Goal: Information Seeking & Learning: Check status

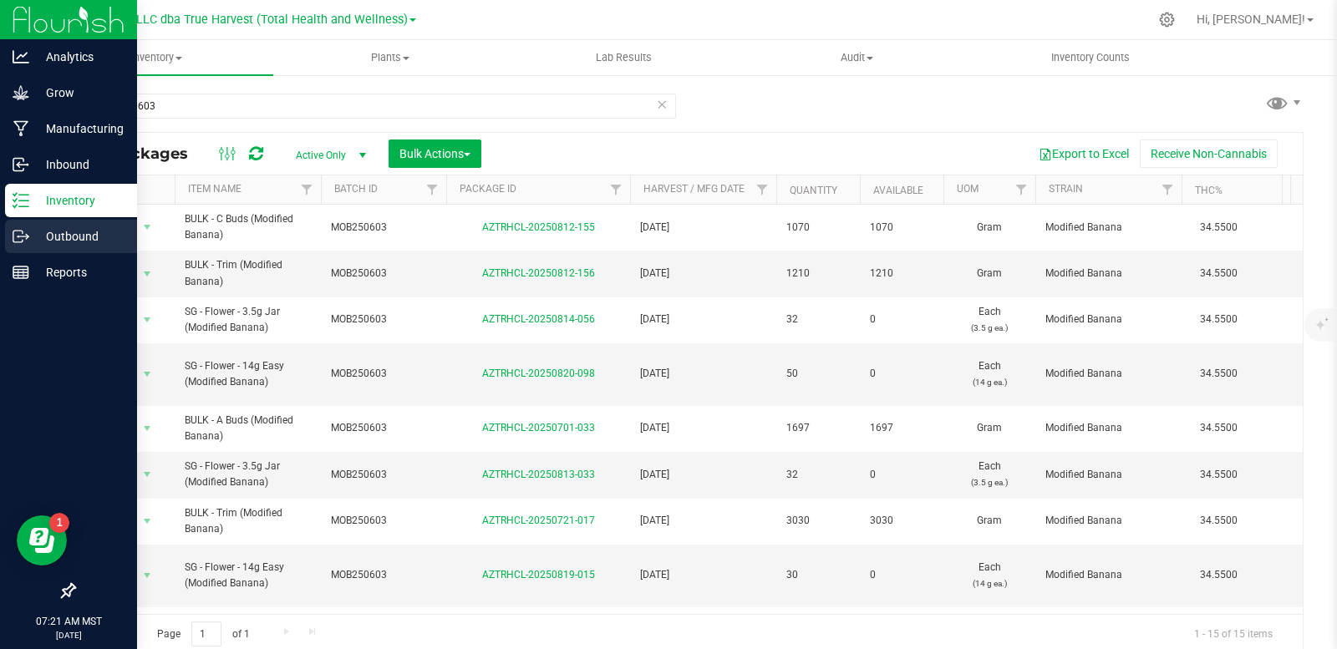
click at [33, 234] on p "Outbound" at bounding box center [79, 237] width 100 height 20
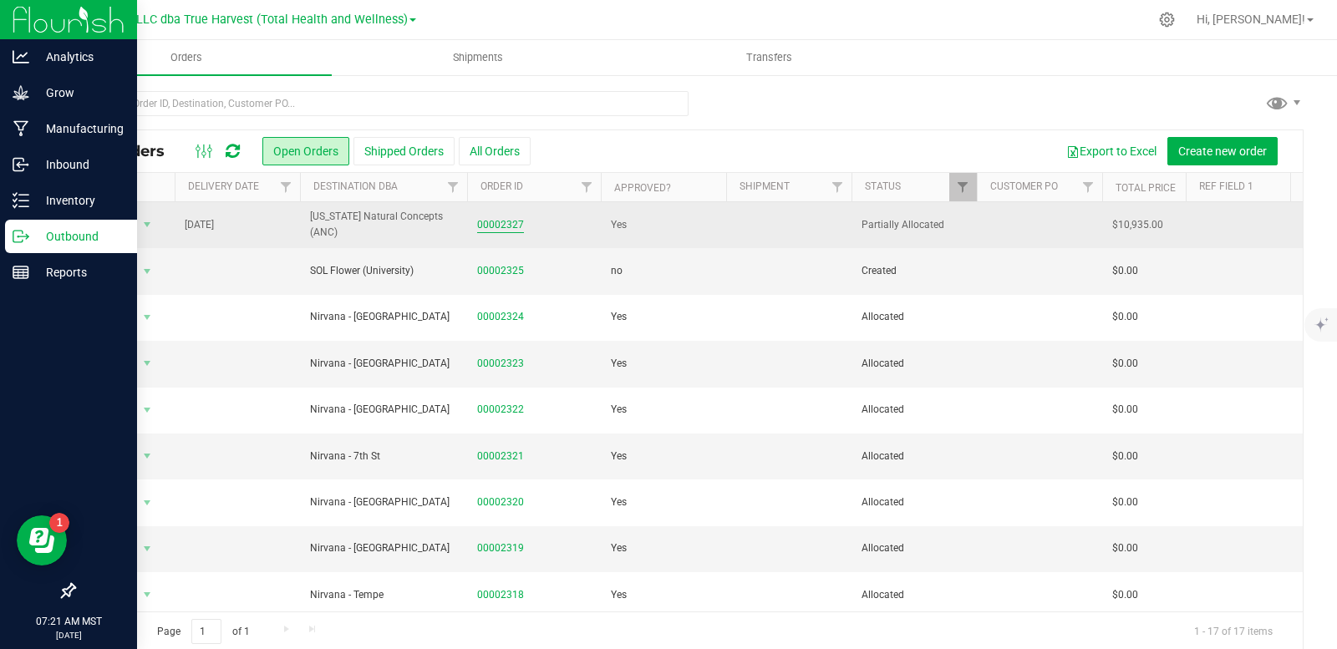
click at [504, 227] on link "00002327" at bounding box center [500, 225] width 47 height 16
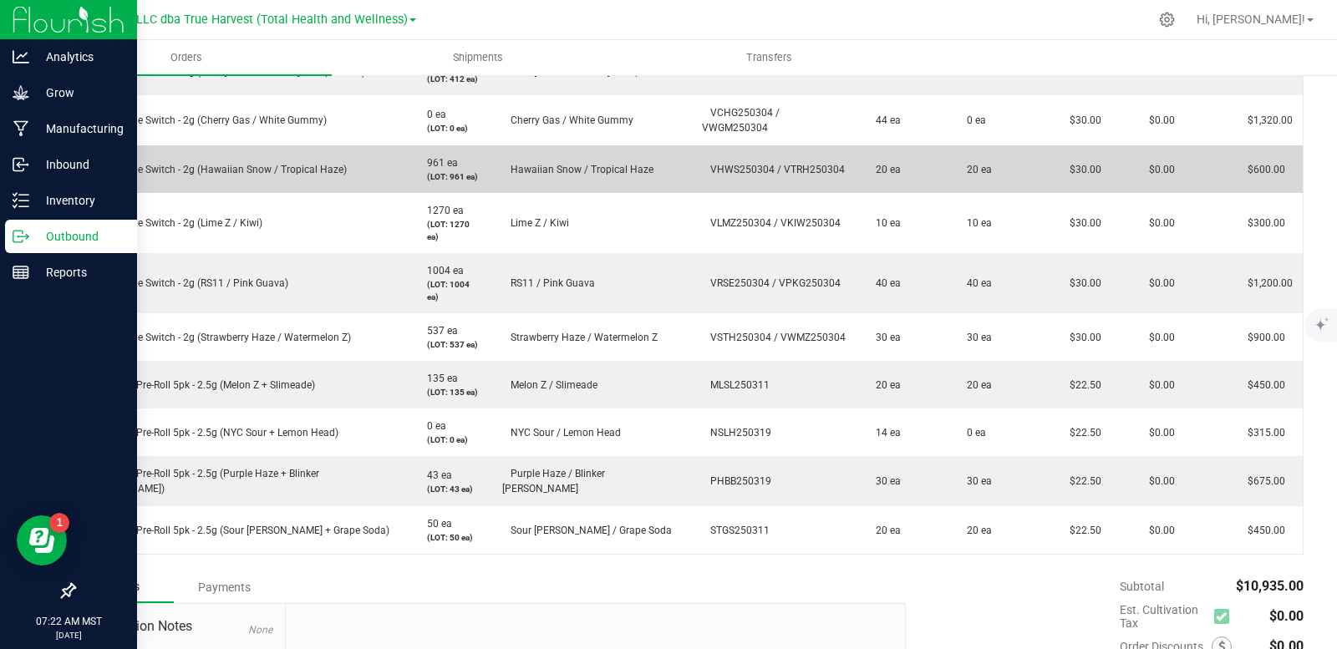
scroll to position [836, 0]
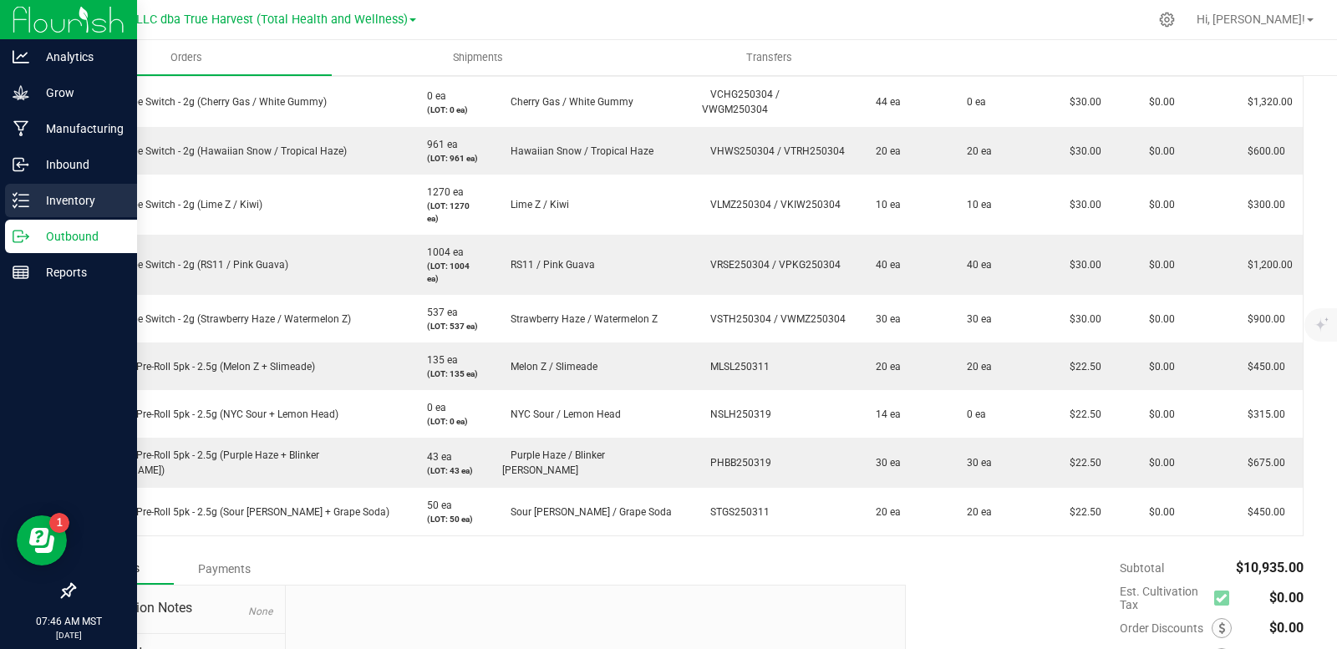
click at [45, 193] on p "Inventory" at bounding box center [79, 201] width 100 height 20
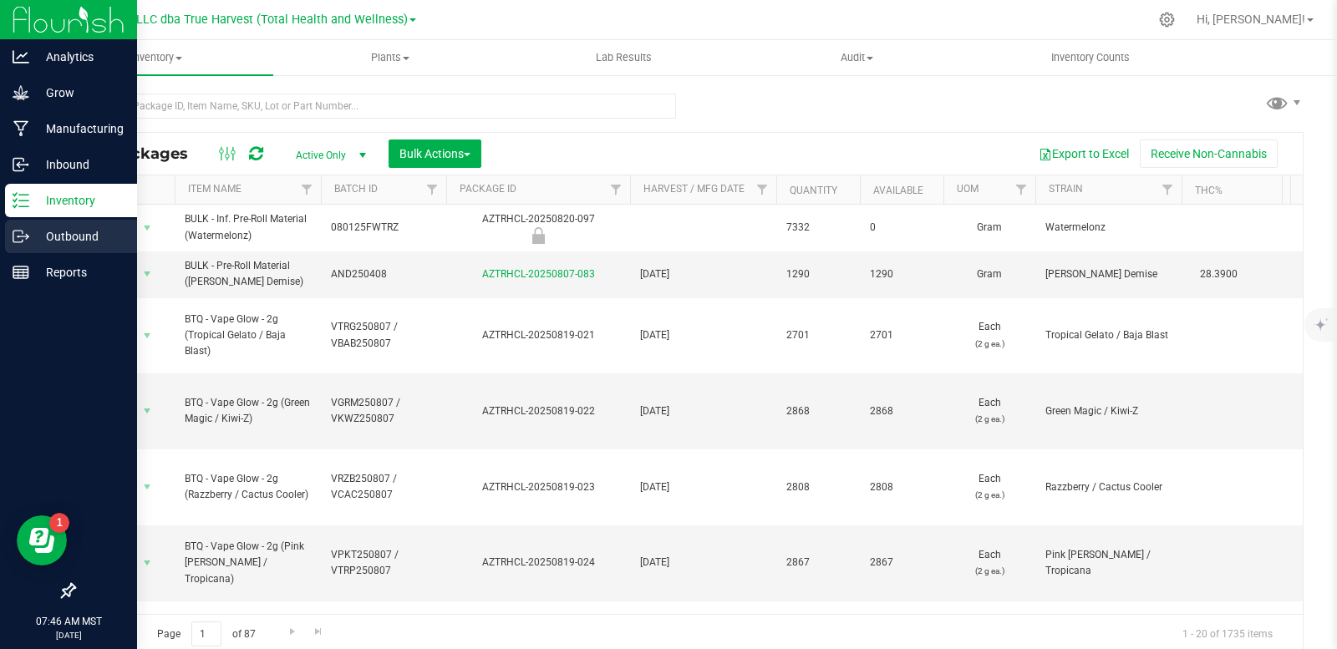
click at [22, 237] on icon at bounding box center [21, 236] width 17 height 17
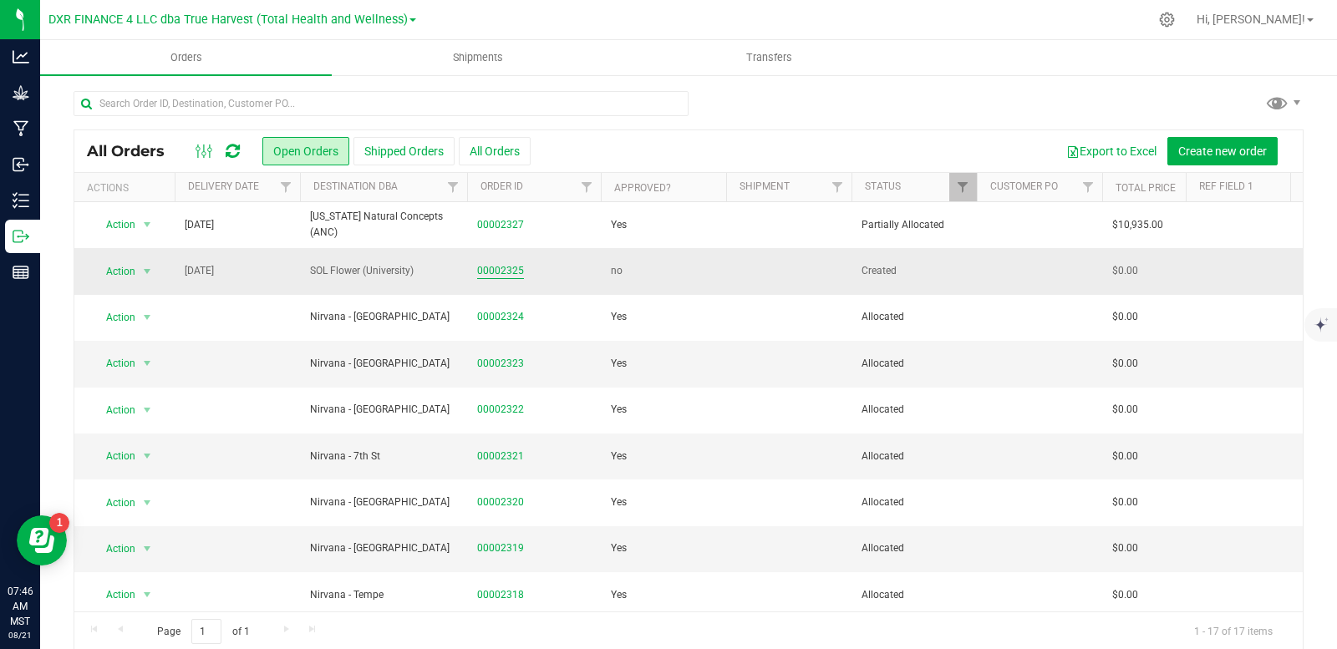
click at [511, 271] on link "00002325" at bounding box center [500, 271] width 47 height 16
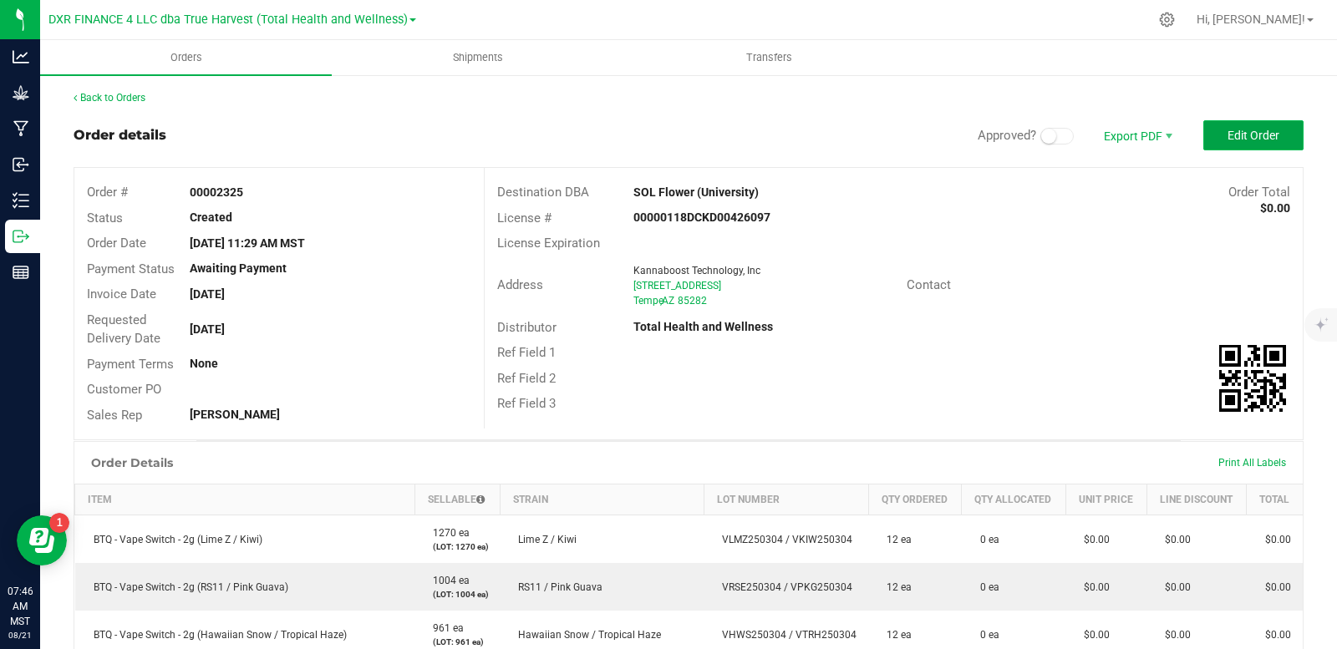
click at [1228, 131] on span "Edit Order" at bounding box center [1254, 135] width 52 height 13
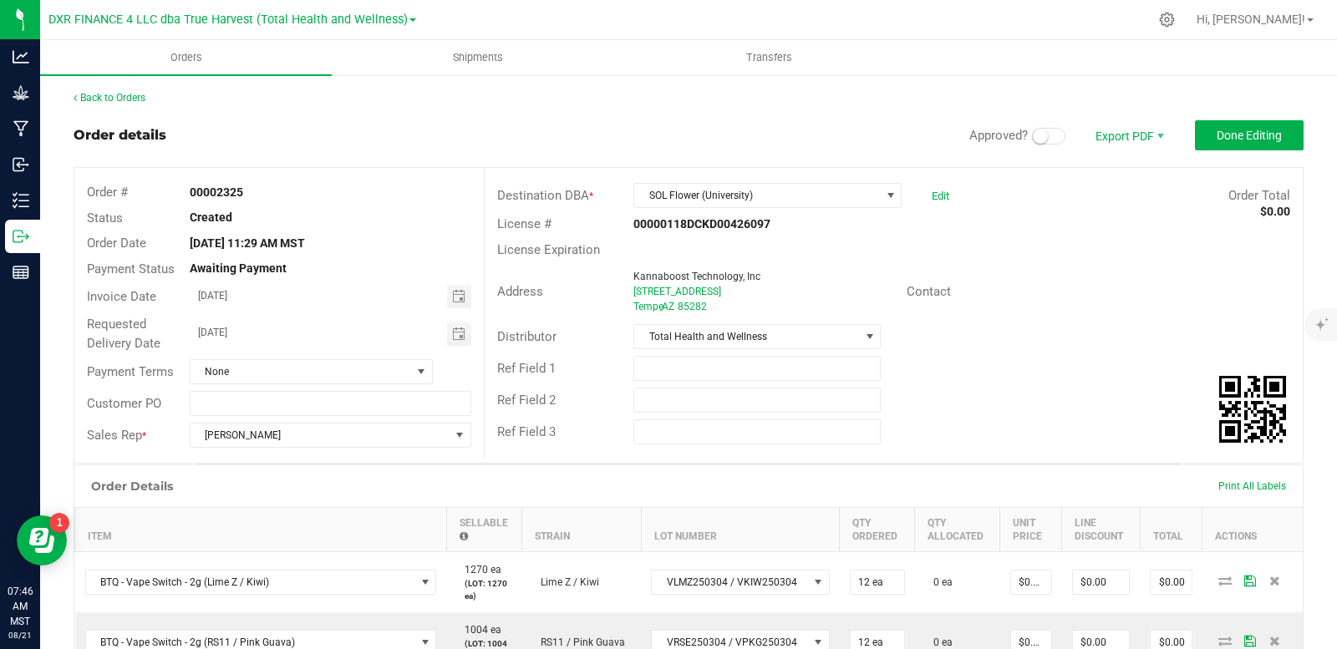
click at [1033, 134] on small at bounding box center [1040, 136] width 15 height 15
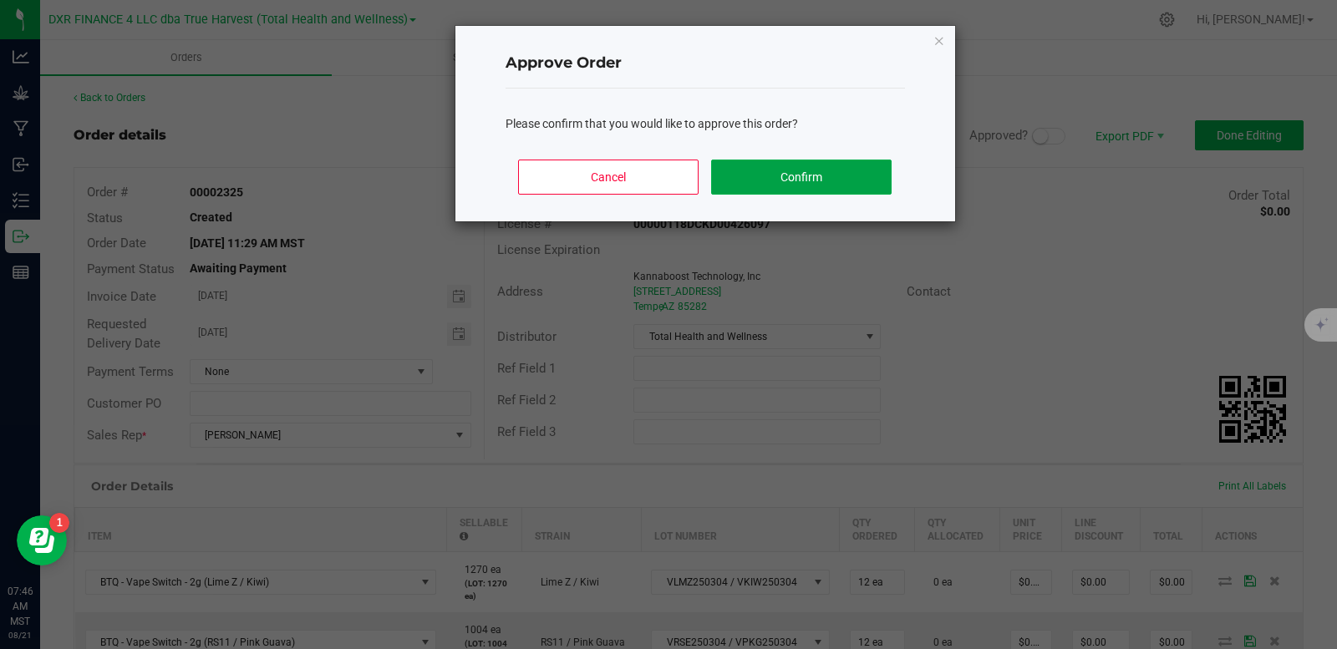
click at [811, 160] on button "Confirm" at bounding box center [801, 177] width 180 height 35
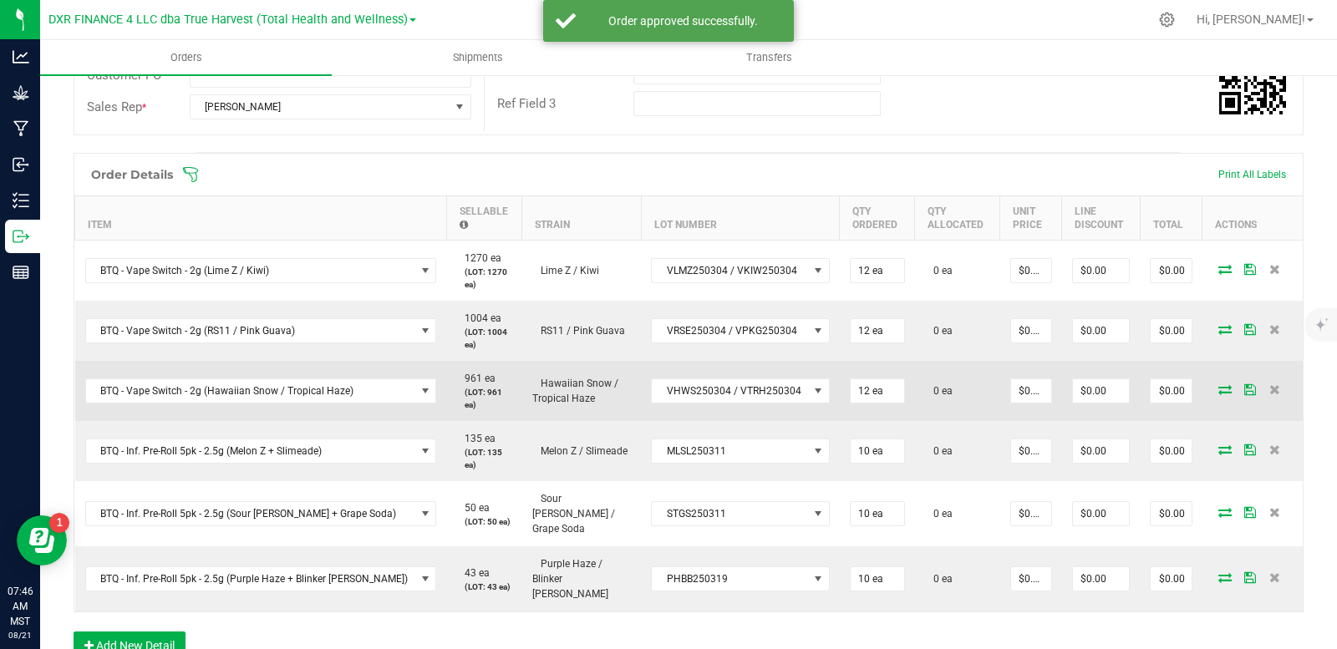
scroll to position [418, 0]
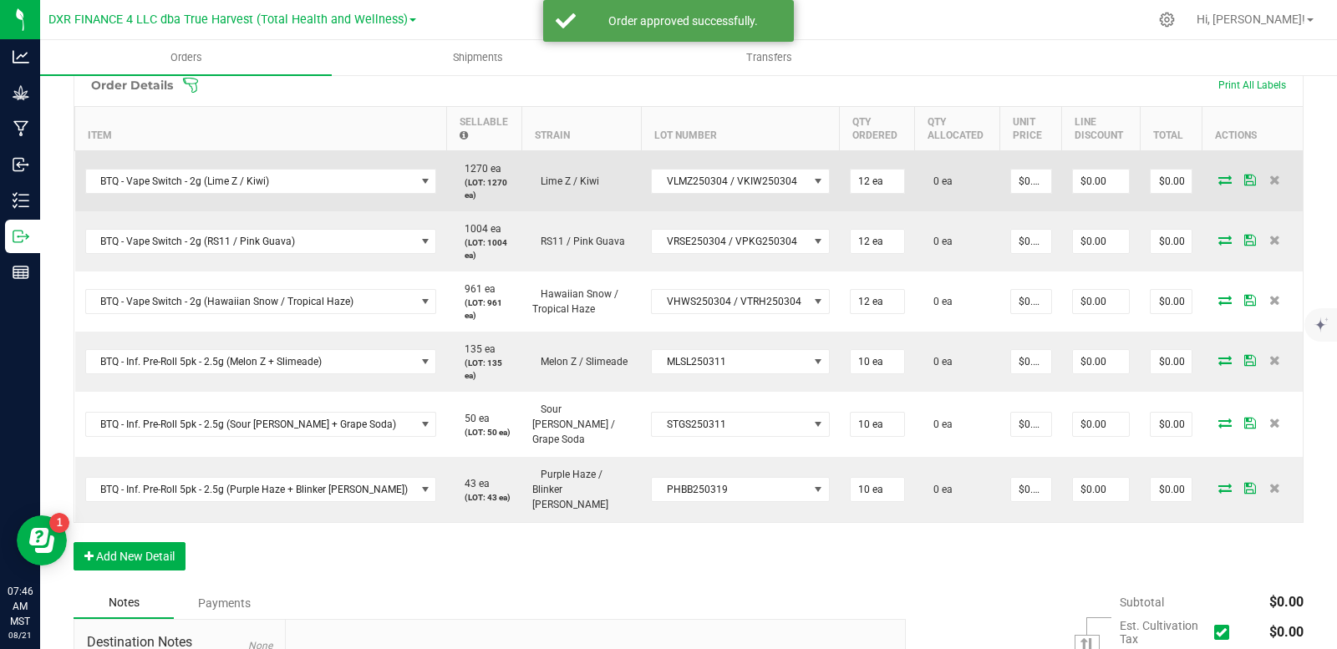
click at [1213, 186] on td at bounding box center [1253, 181] width 100 height 61
click at [1219, 181] on icon at bounding box center [1225, 180] width 13 height 10
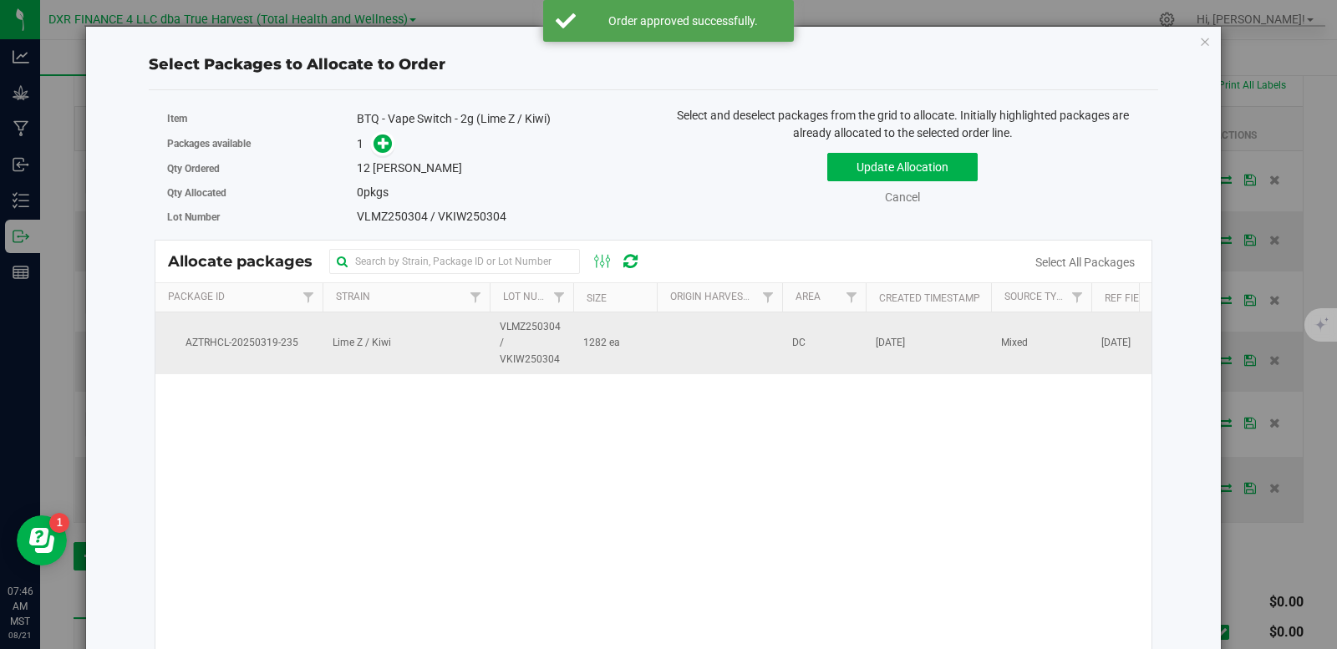
click at [497, 339] on td "VLMZ250304 / VKIW250304" at bounding box center [532, 344] width 84 height 62
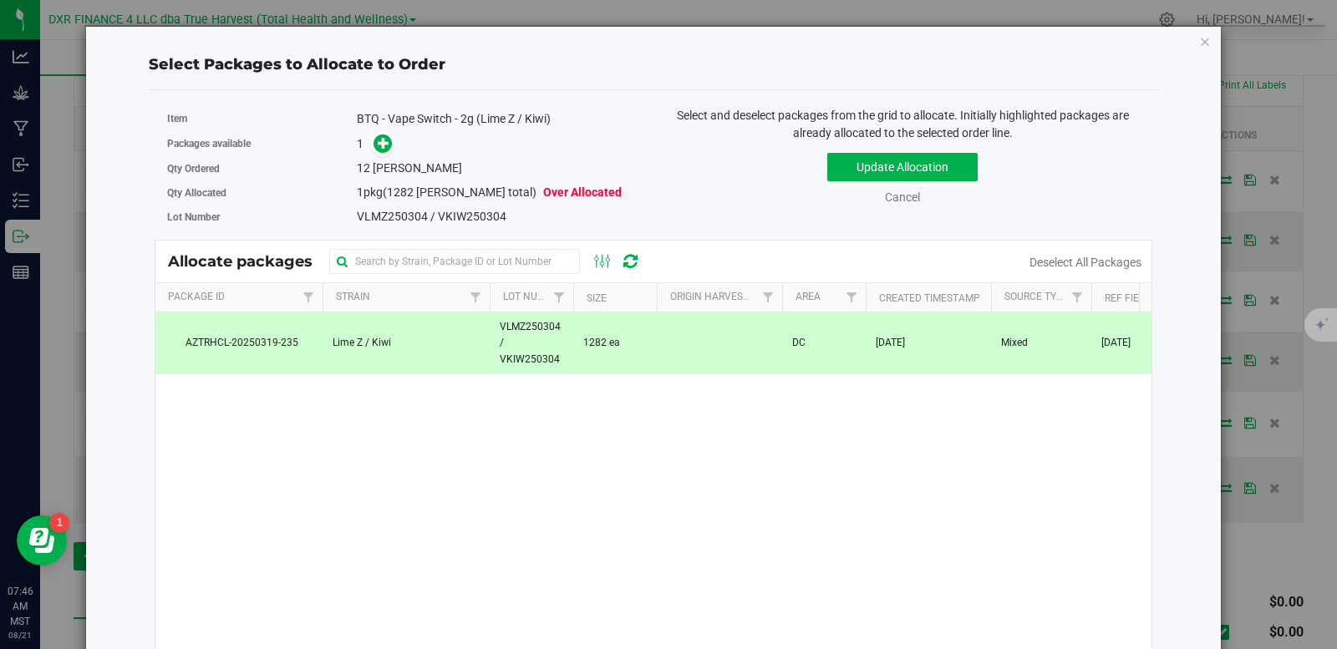
click at [376, 159] on div "Qty Ordered 12 [PERSON_NAME]" at bounding box center [404, 168] width 474 height 24
click at [380, 145] on icon at bounding box center [384, 143] width 12 height 12
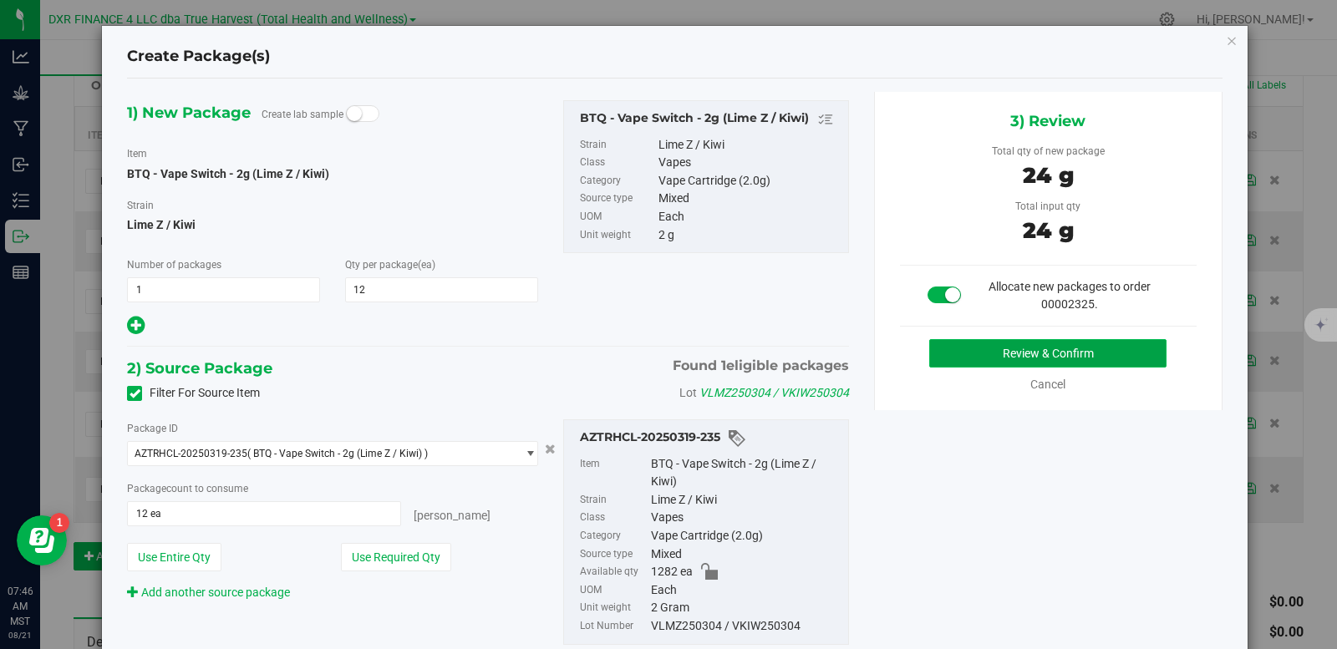
click at [987, 351] on button "Review & Confirm" at bounding box center [1048, 353] width 237 height 28
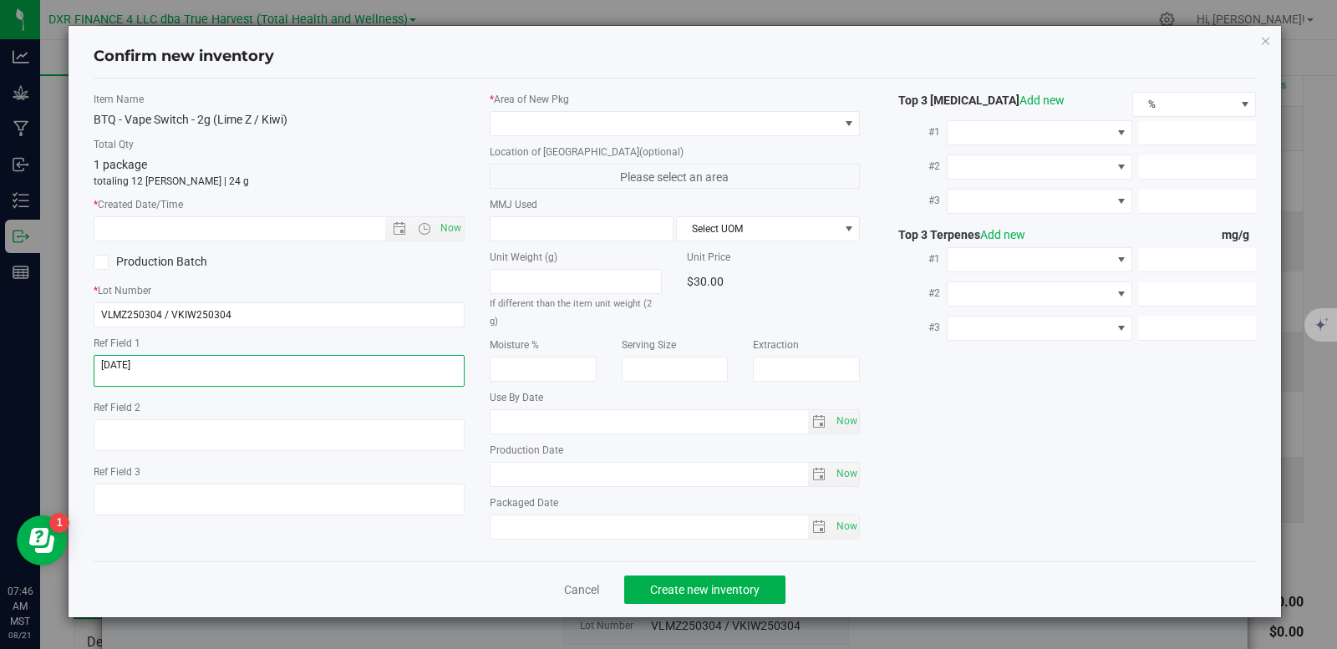
click at [188, 374] on textarea at bounding box center [279, 371] width 371 height 32
click at [189, 374] on textarea at bounding box center [279, 371] width 371 height 32
click at [269, 232] on input "text" at bounding box center [253, 228] width 319 height 23
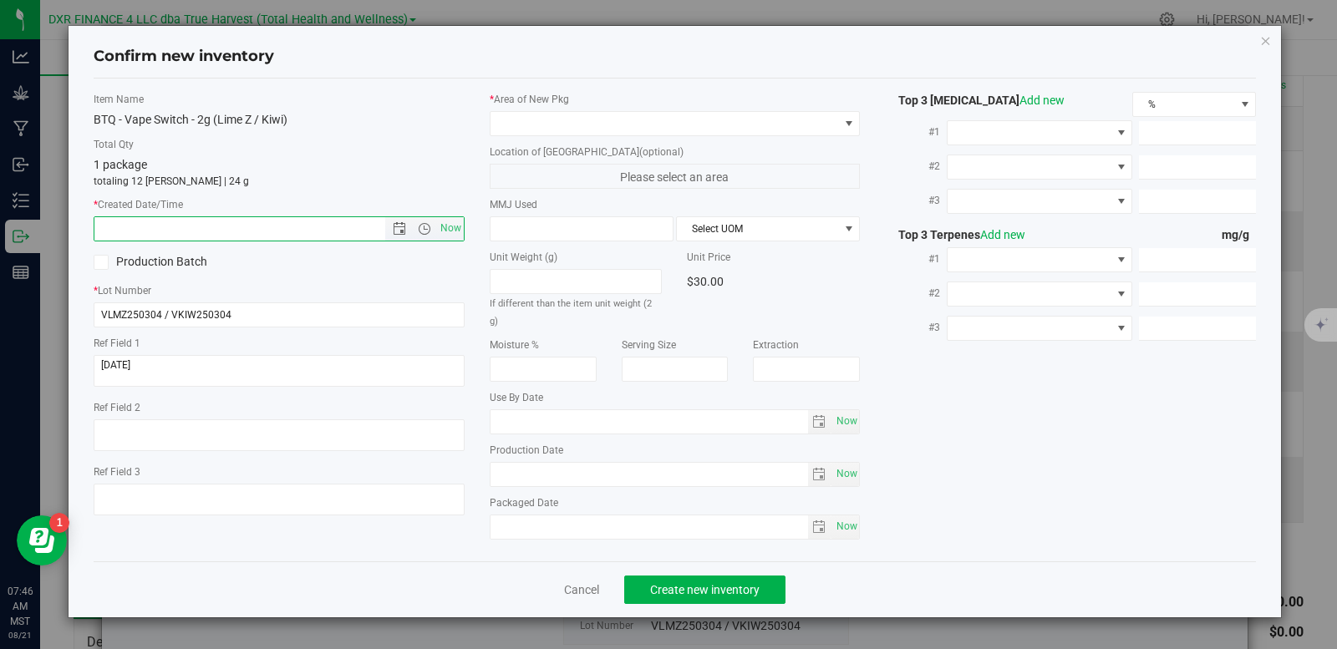
paste input "[DATE]"
type input "[DATE] 7:46 AM"
click at [598, 119] on span at bounding box center [665, 123] width 349 height 23
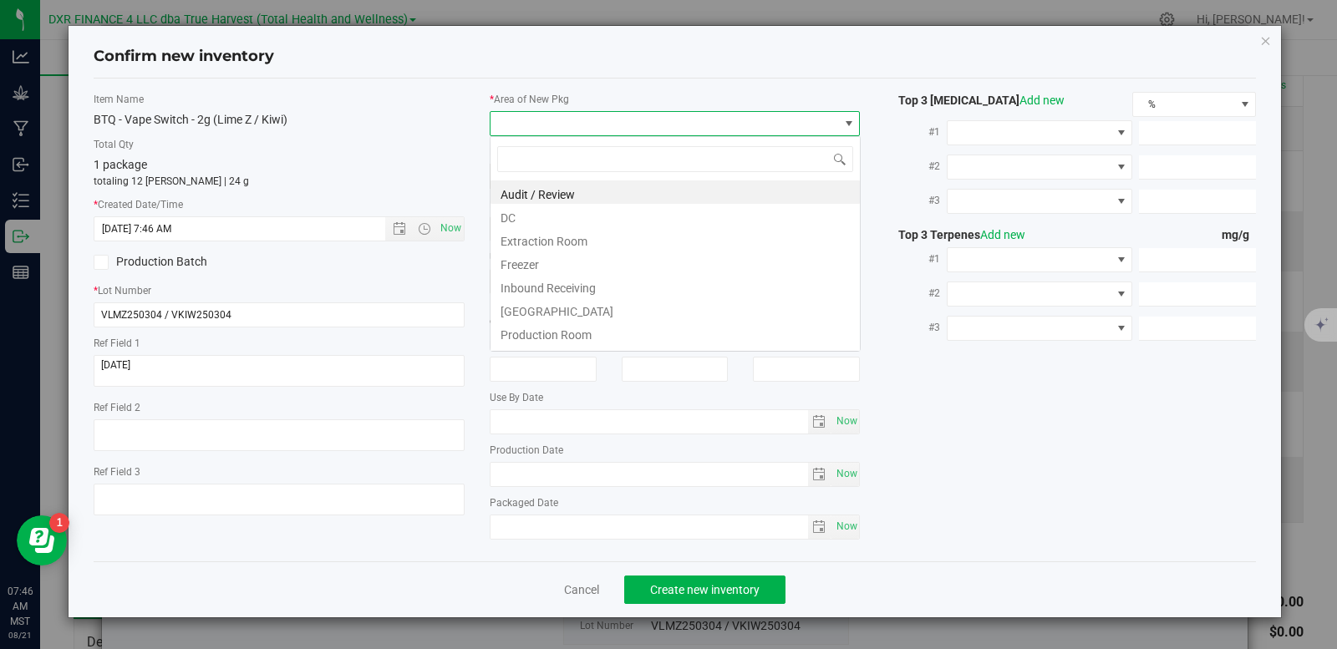
scroll to position [25, 371]
click at [569, 217] on li "DC" at bounding box center [675, 215] width 369 height 23
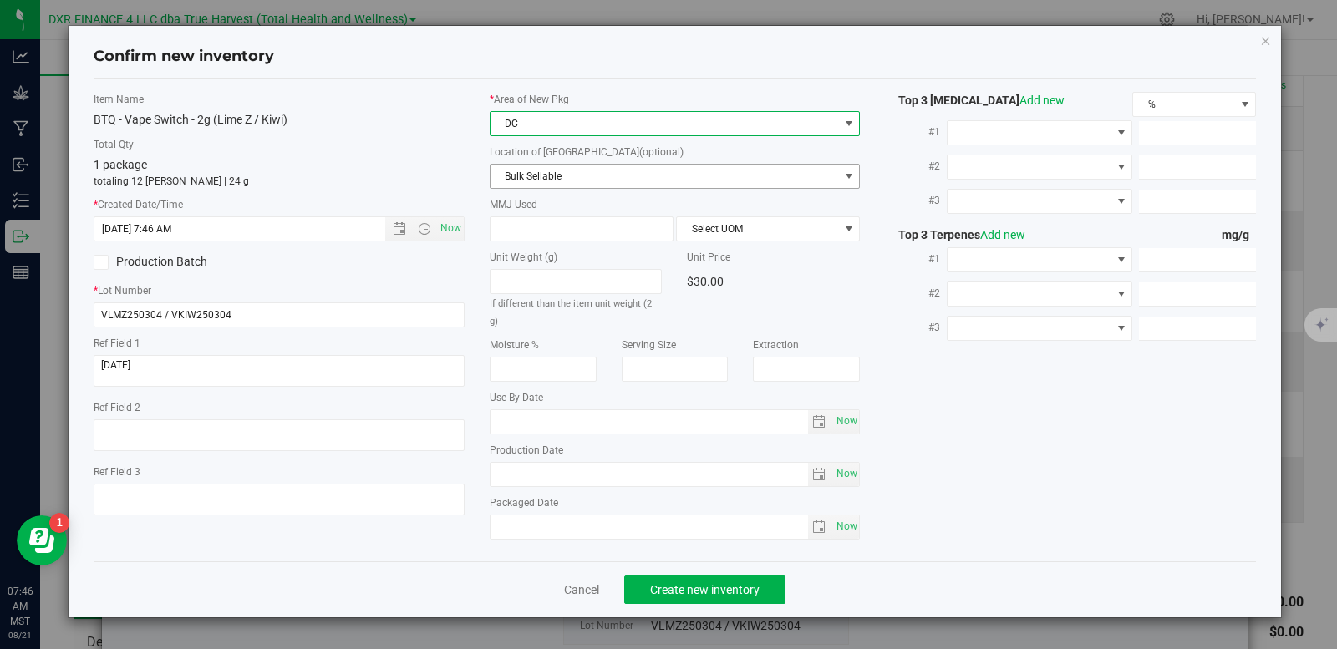
click at [588, 178] on span "Bulk Sellable" at bounding box center [665, 176] width 349 height 23
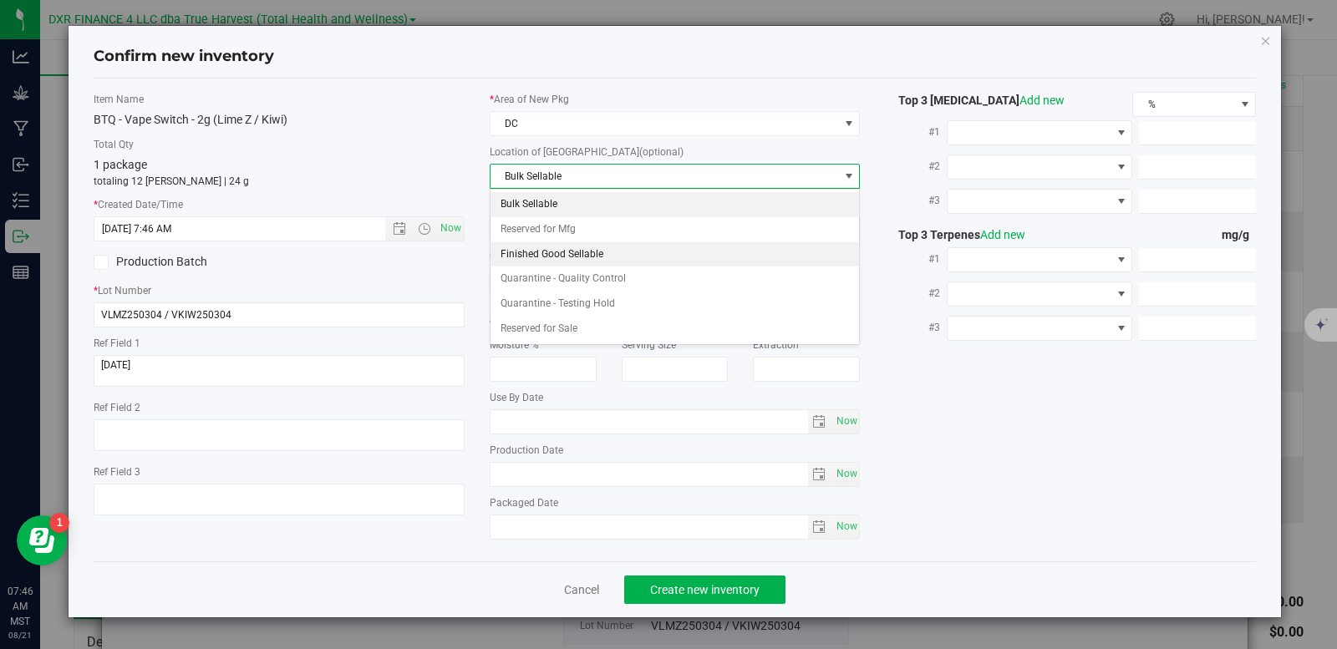
click at [568, 248] on li "Finished Good Sellable" at bounding box center [675, 254] width 369 height 25
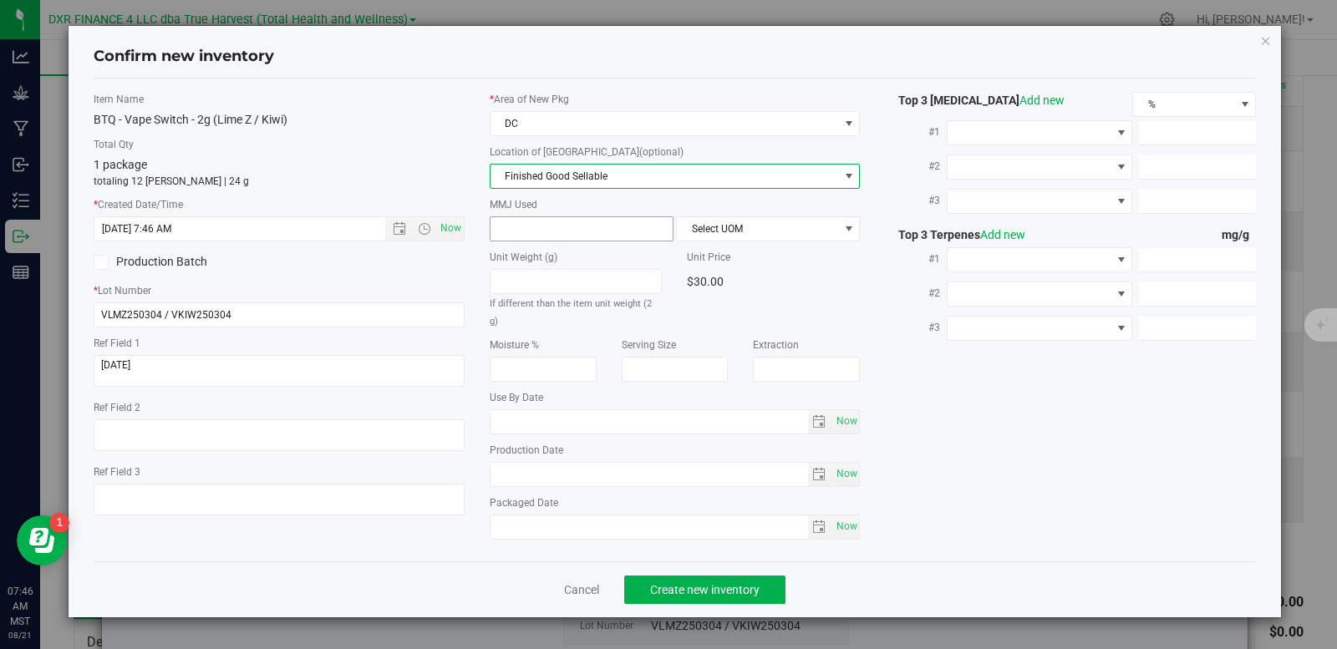
click at [558, 230] on span at bounding box center [582, 228] width 184 height 25
type input "2"
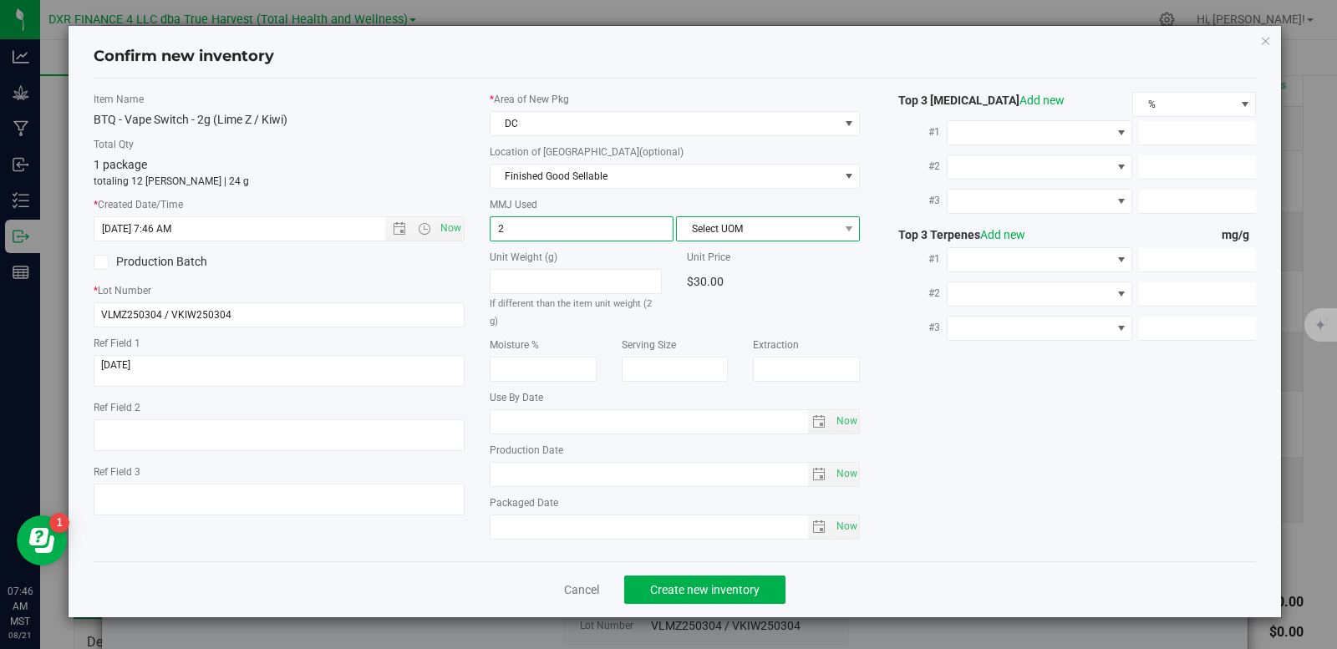
type input "2.0000"
click at [716, 231] on span "Select UOM" at bounding box center [757, 228] width 161 height 23
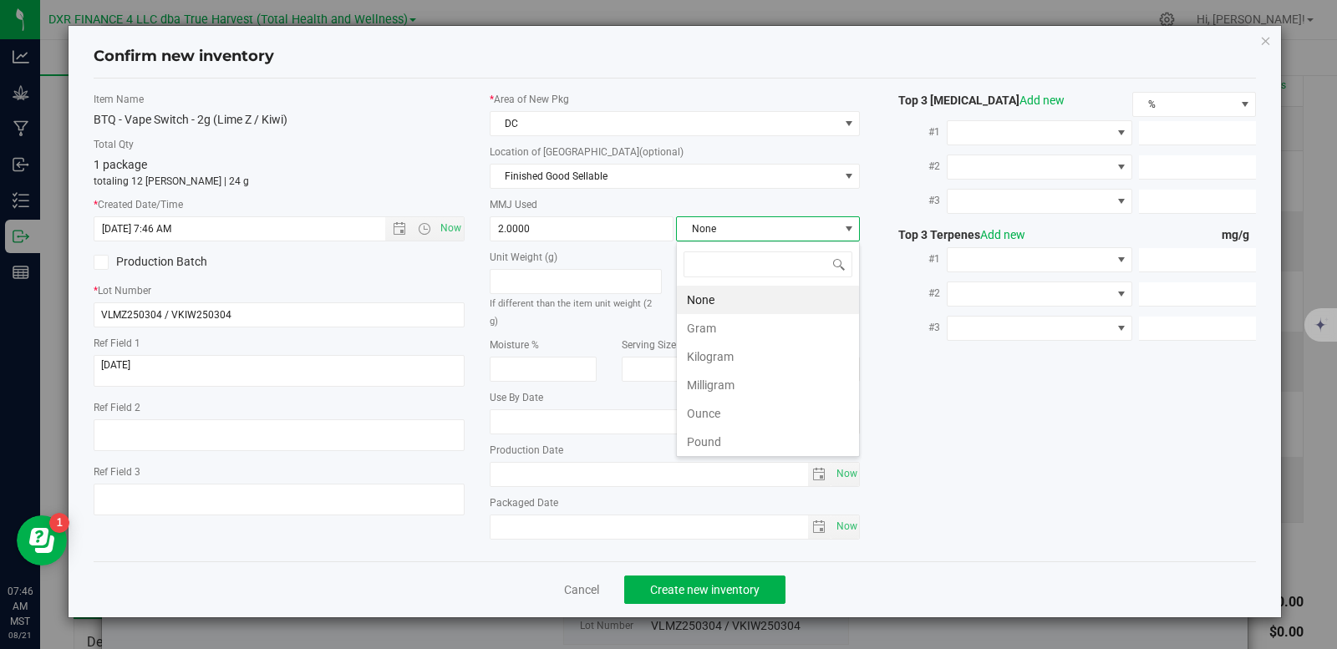
scroll to position [25, 184]
click at [702, 329] on li "Gram" at bounding box center [768, 328] width 182 height 28
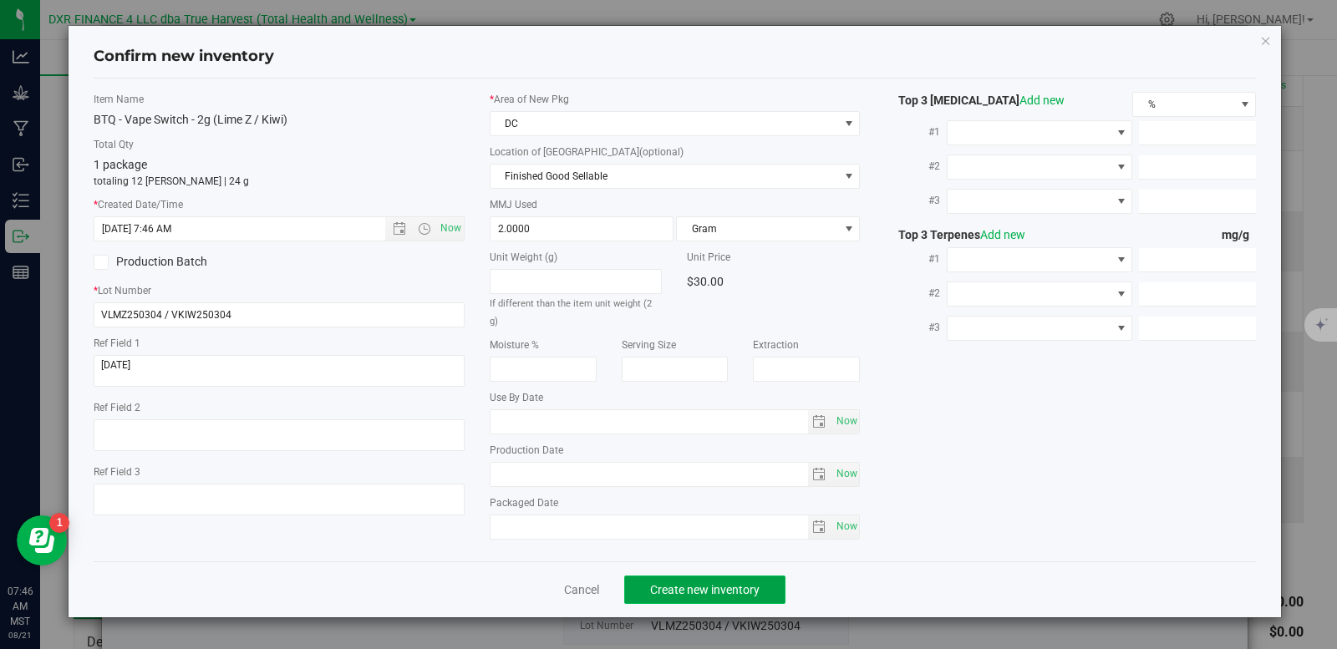
click at [735, 583] on span "Create new inventory" at bounding box center [705, 589] width 110 height 13
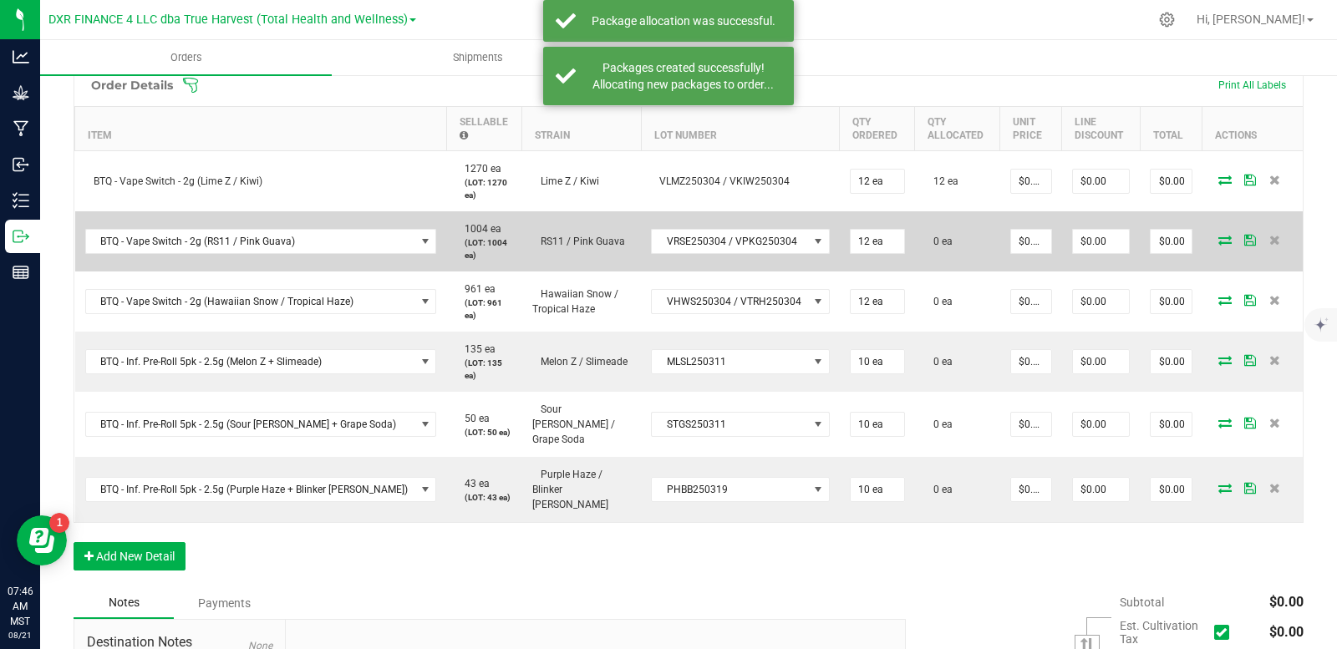
click at [1219, 243] on icon at bounding box center [1225, 240] width 13 height 10
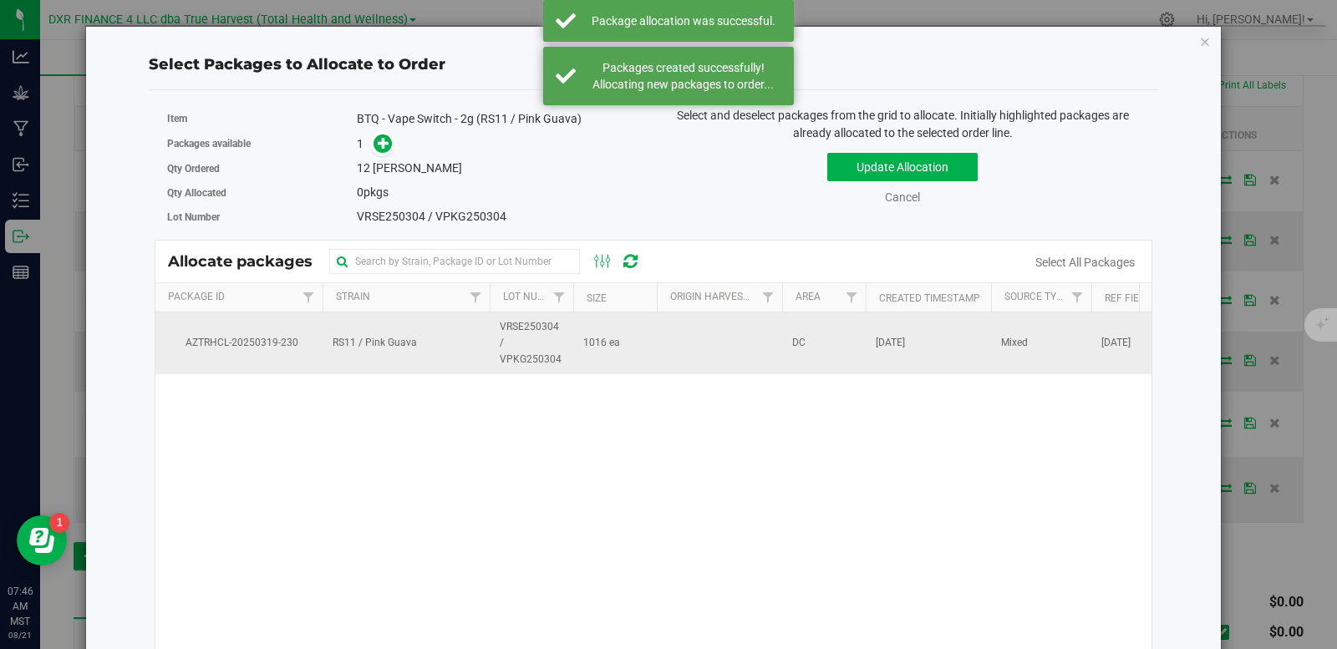
click at [574, 347] on td "1016 ea" at bounding box center [615, 344] width 84 height 62
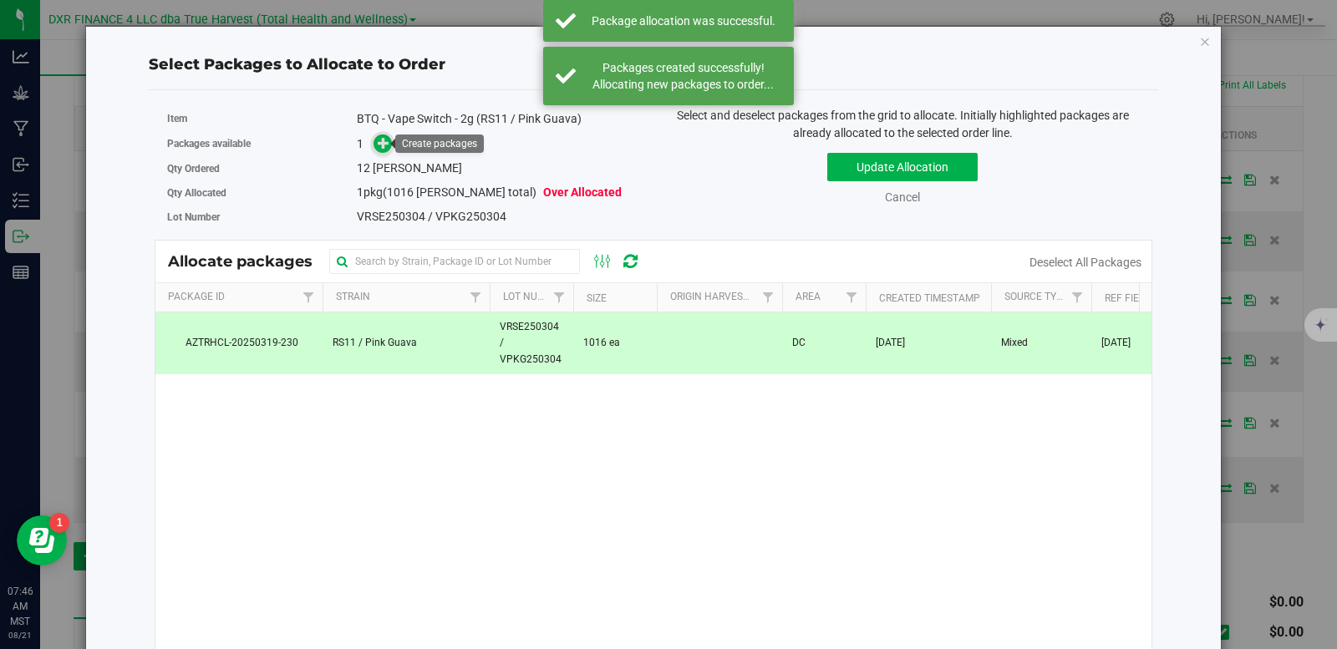
click at [380, 141] on icon at bounding box center [384, 143] width 12 height 12
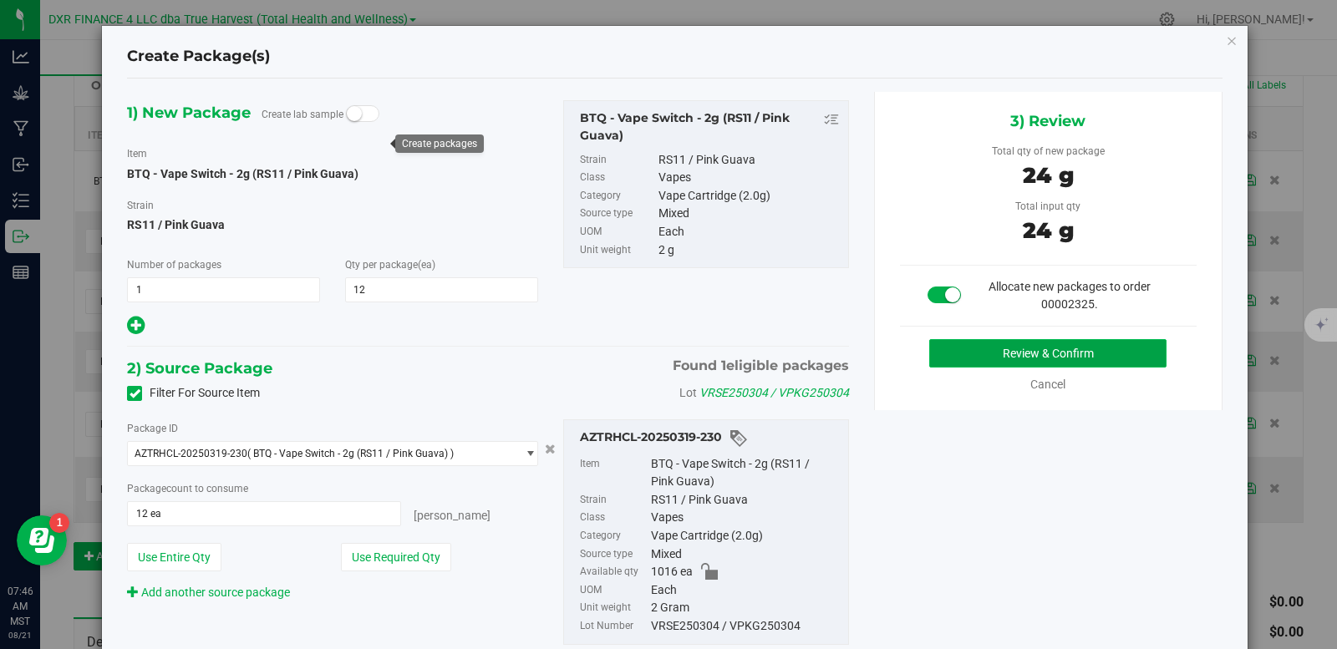
click at [997, 350] on button "Review & Confirm" at bounding box center [1048, 353] width 237 height 28
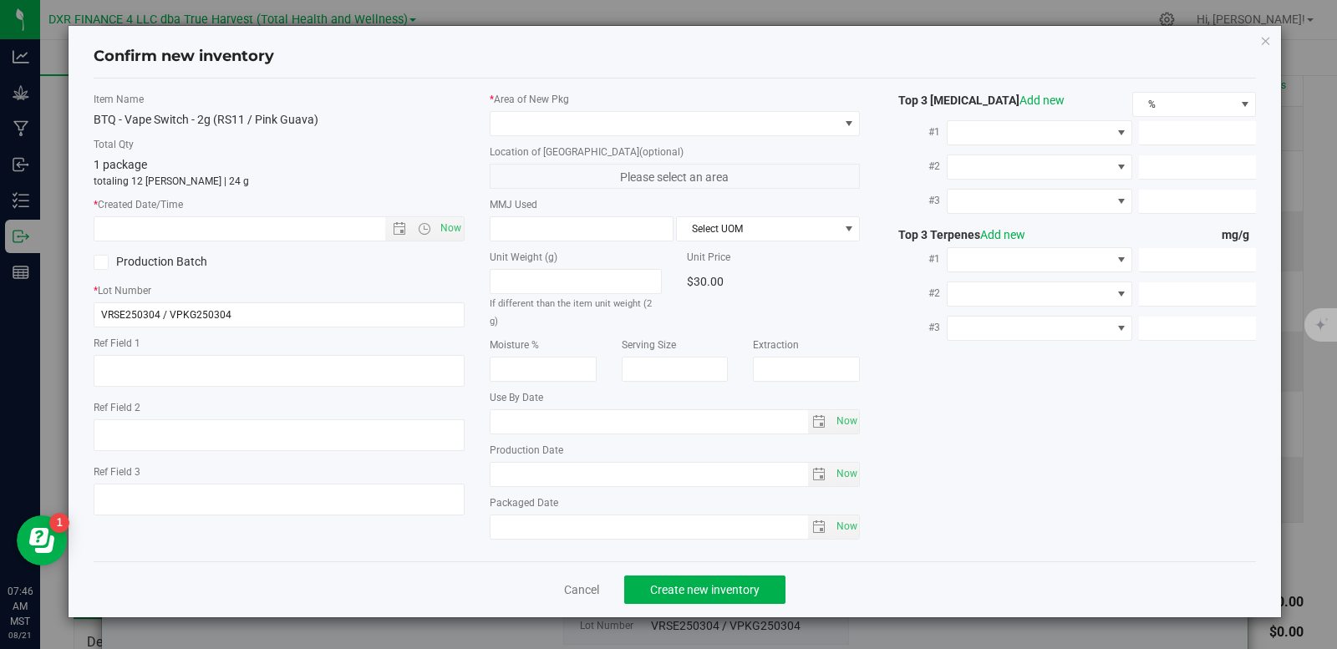
type textarea "[DATE]"
click at [233, 373] on textarea at bounding box center [279, 371] width 371 height 32
click at [233, 372] on textarea at bounding box center [279, 371] width 371 height 32
click at [217, 216] on span "Now" at bounding box center [279, 228] width 371 height 25
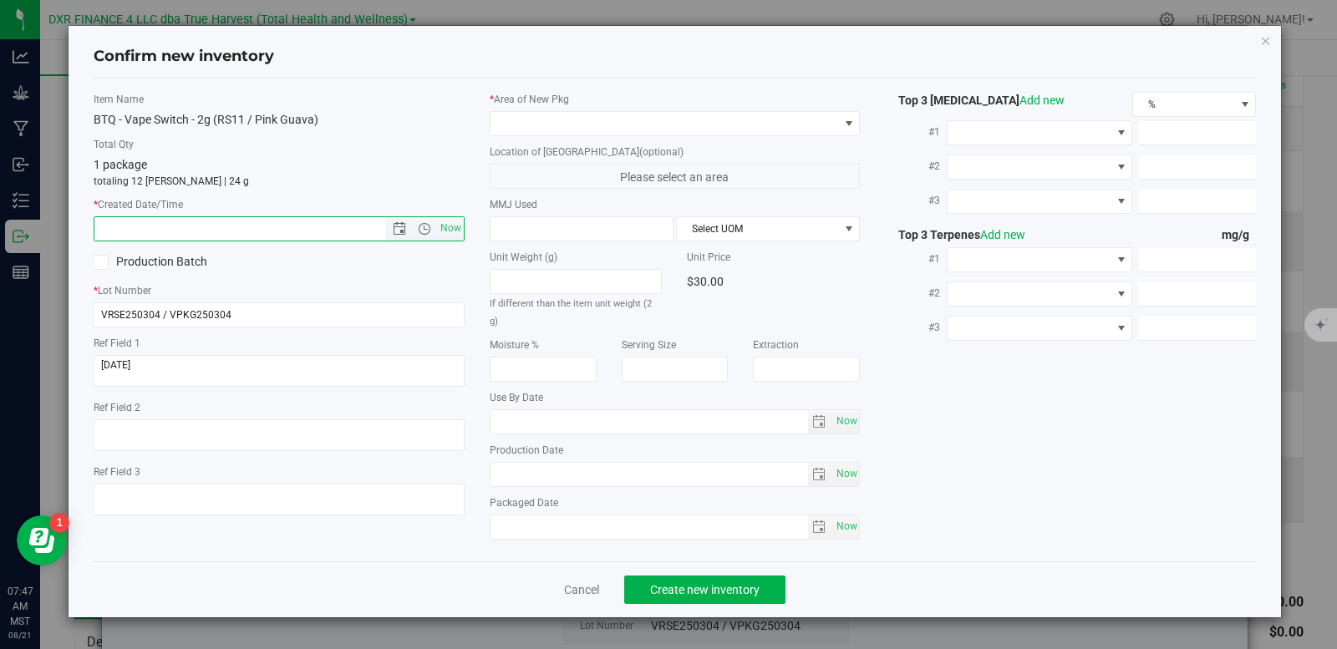
click at [215, 223] on input "text" at bounding box center [253, 228] width 319 height 23
paste input "[DATE]"
type input "[DATE] 7:47 AM"
click at [553, 119] on span at bounding box center [665, 123] width 349 height 23
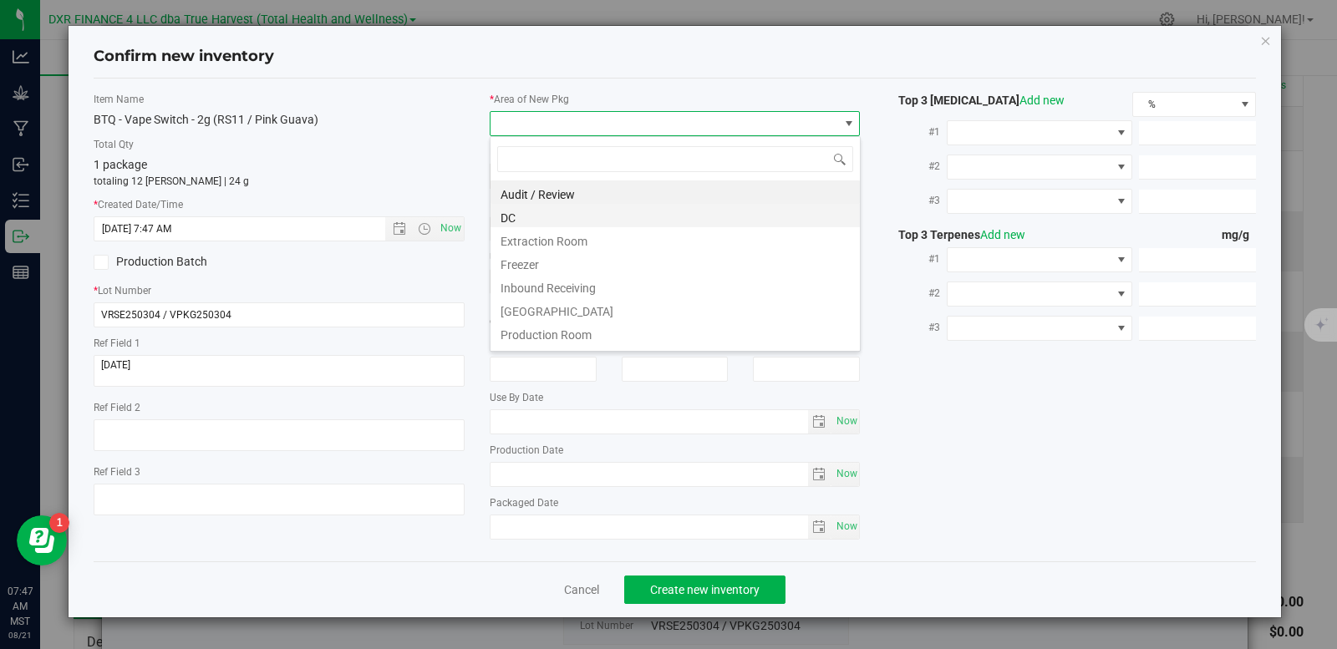
scroll to position [25, 371]
click at [546, 214] on li "DC" at bounding box center [675, 215] width 369 height 23
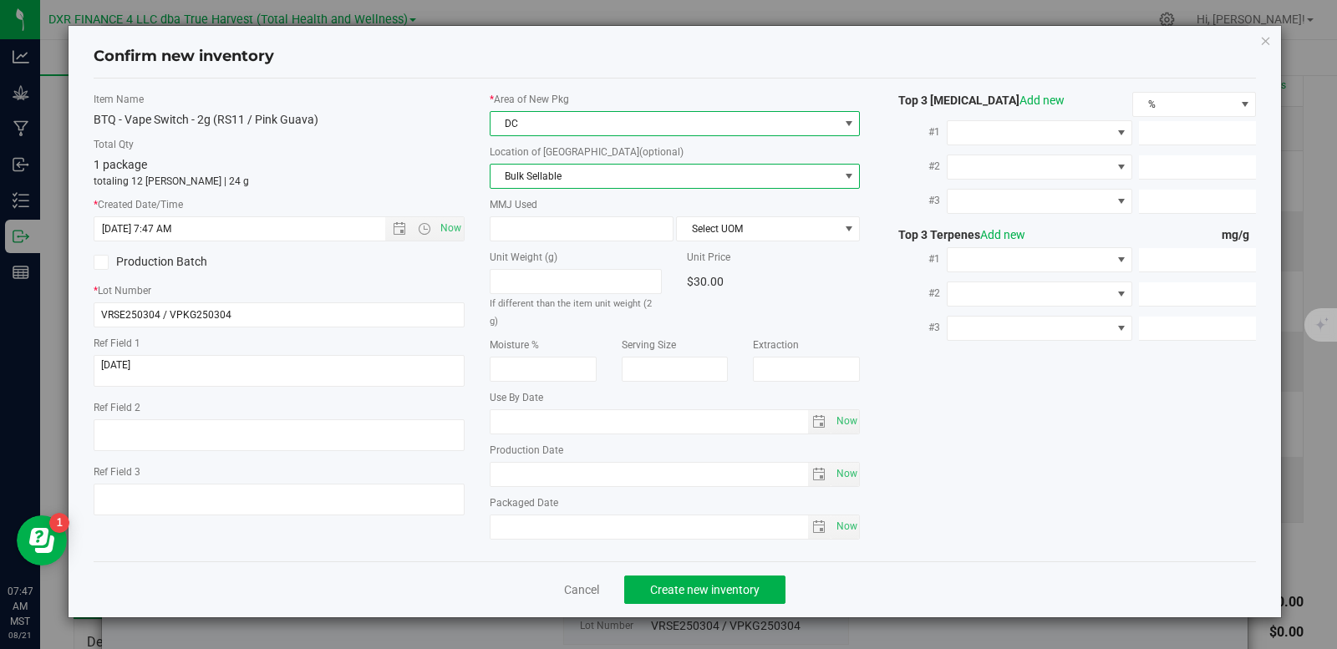
click at [563, 175] on span "Bulk Sellable" at bounding box center [665, 176] width 349 height 23
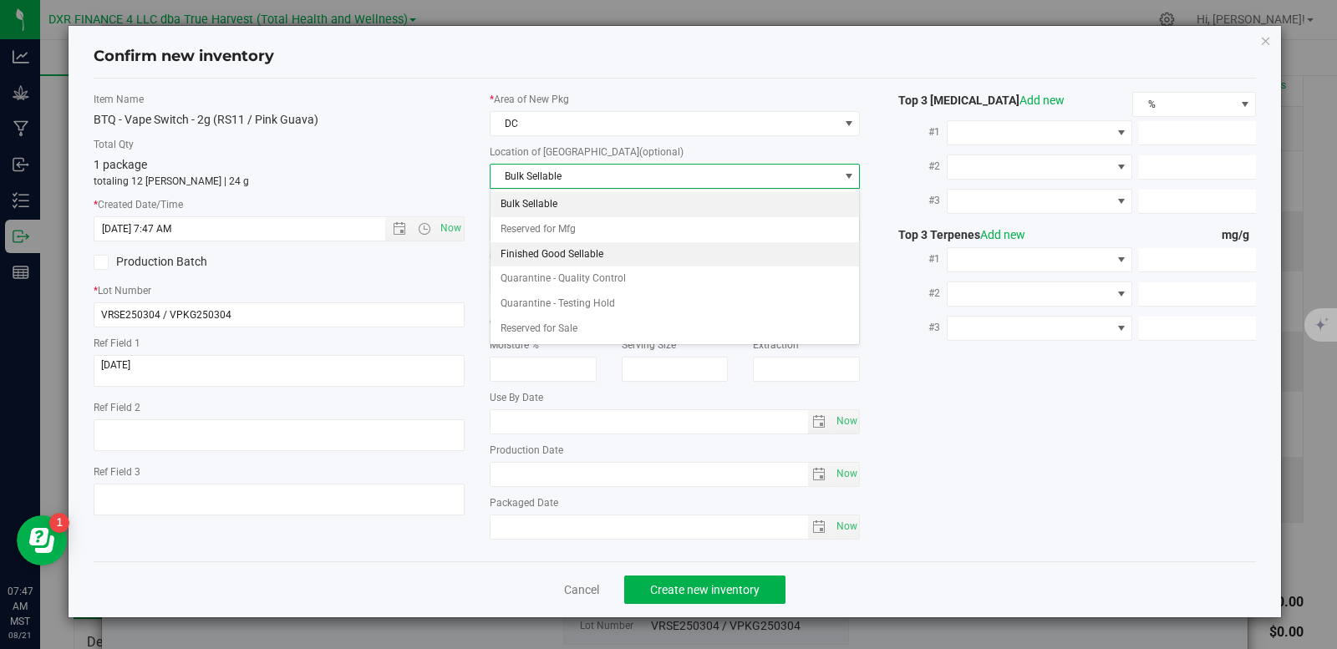
click at [571, 256] on li "Finished Good Sellable" at bounding box center [675, 254] width 369 height 25
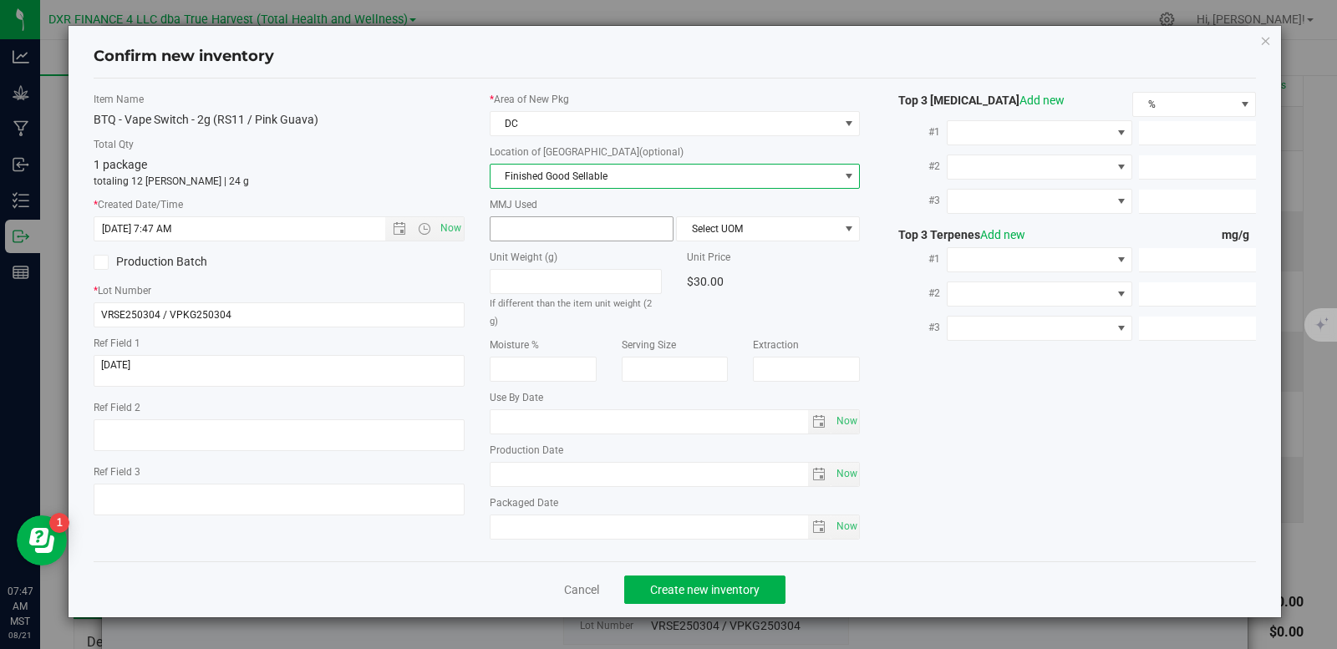
click at [564, 221] on span at bounding box center [582, 228] width 184 height 25
type input "2"
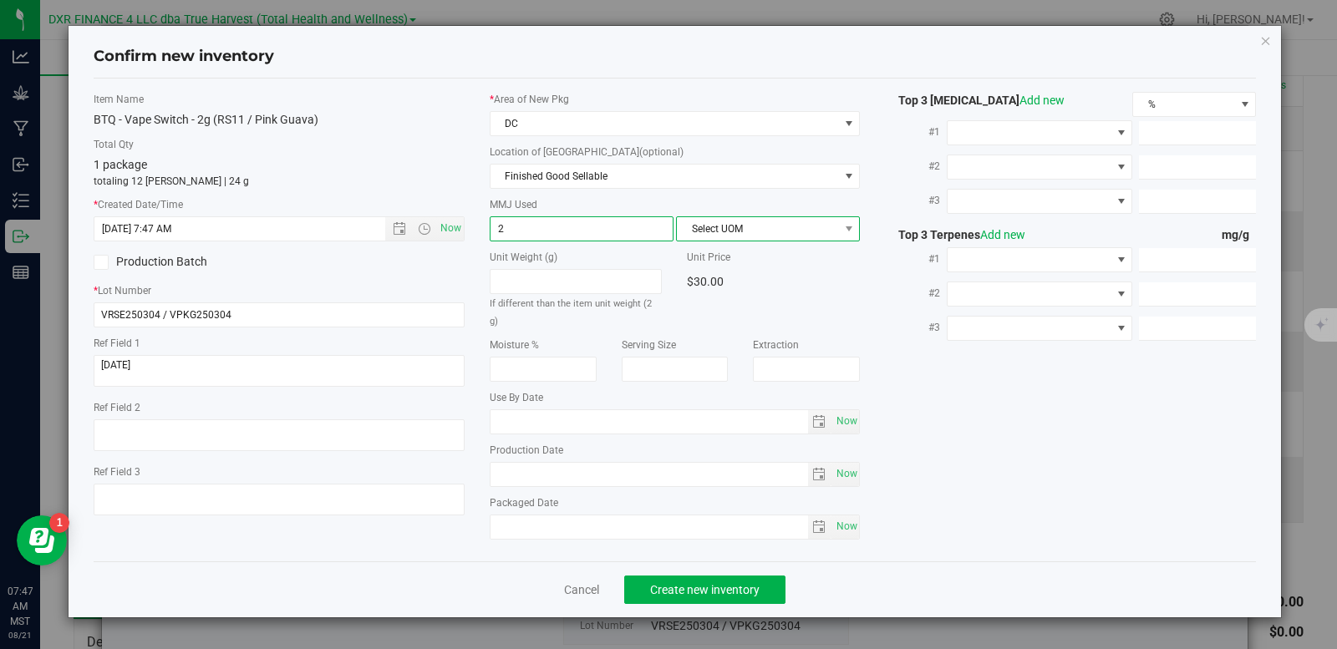
type input "2.0000"
click at [701, 230] on span "Select UOM" at bounding box center [757, 228] width 161 height 23
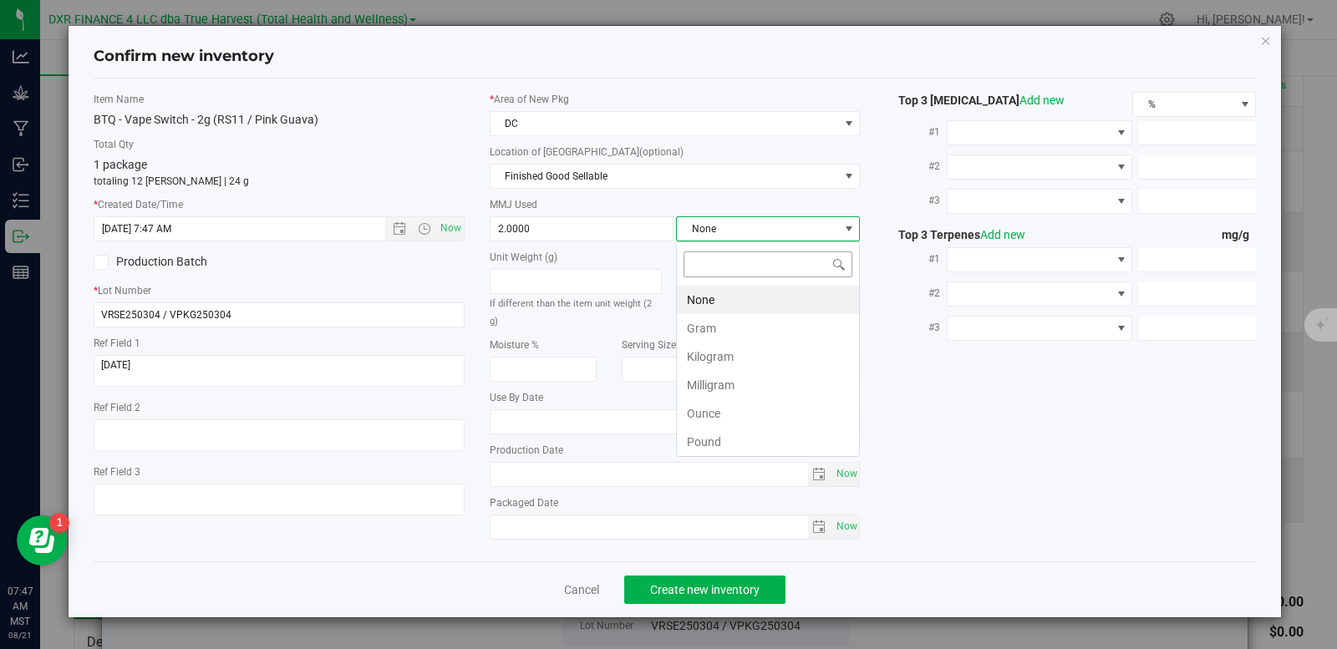
scroll to position [25, 184]
click at [710, 334] on li "Gram" at bounding box center [768, 328] width 182 height 28
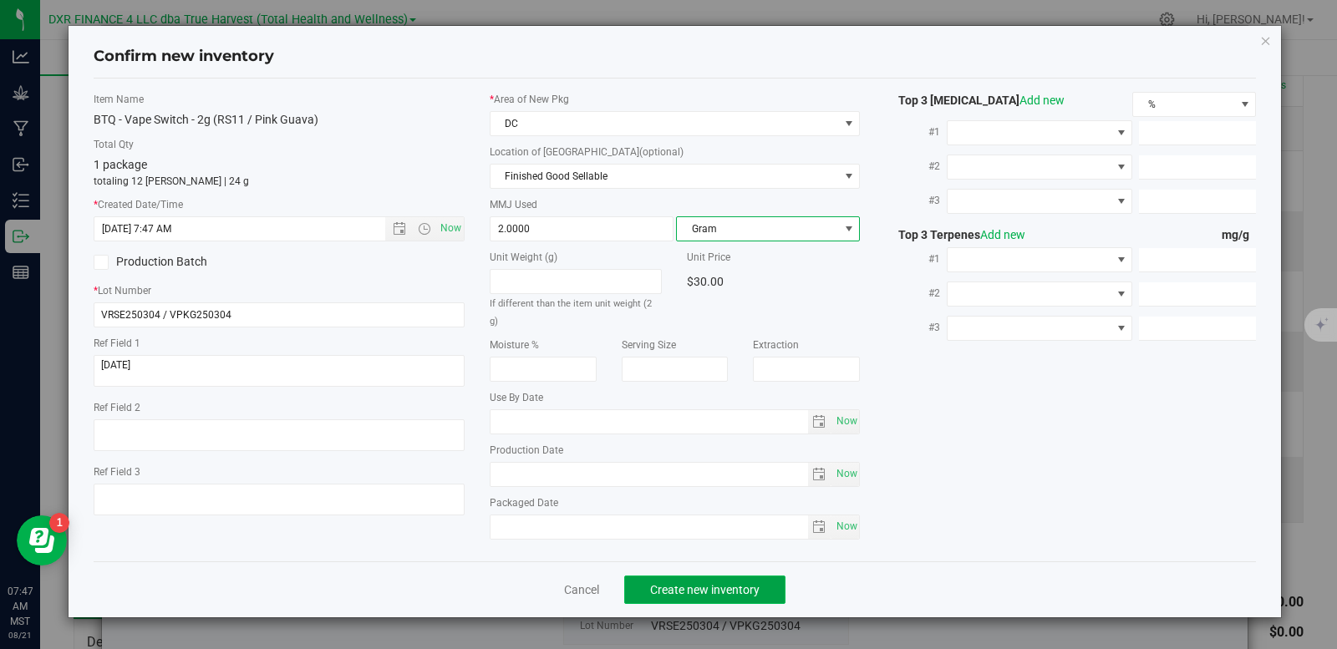
click at [722, 583] on span "Create new inventory" at bounding box center [705, 589] width 110 height 13
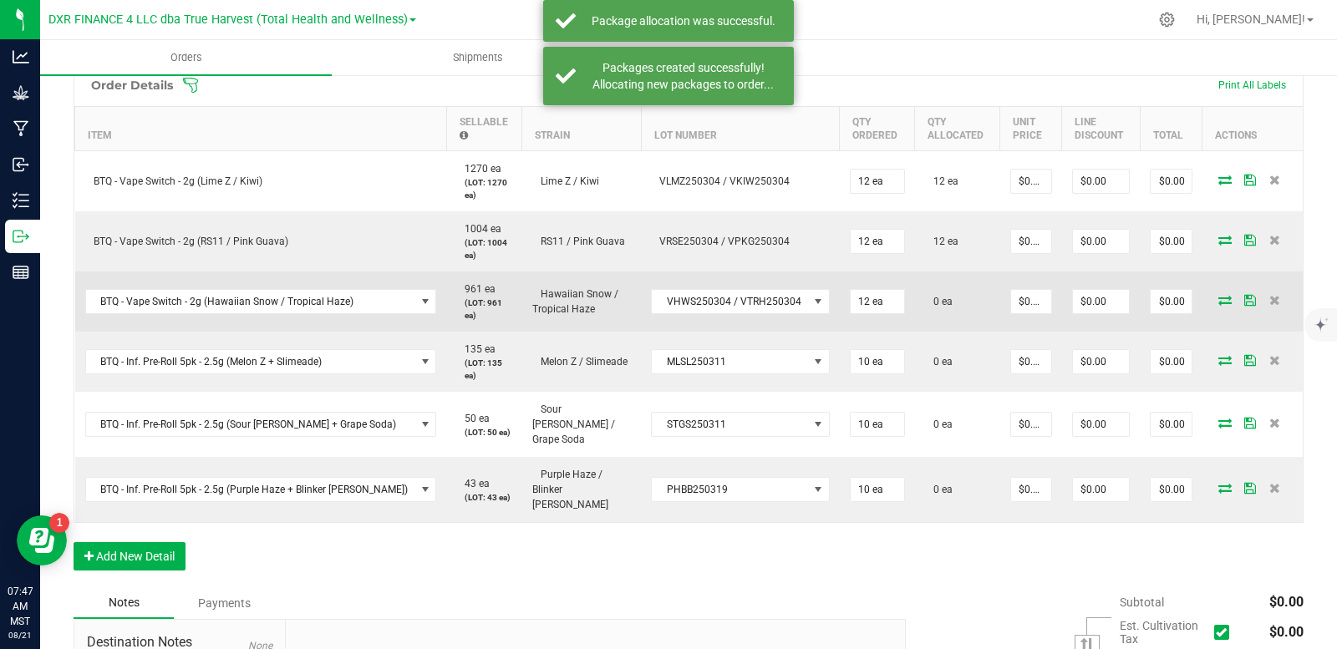
click at [1219, 298] on icon at bounding box center [1225, 300] width 13 height 10
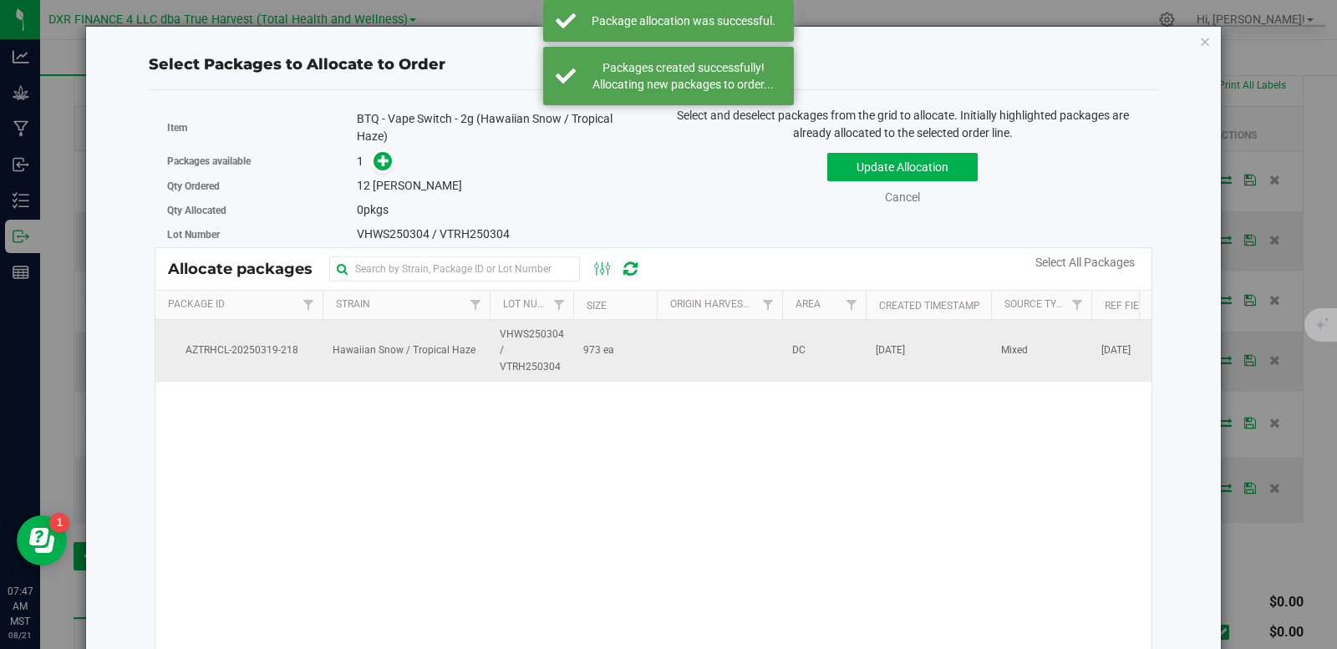
click at [678, 354] on td at bounding box center [719, 351] width 125 height 62
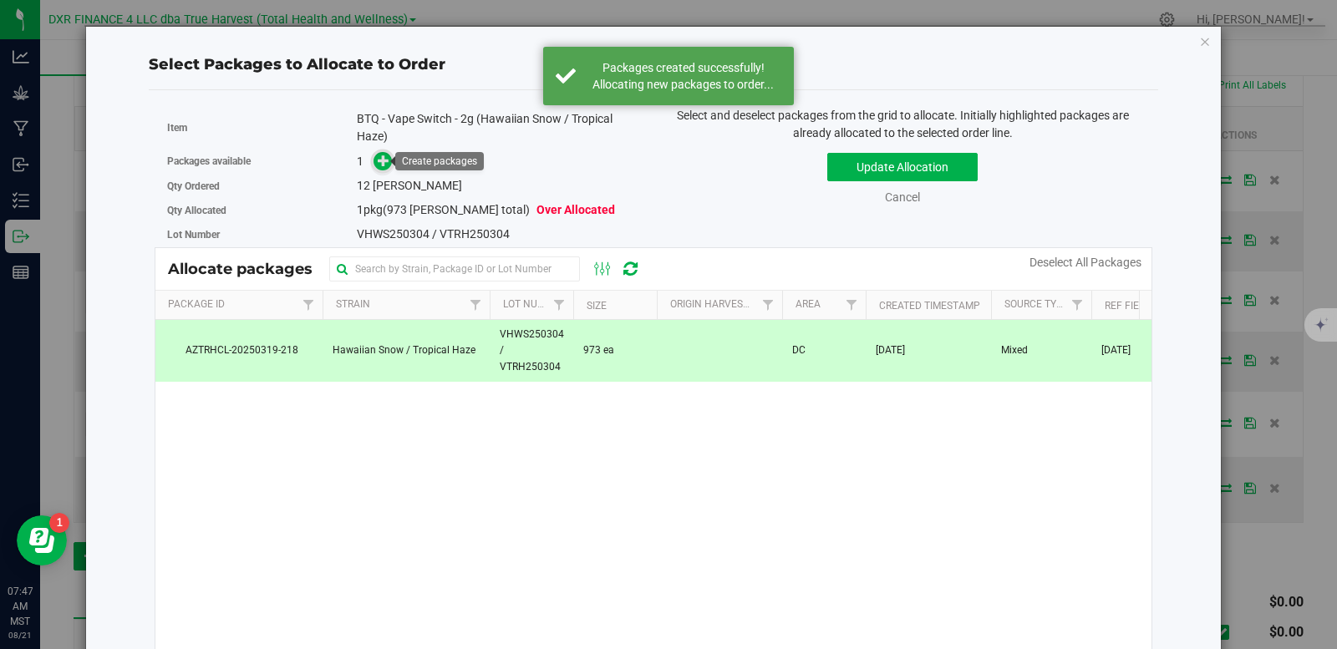
click at [387, 163] on icon at bounding box center [384, 161] width 12 height 12
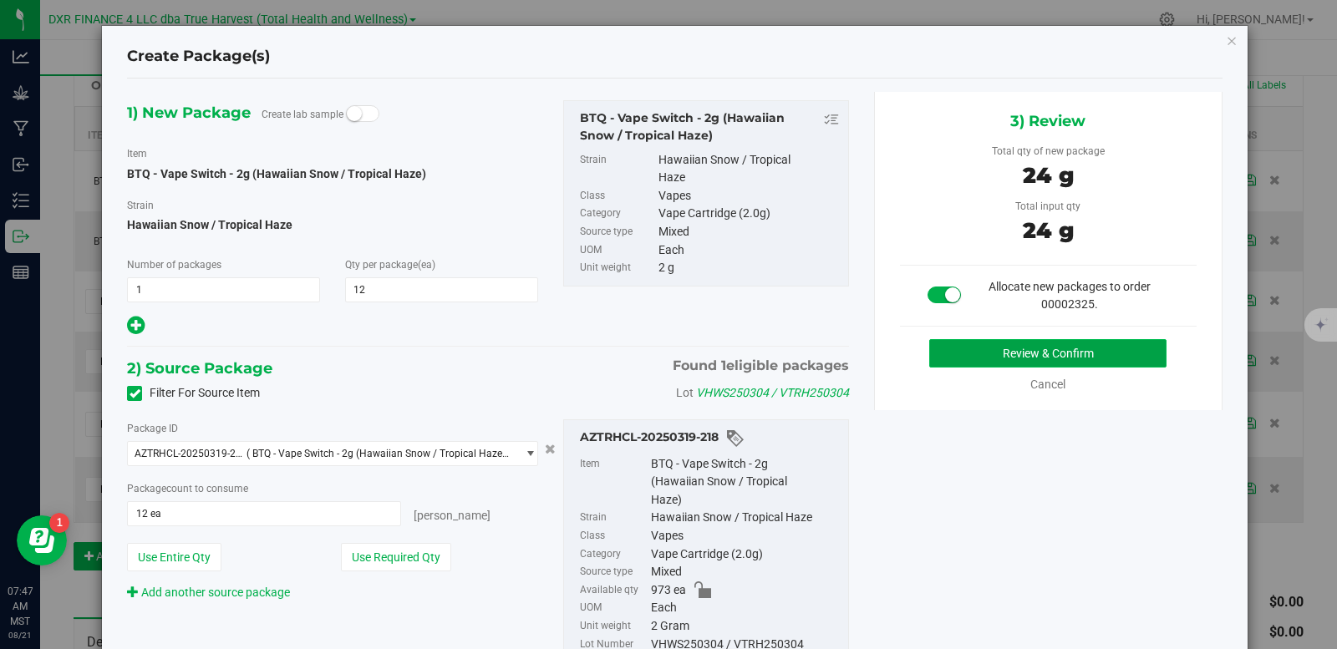
click at [1016, 342] on button "Review & Confirm" at bounding box center [1048, 353] width 237 height 28
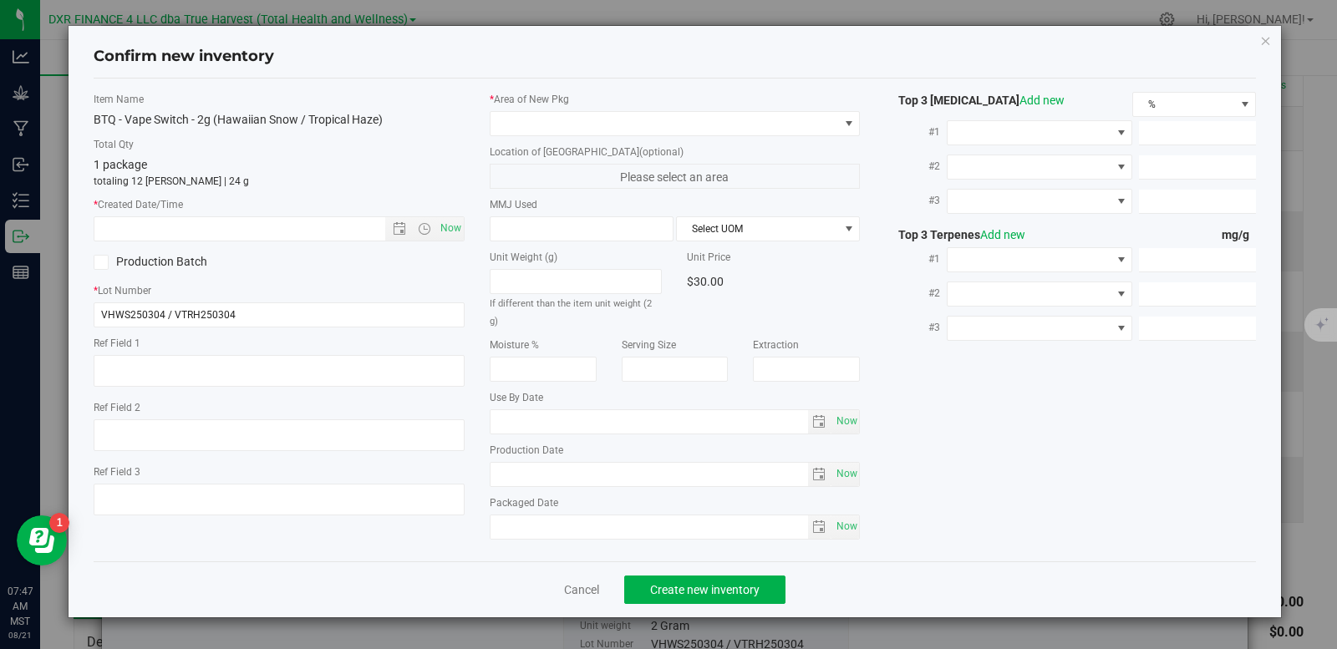
type textarea "[DATE]"
click at [181, 378] on textarea at bounding box center [279, 371] width 371 height 32
click at [183, 378] on textarea at bounding box center [279, 371] width 371 height 32
click at [185, 376] on textarea at bounding box center [279, 371] width 371 height 32
click at [168, 360] on textarea at bounding box center [279, 371] width 371 height 32
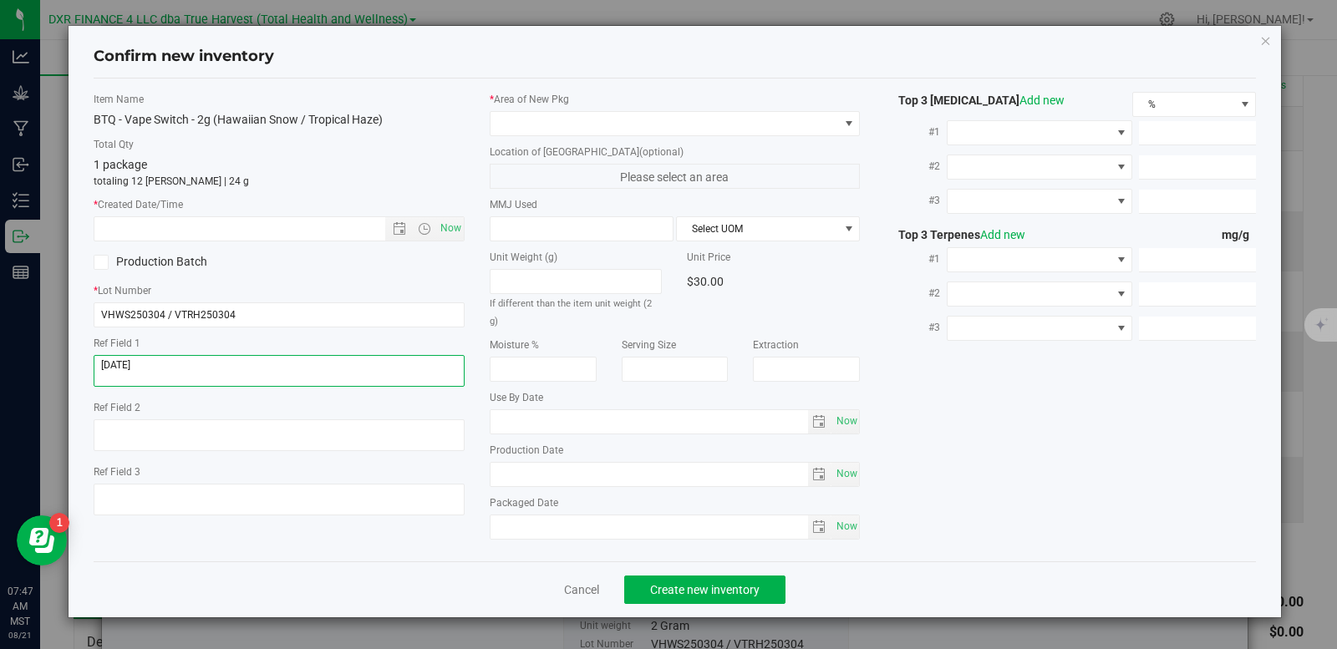
click at [168, 360] on textarea at bounding box center [279, 371] width 371 height 32
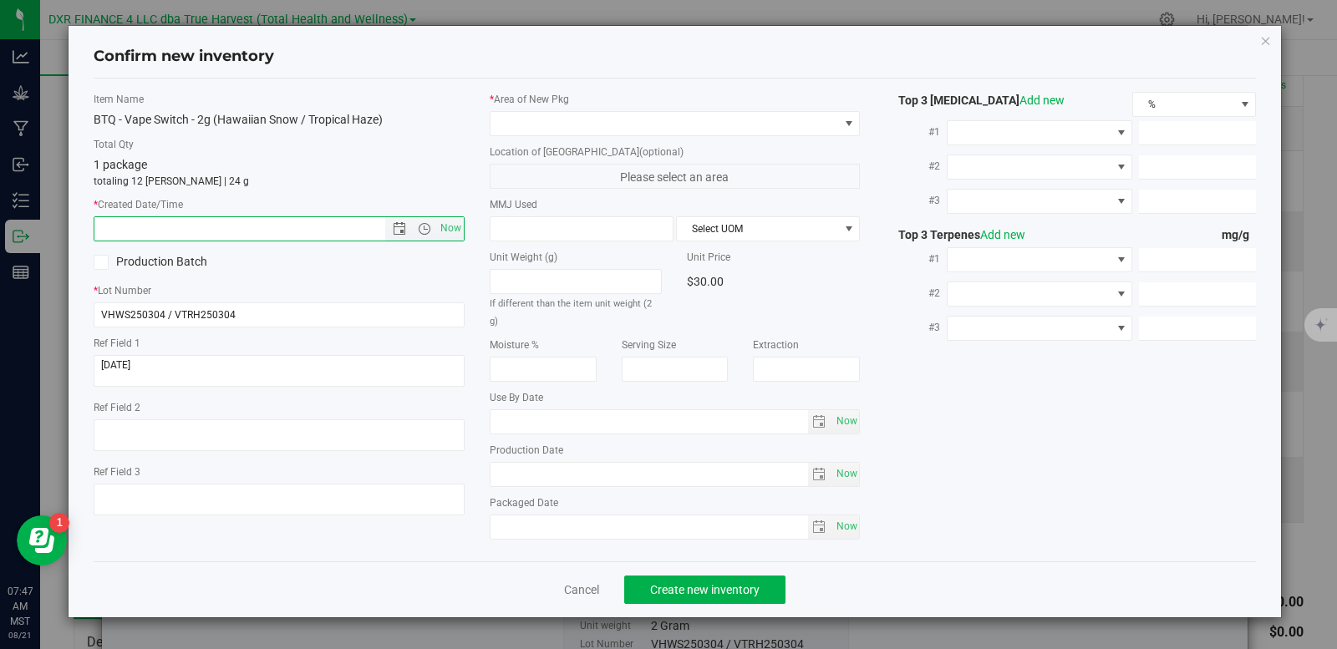
click at [190, 222] on input "text" at bounding box center [253, 228] width 319 height 23
paste input "[DATE]"
type input "[DATE] 7:47 AM"
drag, startPoint x: 511, startPoint y: 110, endPoint x: 517, endPoint y: 126, distance: 17.7
click at [515, 118] on div "* Area of [GEOGRAPHIC_DATA]" at bounding box center [675, 114] width 371 height 44
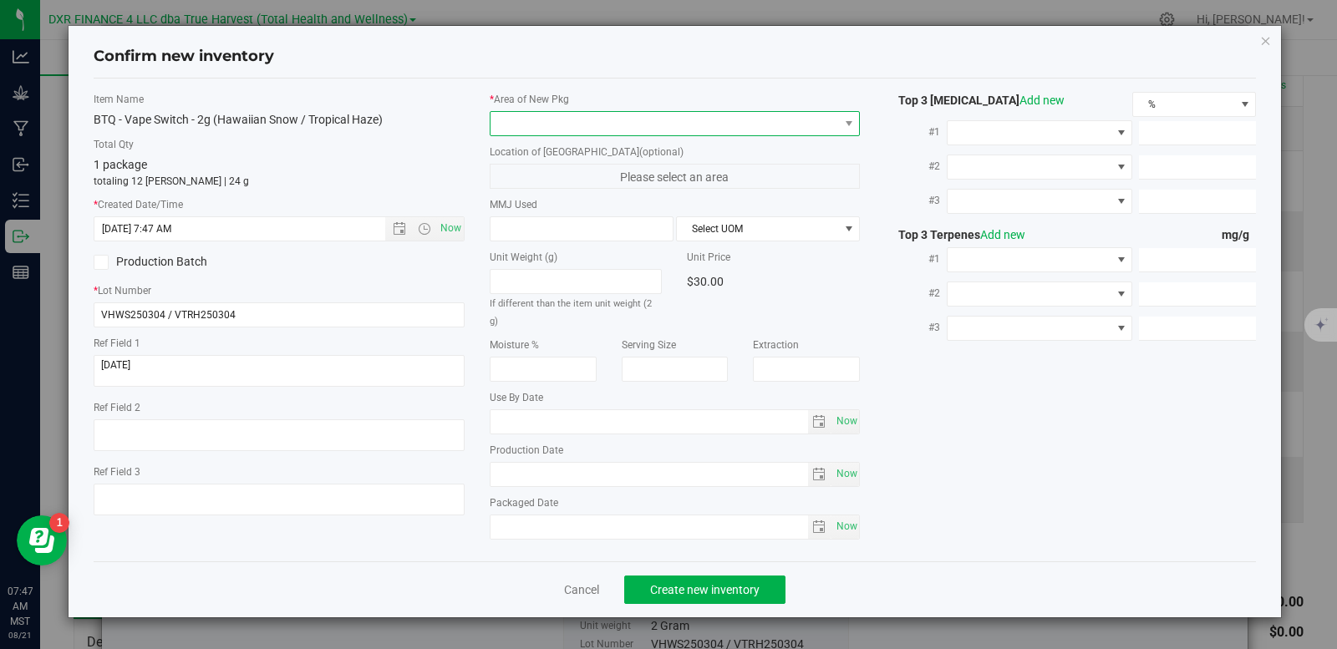
click at [517, 127] on span at bounding box center [665, 123] width 349 height 23
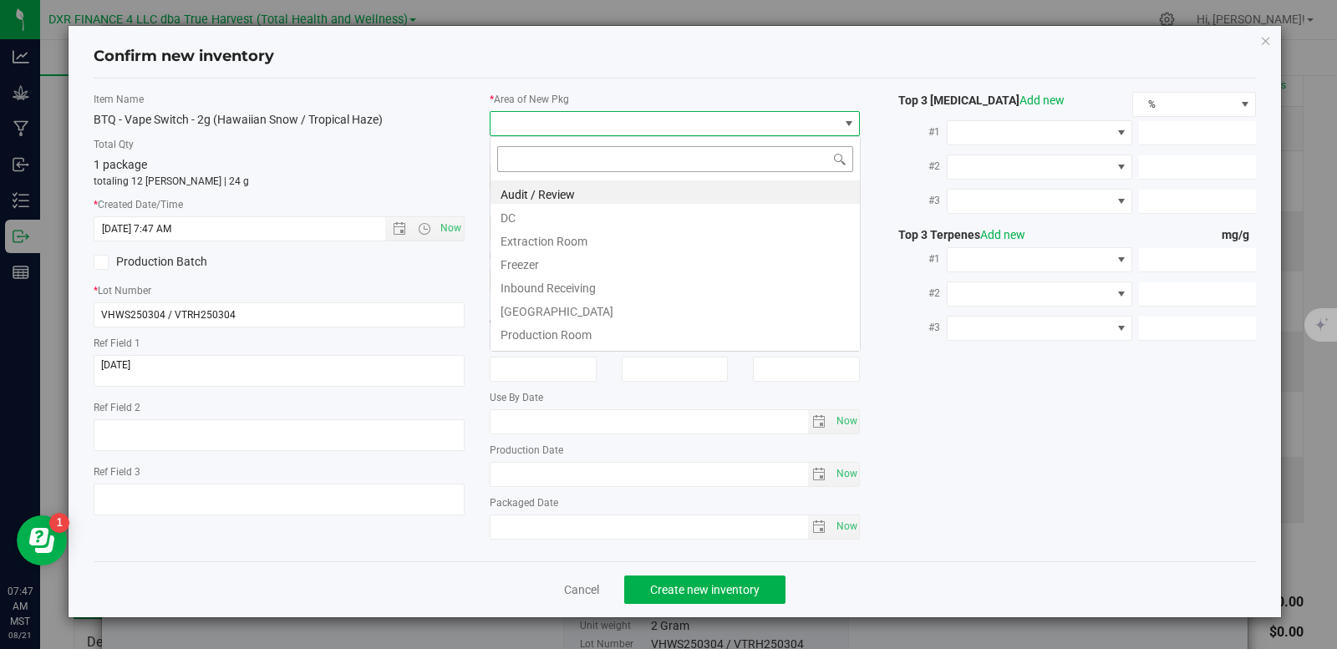
scroll to position [25, 371]
click at [537, 216] on li "DC" at bounding box center [675, 215] width 369 height 23
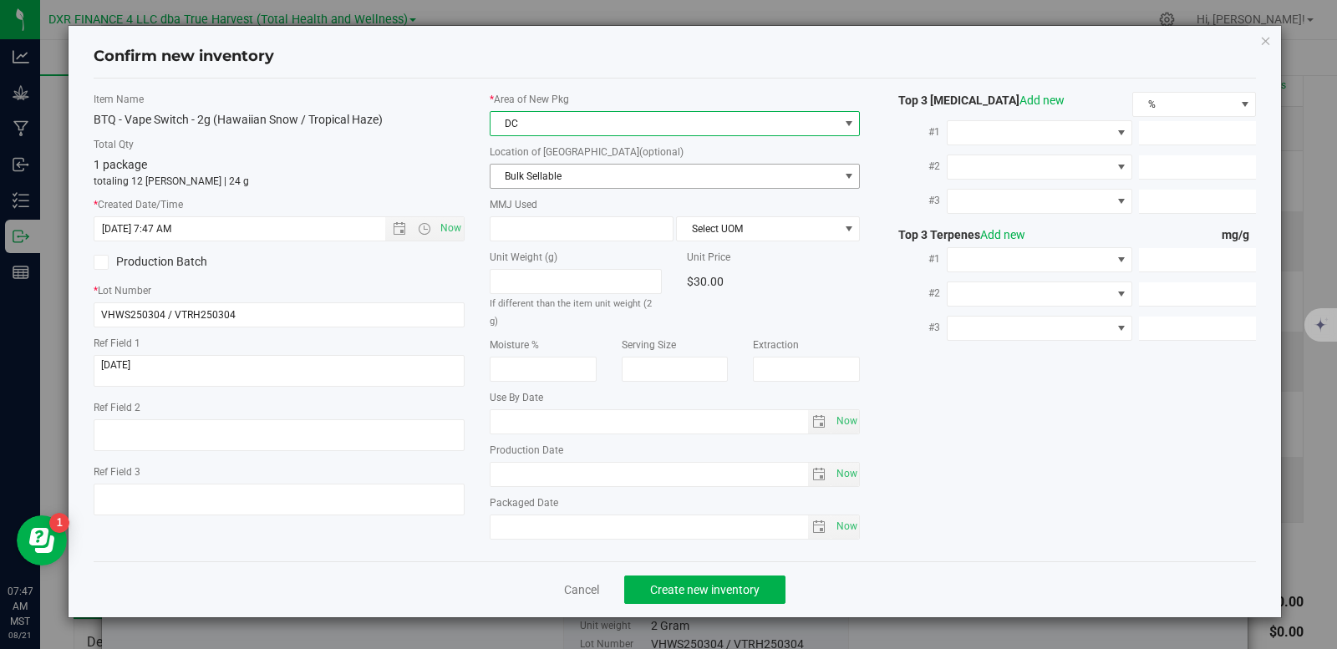
click at [545, 181] on span "Bulk Sellable" at bounding box center [665, 176] width 349 height 23
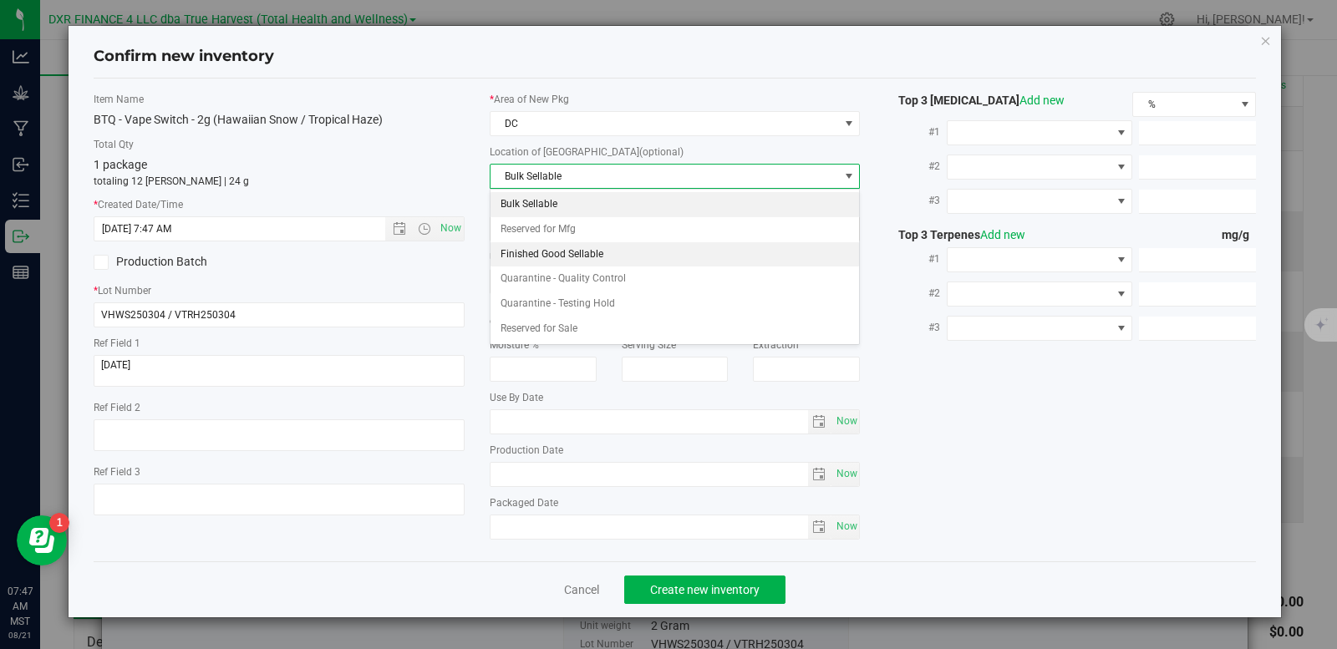
click at [552, 249] on li "Finished Good Sellable" at bounding box center [675, 254] width 369 height 25
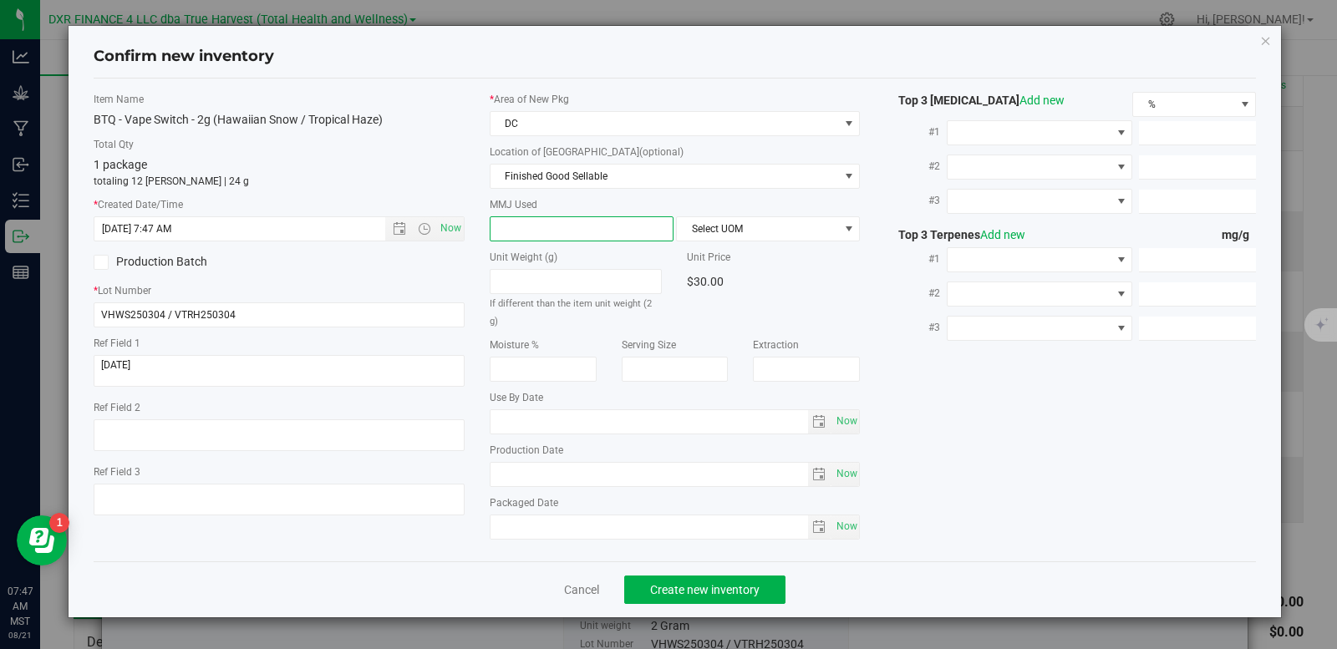
click at [540, 225] on span at bounding box center [582, 228] width 184 height 25
type input "2"
type input "2.0000"
click at [729, 240] on span "Select UOM" at bounding box center [757, 228] width 161 height 23
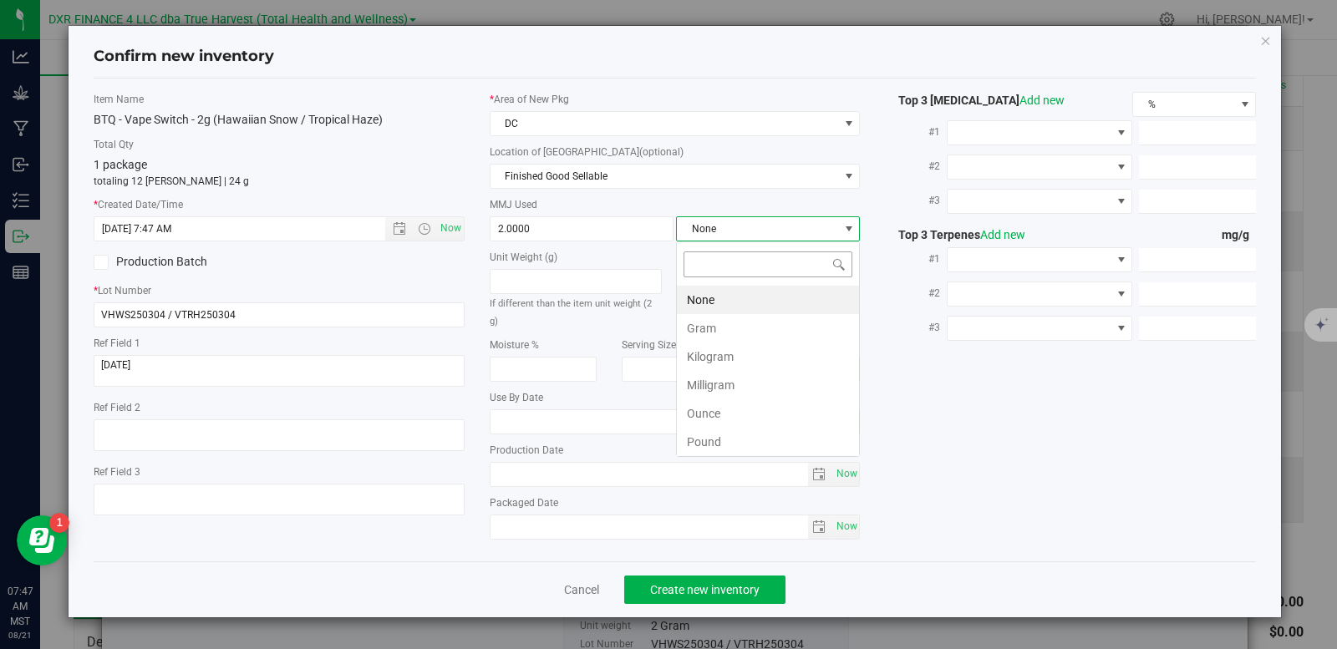
scroll to position [25, 184]
click at [734, 328] on li "Gram" at bounding box center [768, 328] width 182 height 28
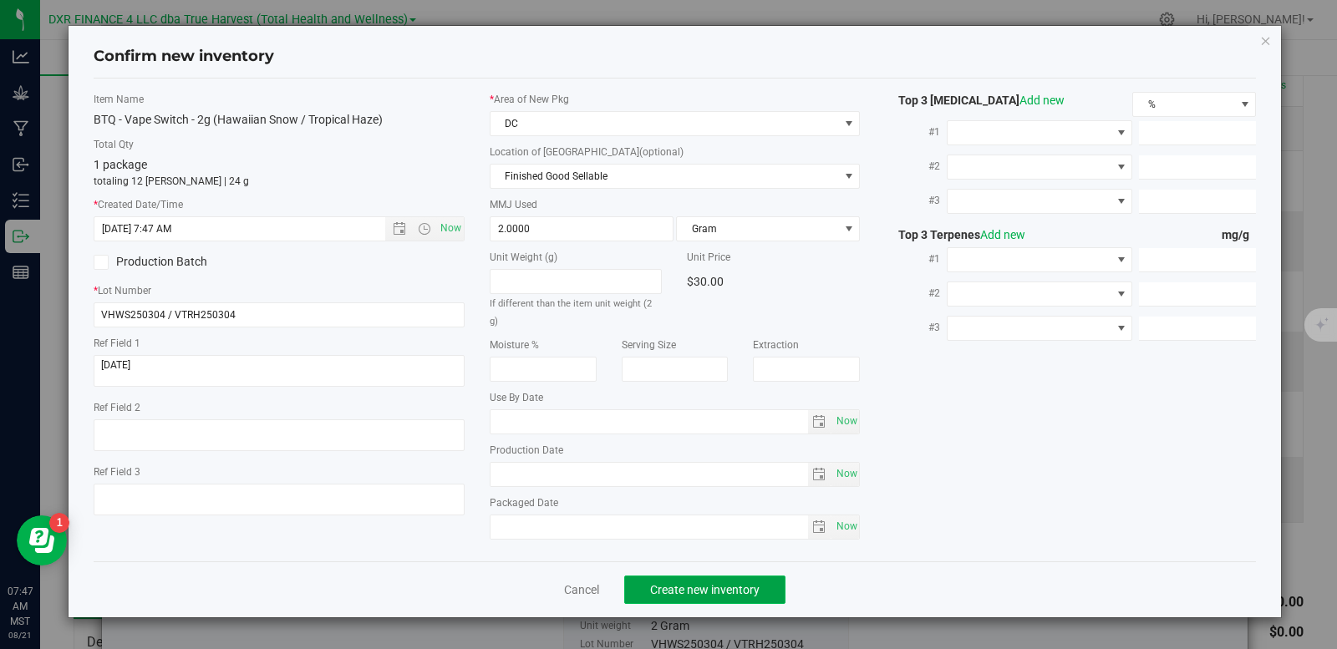
click at [726, 583] on span "Create new inventory" at bounding box center [705, 589] width 110 height 13
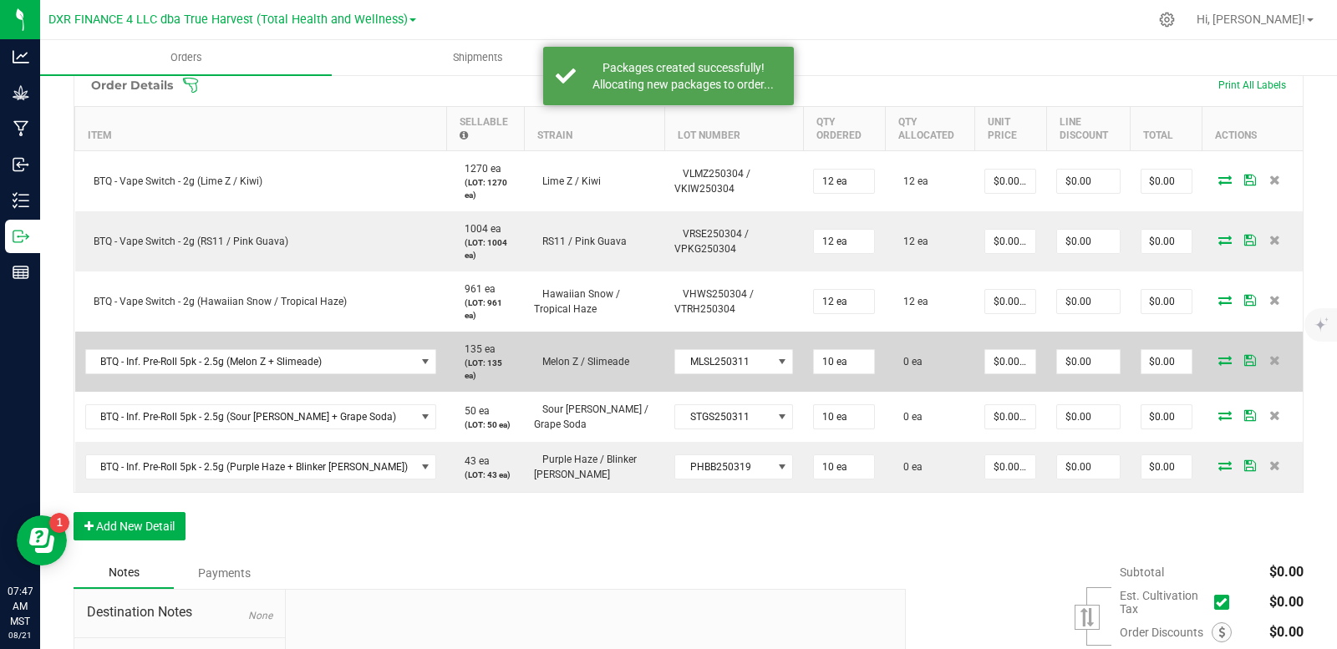
click at [1219, 355] on icon at bounding box center [1225, 360] width 13 height 10
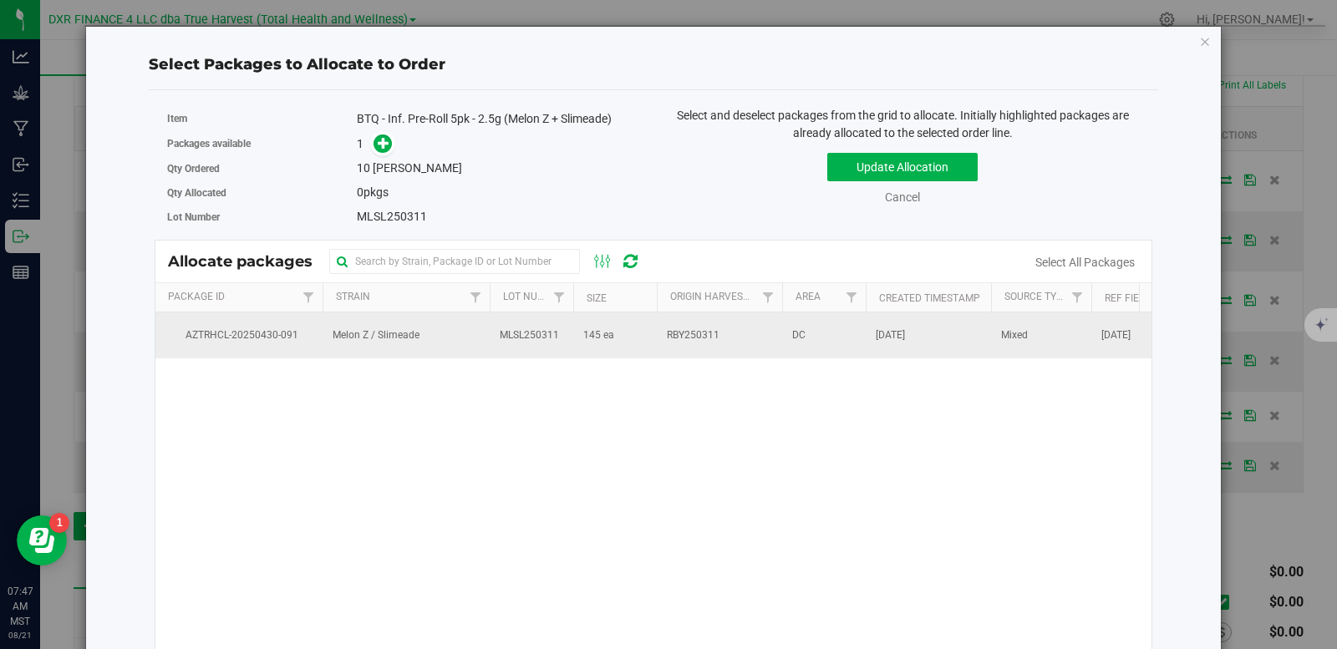
click at [538, 346] on td "MLSL250311" at bounding box center [532, 335] width 84 height 45
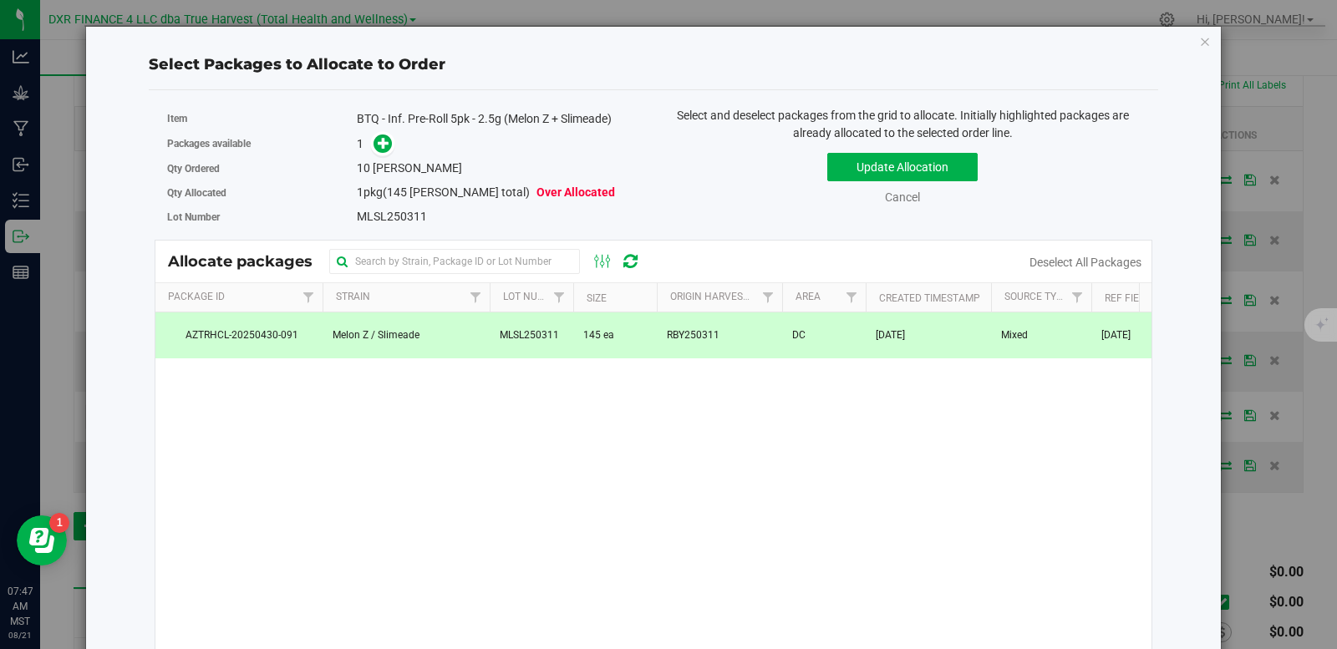
click at [366, 141] on span at bounding box center [379, 144] width 27 height 19
click at [379, 140] on icon at bounding box center [384, 143] width 12 height 12
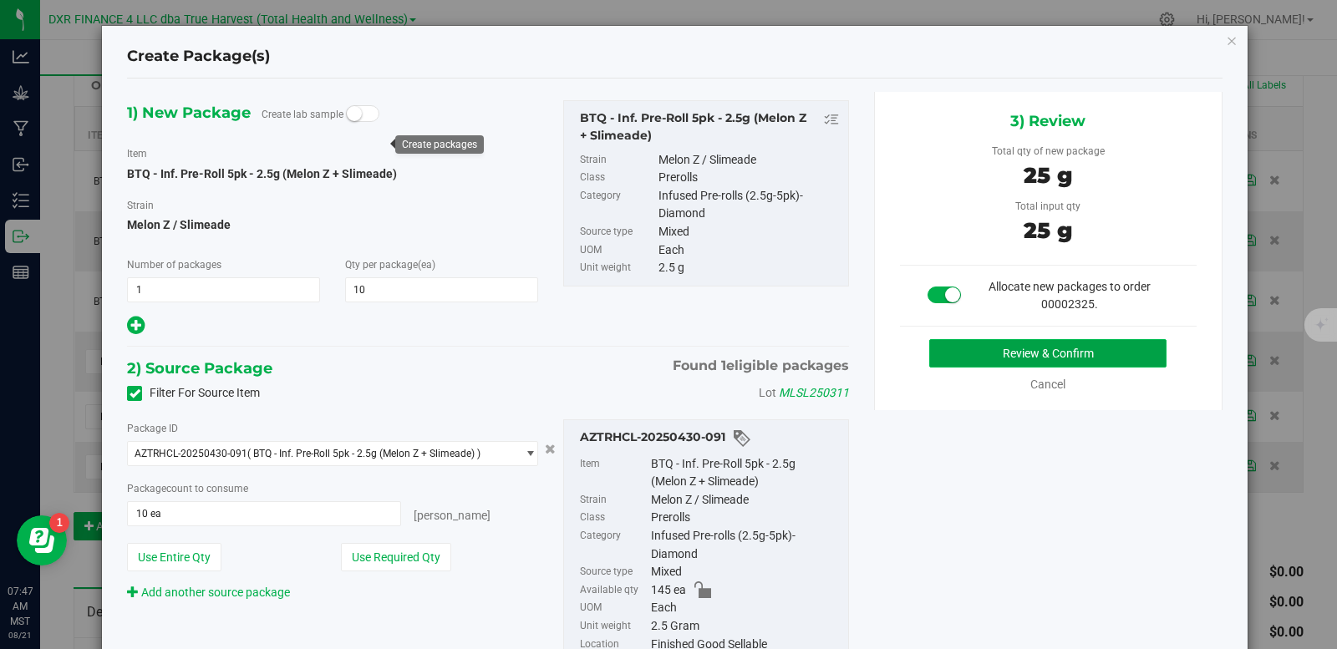
click at [964, 352] on button "Review & Confirm" at bounding box center [1048, 353] width 237 height 28
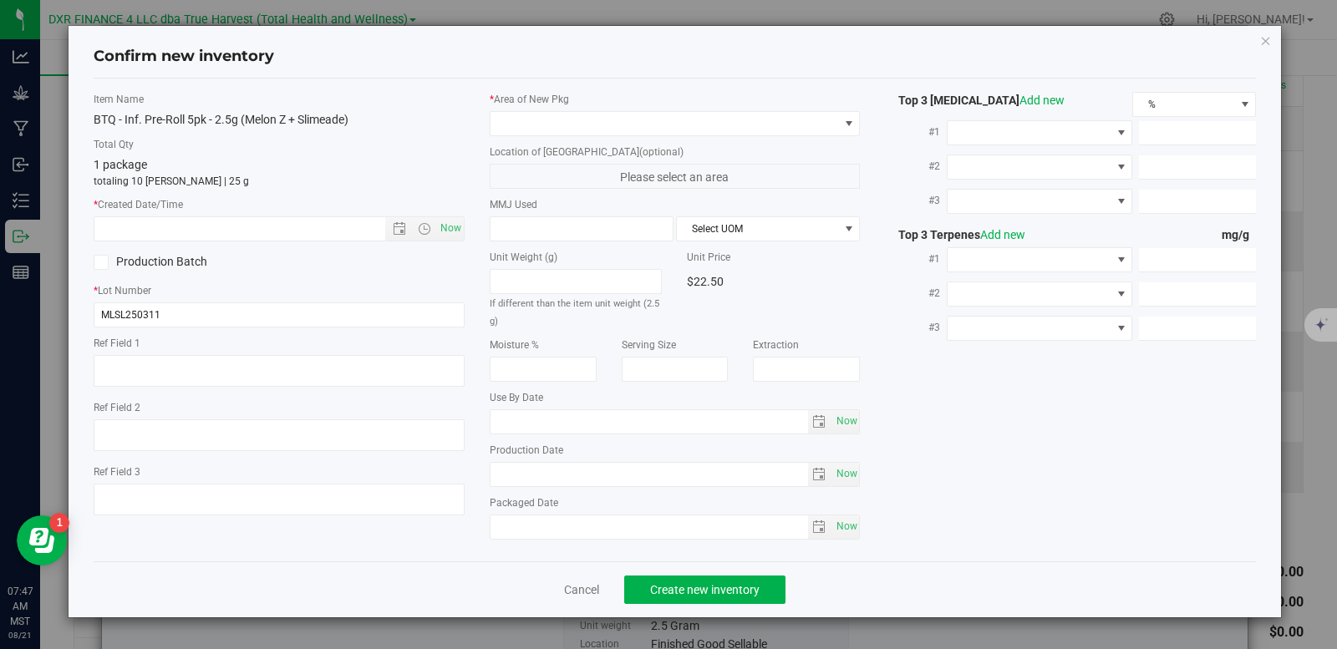
type textarea "[DATE]"
click at [153, 365] on textarea at bounding box center [279, 371] width 371 height 32
click at [154, 365] on textarea at bounding box center [279, 371] width 371 height 32
click at [201, 223] on input "text" at bounding box center [253, 228] width 319 height 23
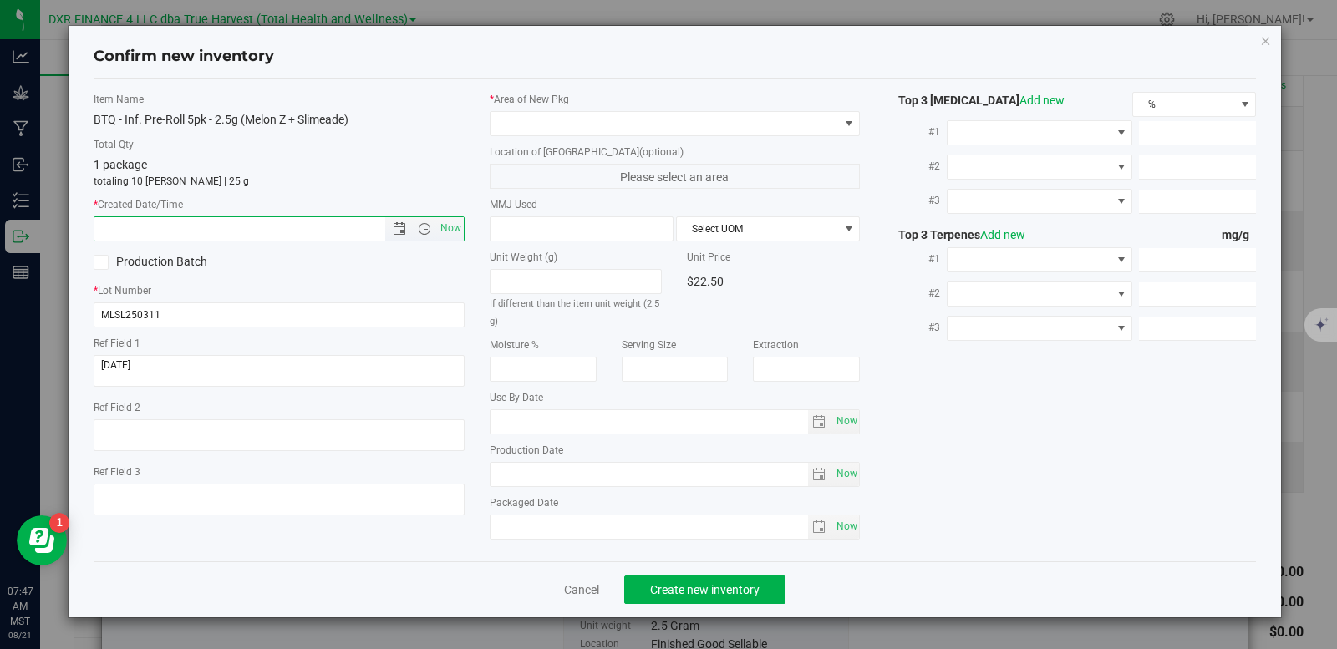
paste input "[DATE]"
type input "[DATE] 7:47 AM"
click at [519, 116] on span at bounding box center [665, 123] width 349 height 23
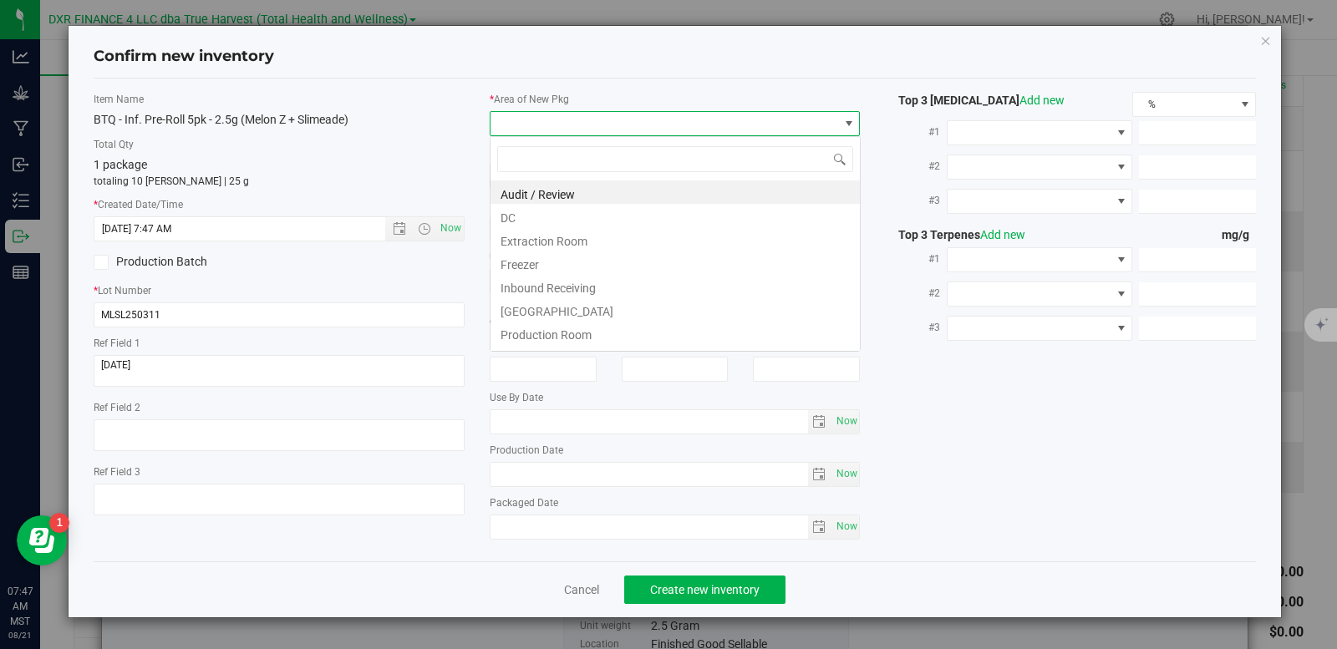
scroll to position [25, 371]
click at [532, 216] on li "DC" at bounding box center [675, 215] width 369 height 23
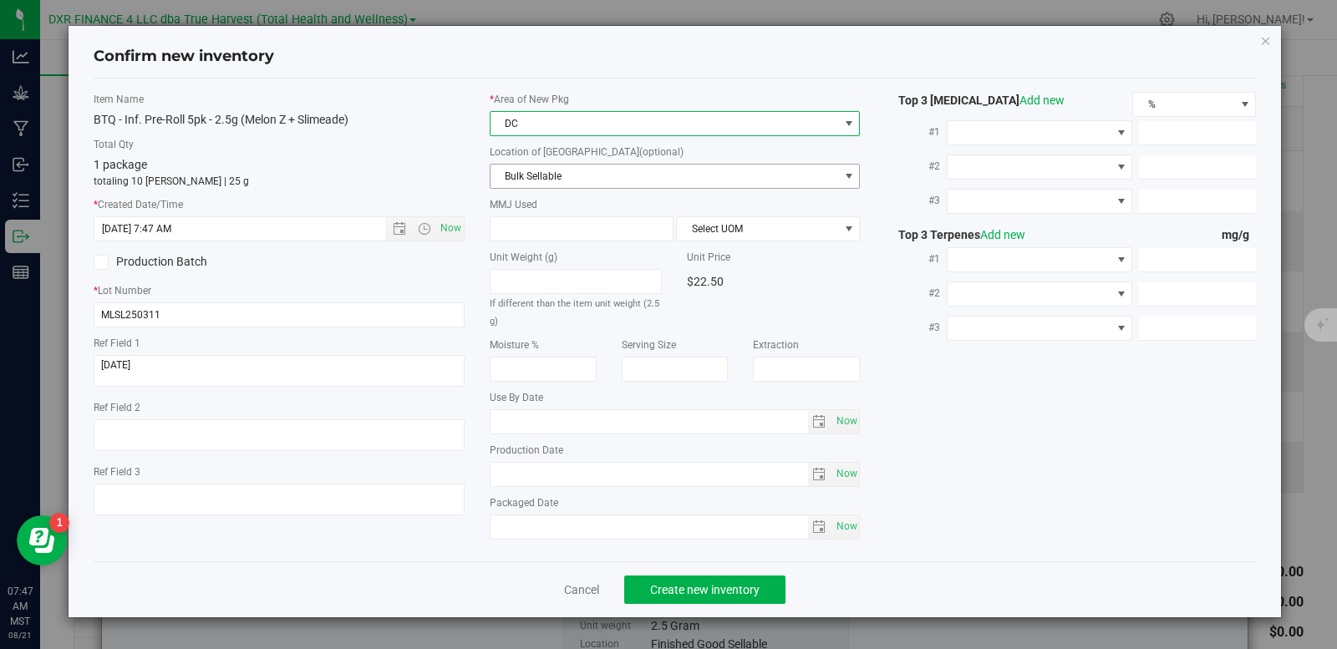
click at [550, 171] on span "Bulk Sellable" at bounding box center [665, 176] width 349 height 23
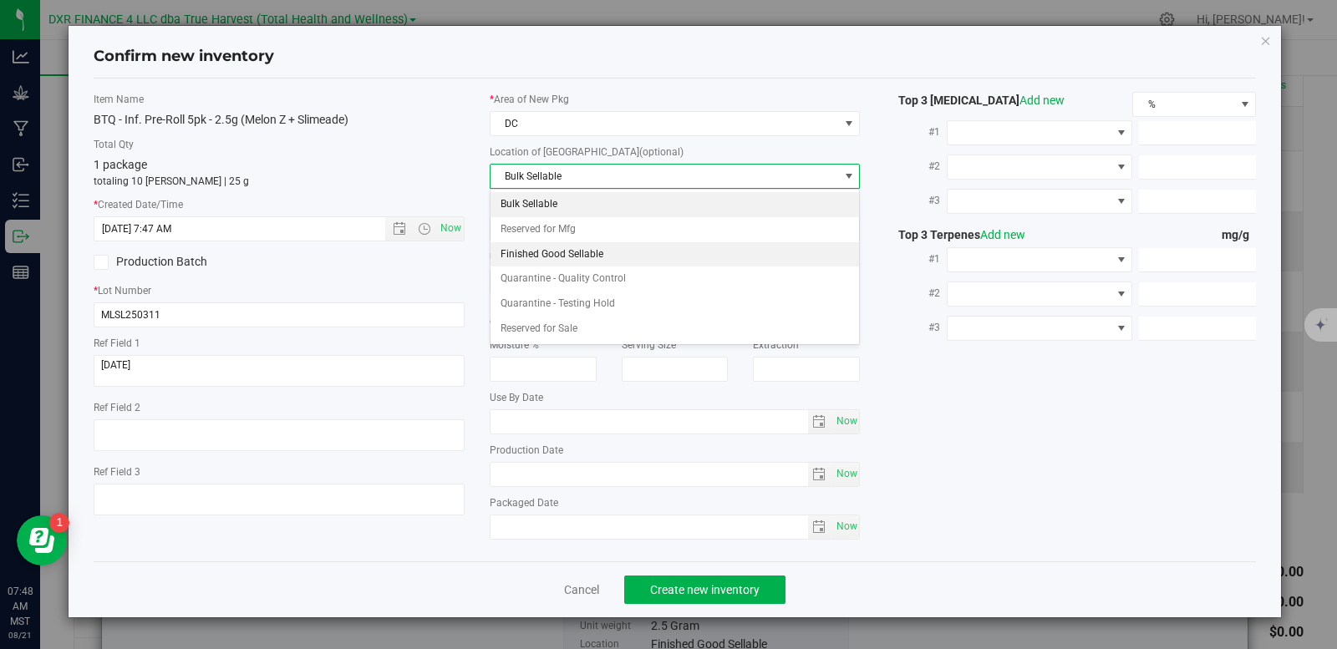
click at [578, 248] on li "Finished Good Sellable" at bounding box center [675, 254] width 369 height 25
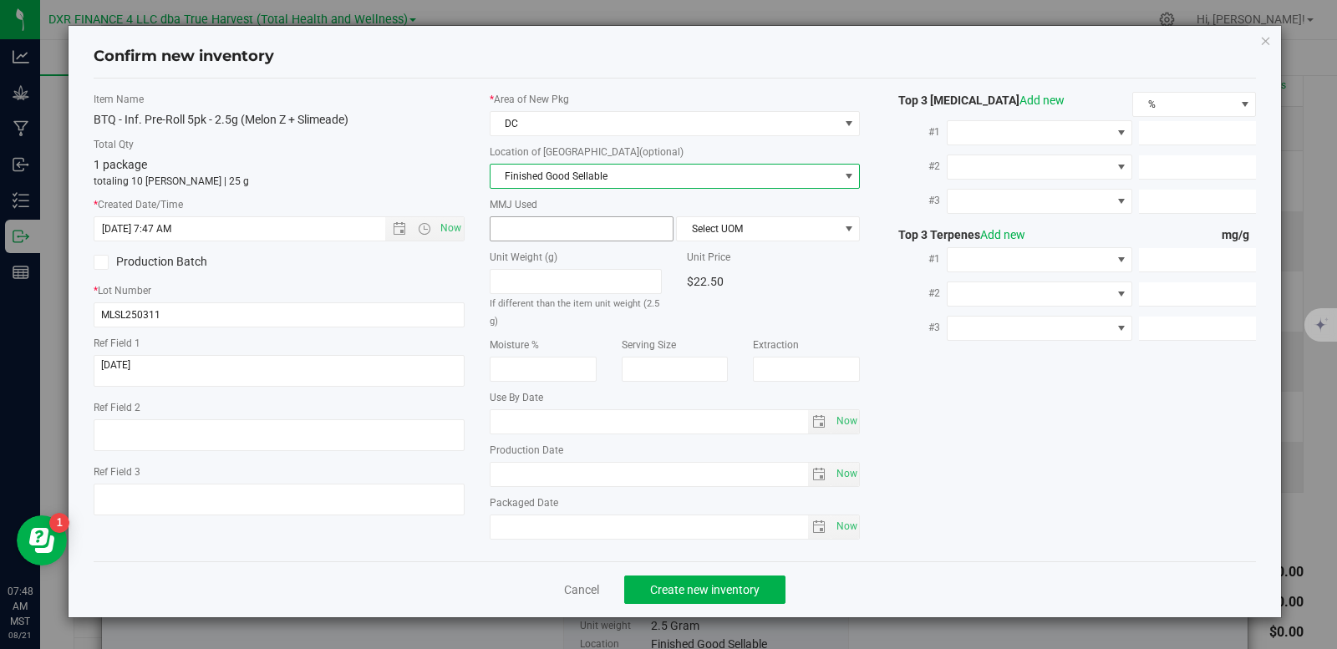
click at [565, 228] on span at bounding box center [582, 228] width 184 height 25
type input "2.5"
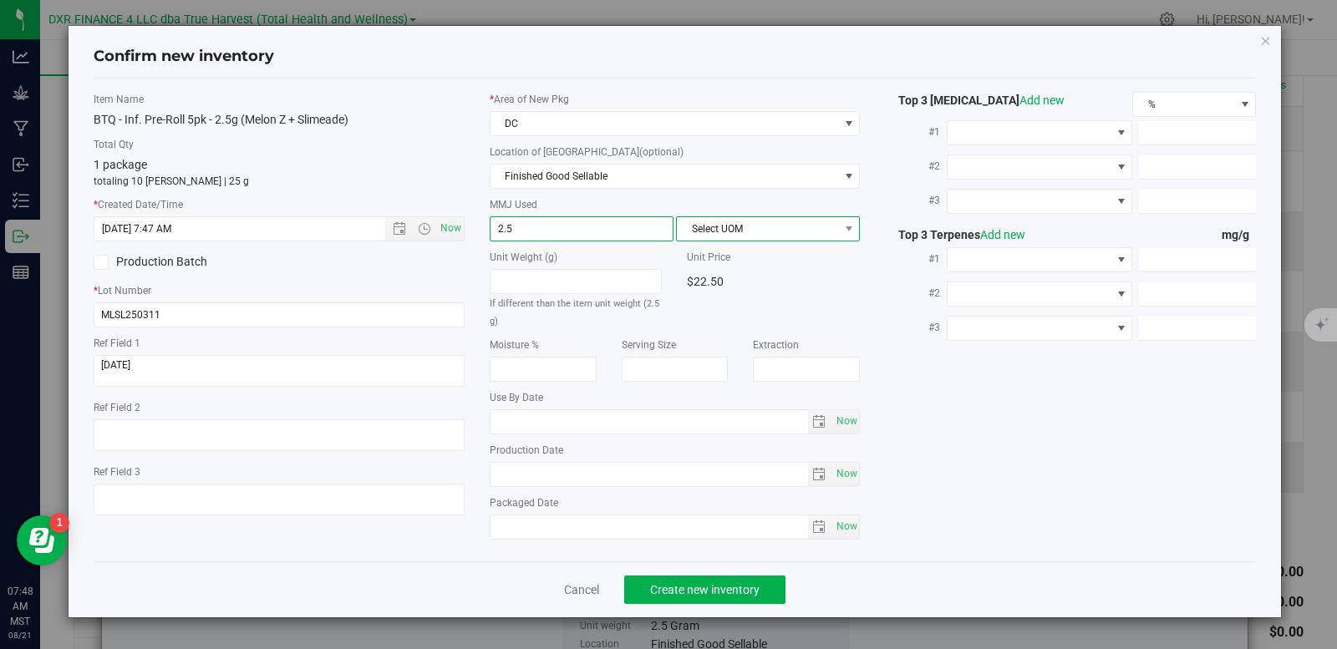
type input "2.5000"
drag, startPoint x: 719, startPoint y: 224, endPoint x: 716, endPoint y: 237, distance: 12.8
click at [719, 228] on span "Select UOM" at bounding box center [757, 228] width 161 height 23
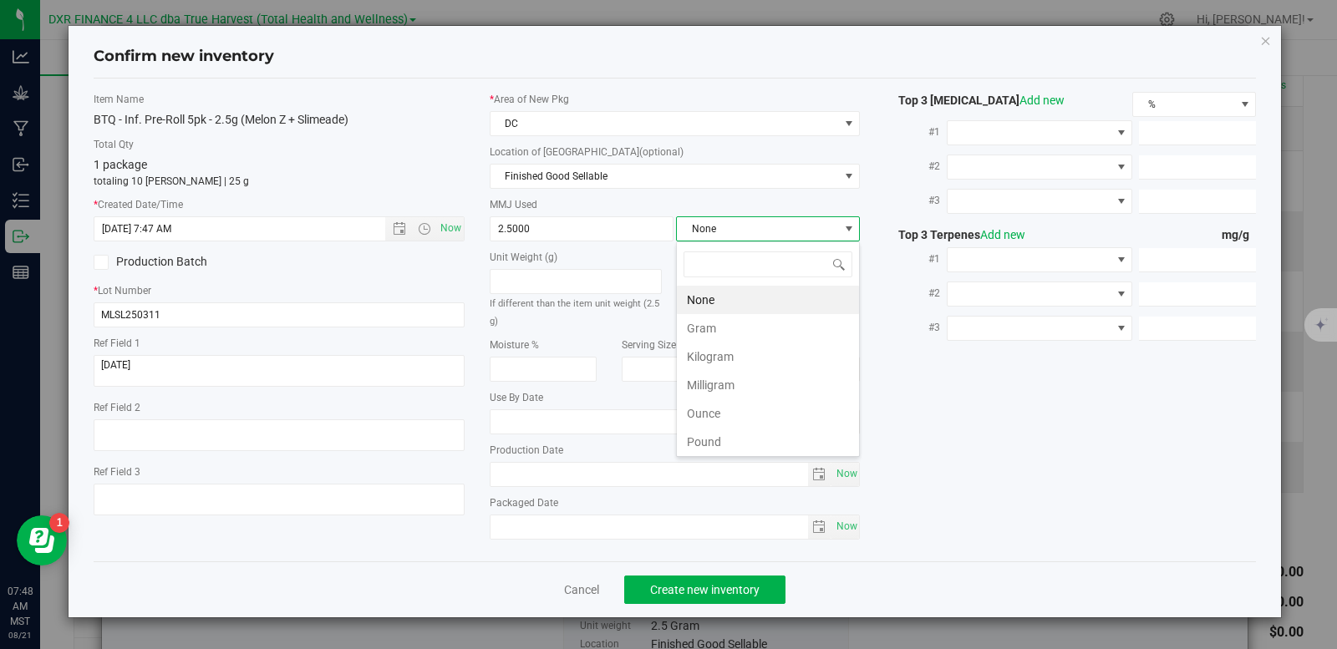
scroll to position [25, 184]
click at [695, 333] on li "Gram" at bounding box center [768, 328] width 182 height 28
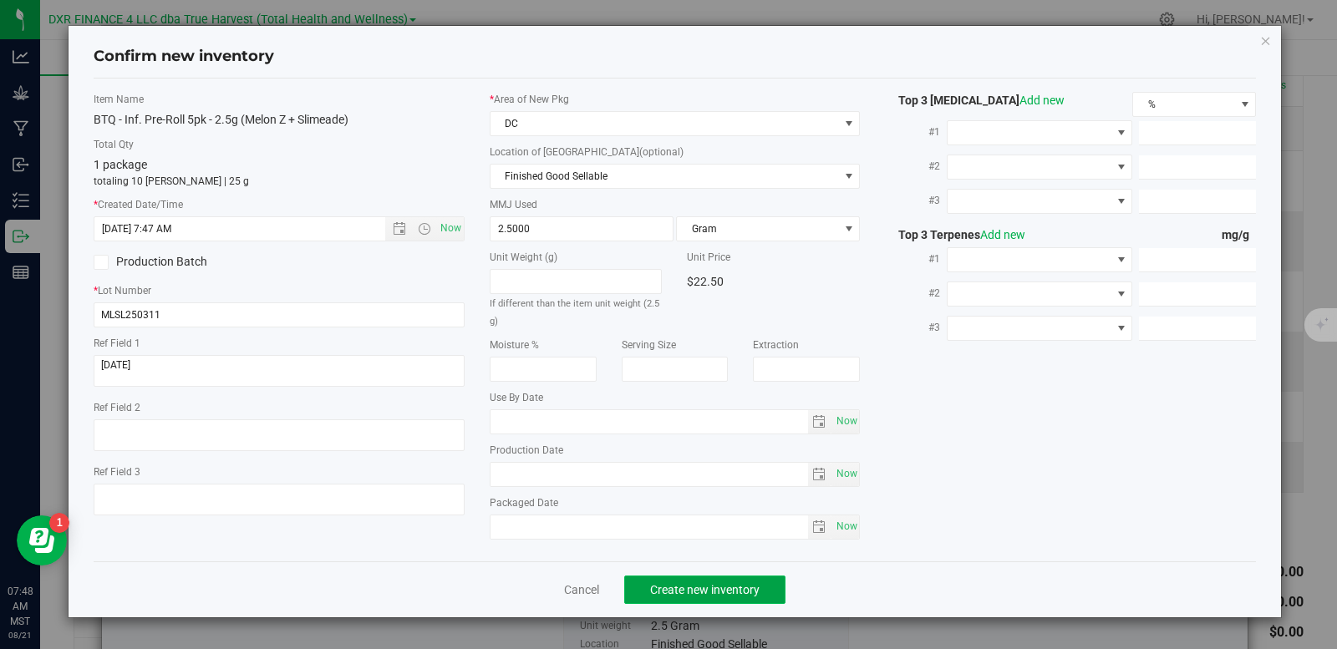
click at [695, 595] on span "Create new inventory" at bounding box center [705, 589] width 110 height 13
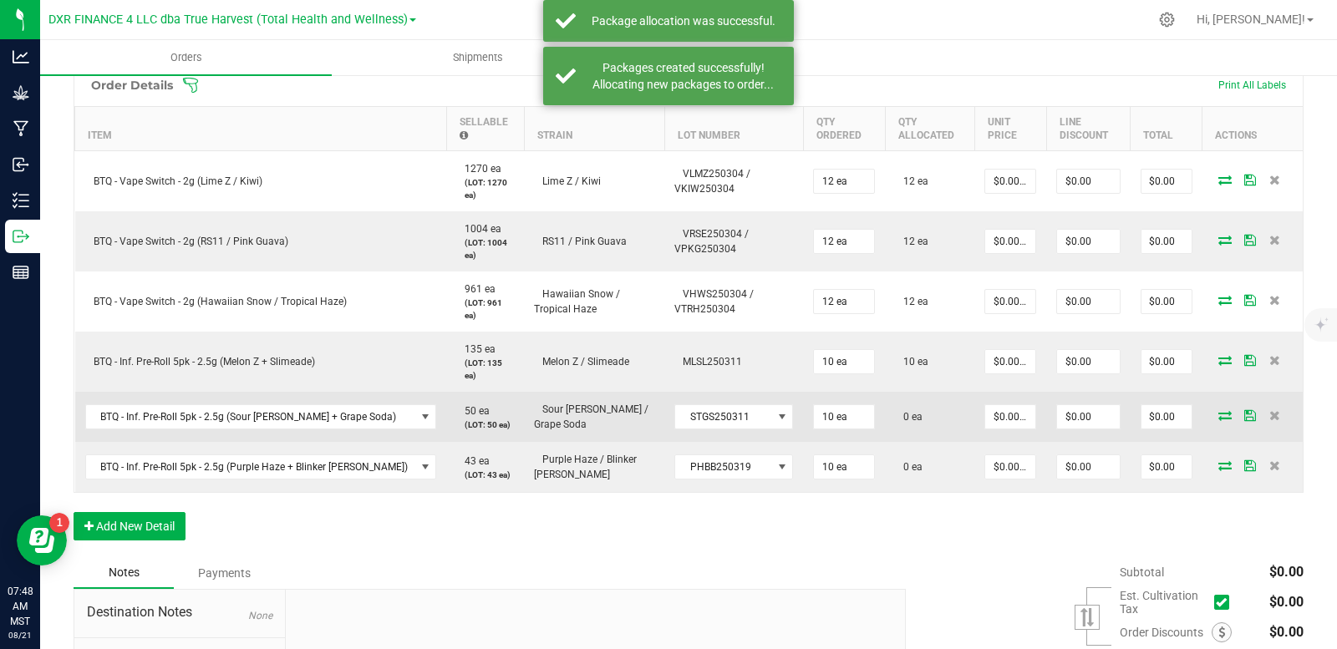
click at [1219, 410] on icon at bounding box center [1225, 415] width 13 height 10
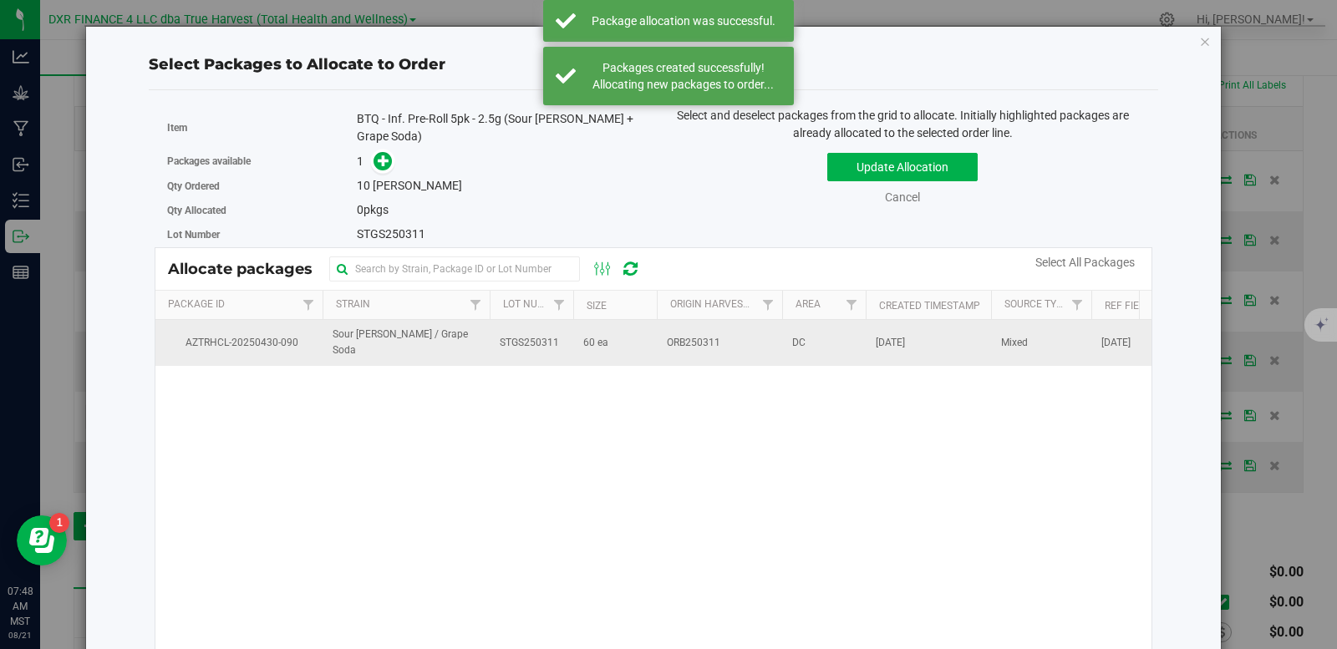
click at [469, 352] on td "Sour [PERSON_NAME] / Grape Soda" at bounding box center [406, 342] width 167 height 45
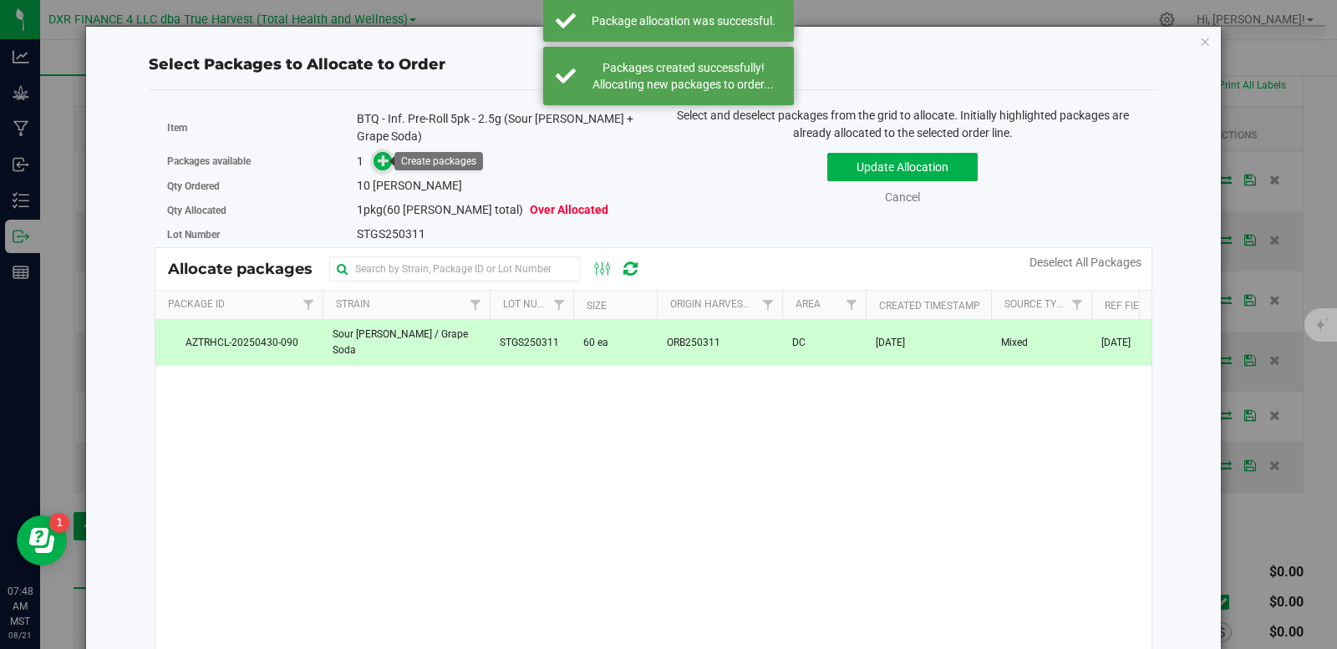
click at [386, 162] on icon at bounding box center [384, 161] width 12 height 12
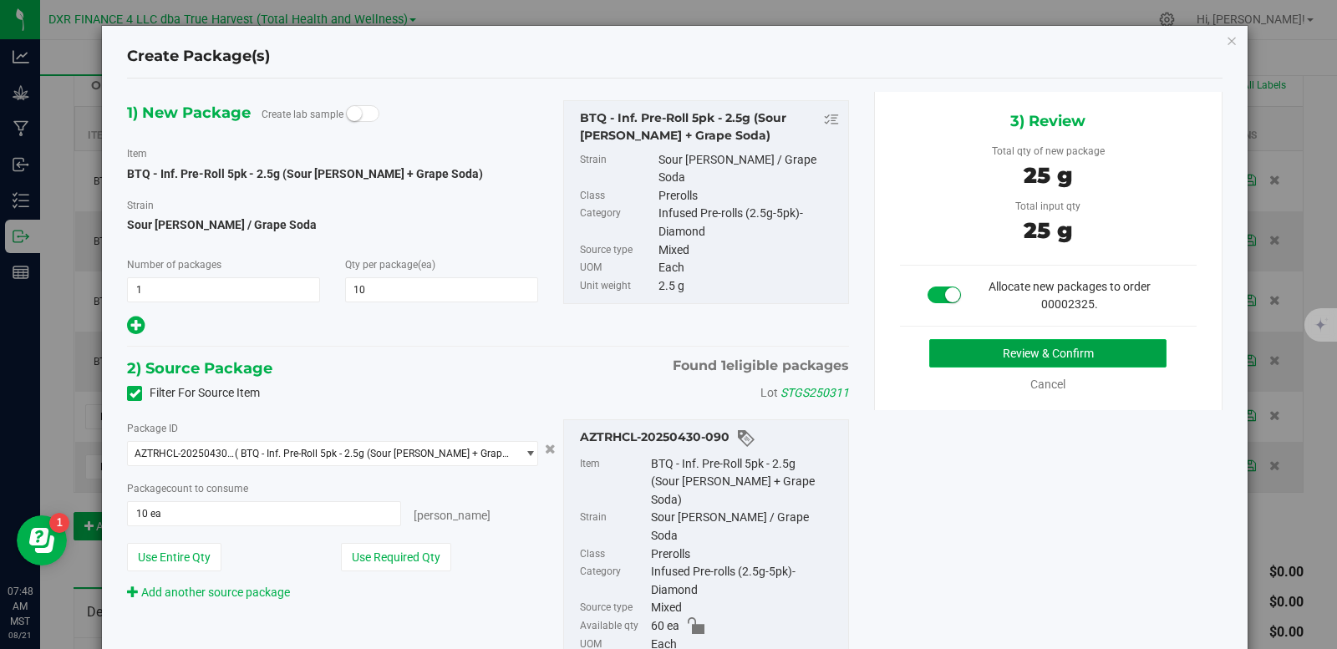
click at [995, 354] on button "Review & Confirm" at bounding box center [1048, 353] width 237 height 28
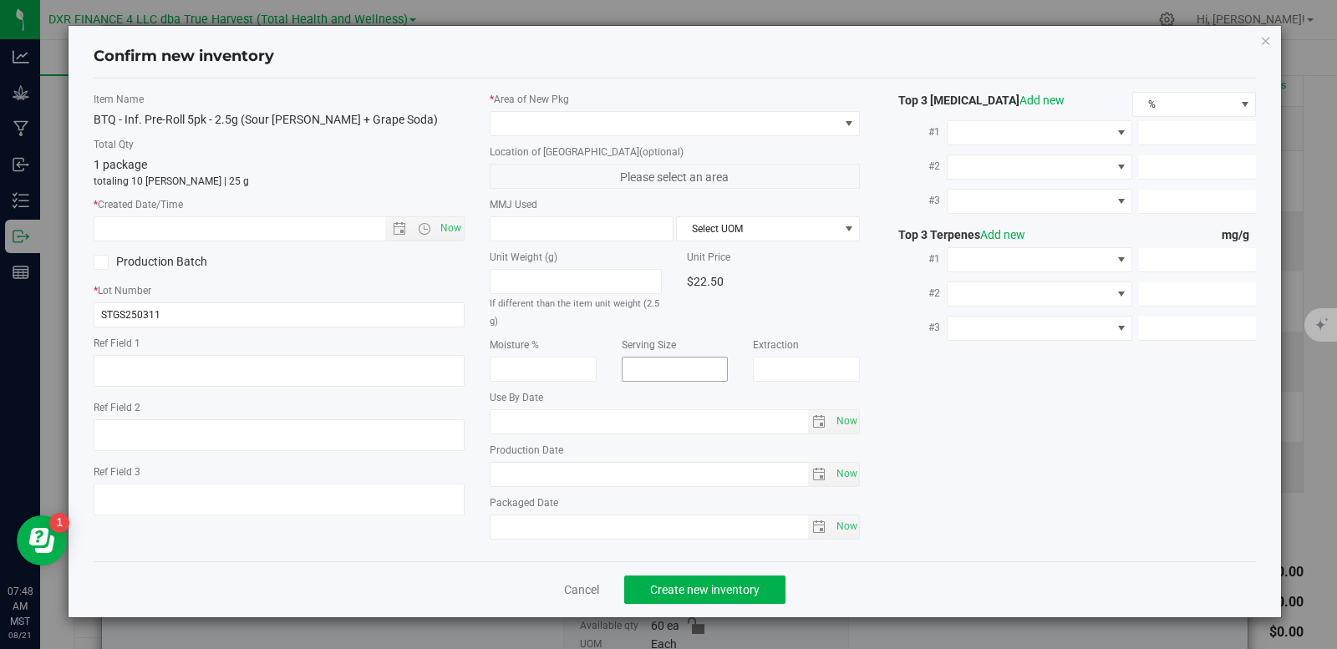
type textarea "[DATE]"
click at [220, 369] on textarea at bounding box center [279, 371] width 371 height 32
click at [214, 225] on input "text" at bounding box center [253, 228] width 319 height 23
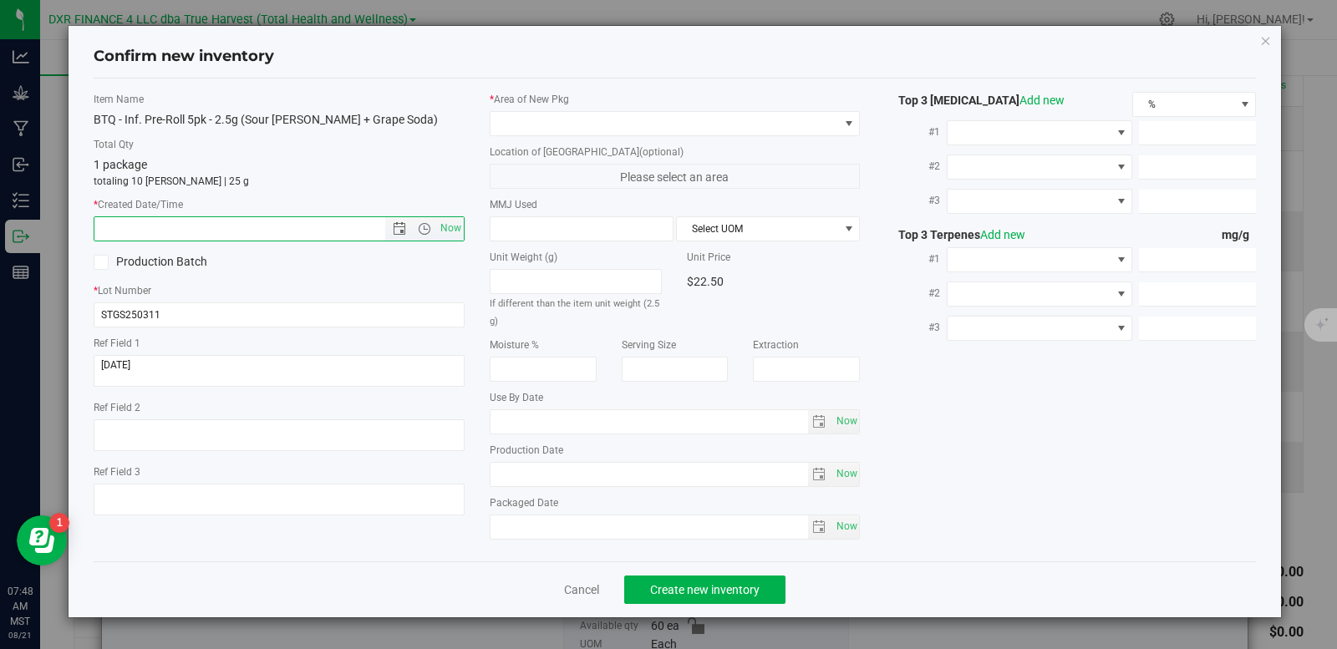
paste input "[DATE]"
type input "[DATE] 7:48 AM"
click at [494, 126] on span at bounding box center [665, 123] width 349 height 23
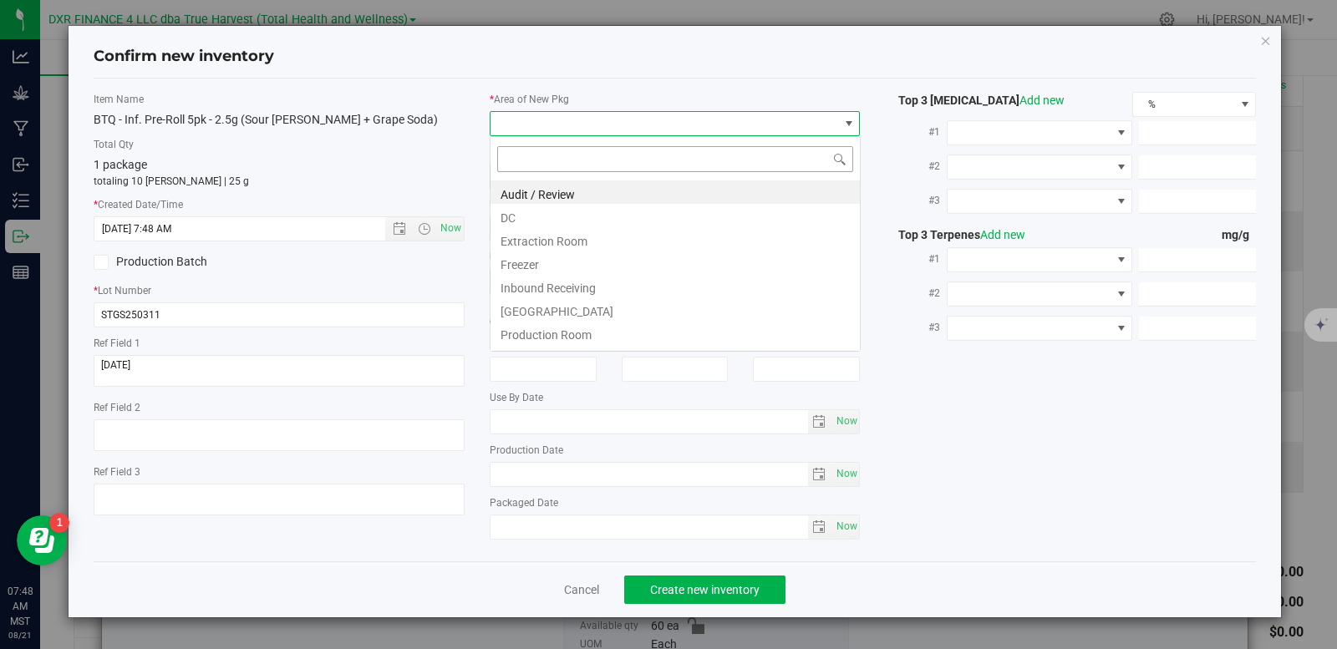
scroll to position [25, 371]
click at [534, 224] on li "DC" at bounding box center [675, 215] width 369 height 23
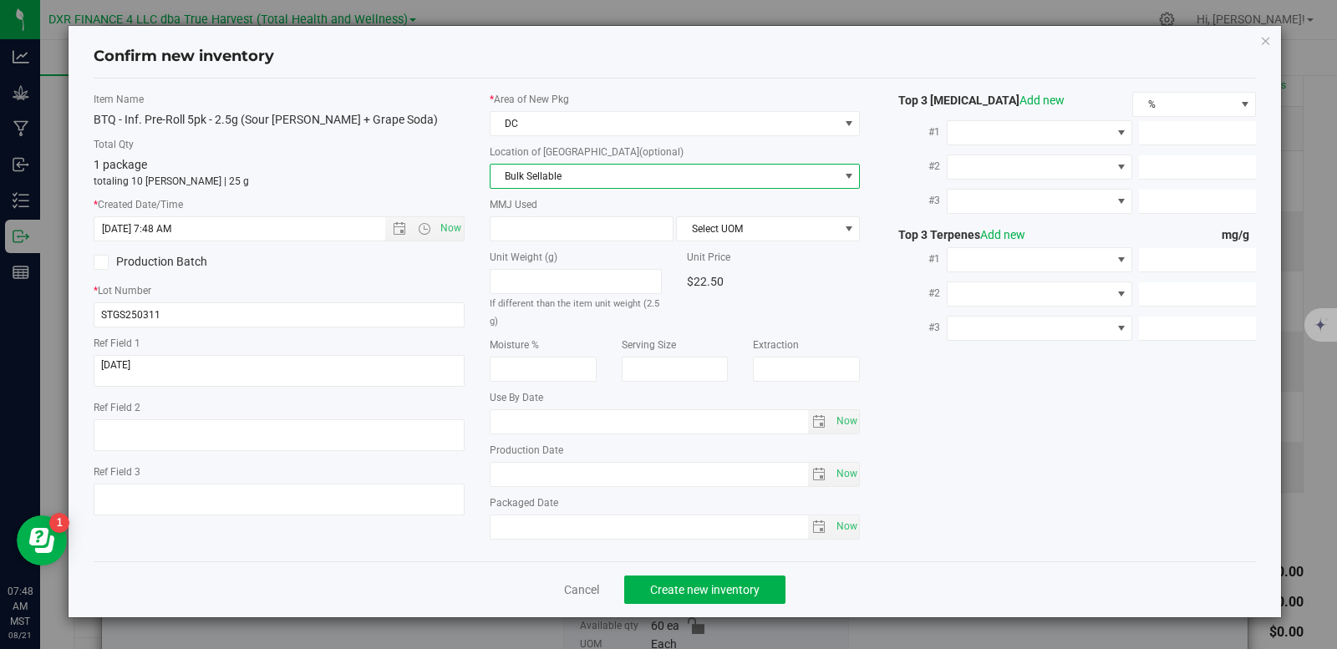
click at [548, 183] on span "Bulk Sellable" at bounding box center [665, 176] width 349 height 23
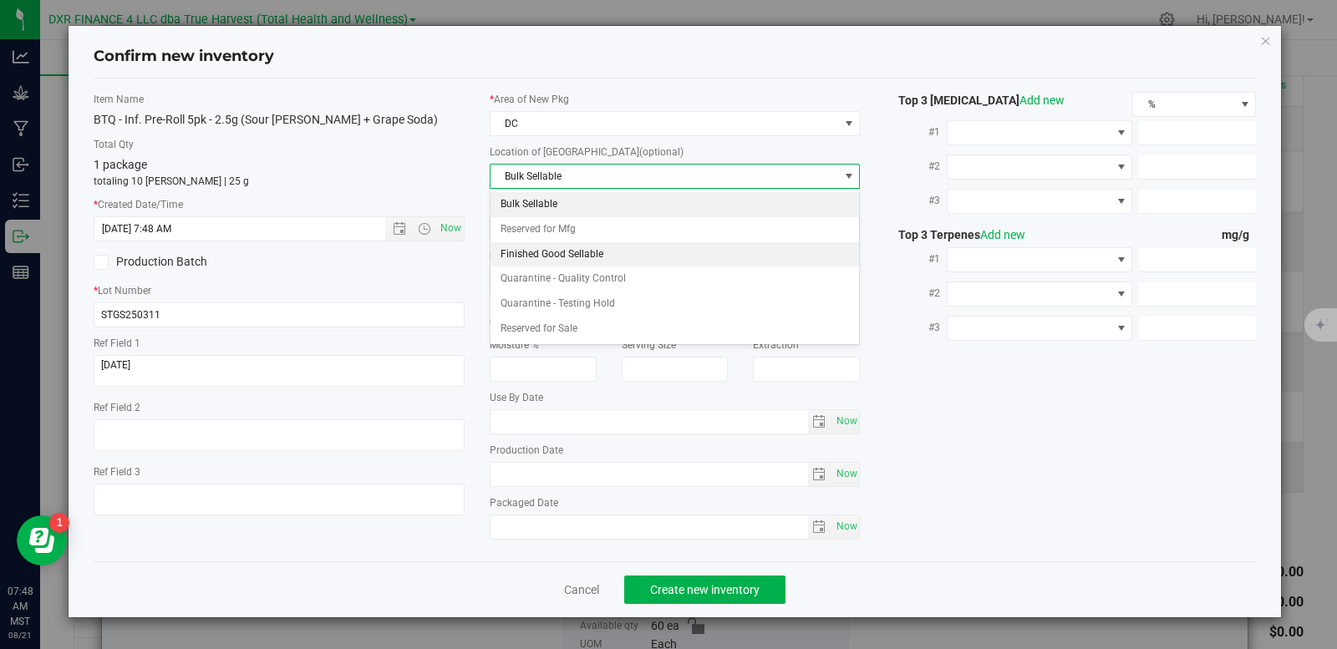
click at [555, 249] on li "Finished Good Sellable" at bounding box center [675, 254] width 369 height 25
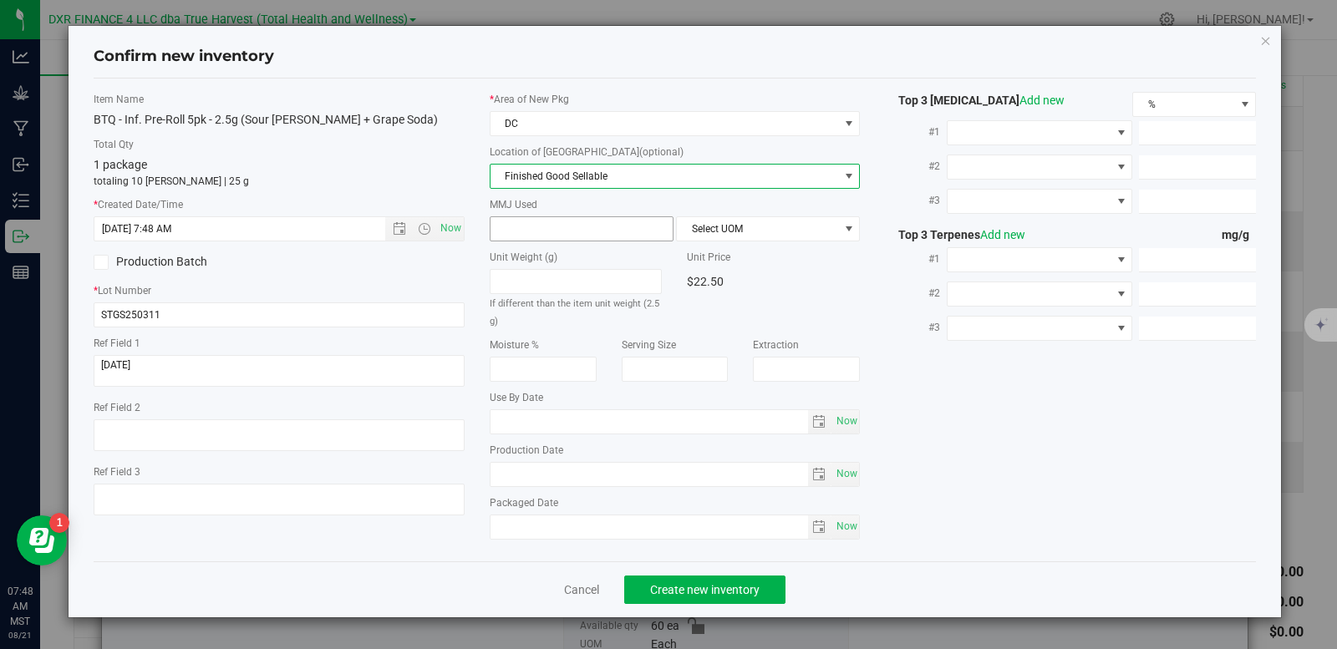
click at [561, 236] on span at bounding box center [582, 228] width 184 height 25
type input "2.5"
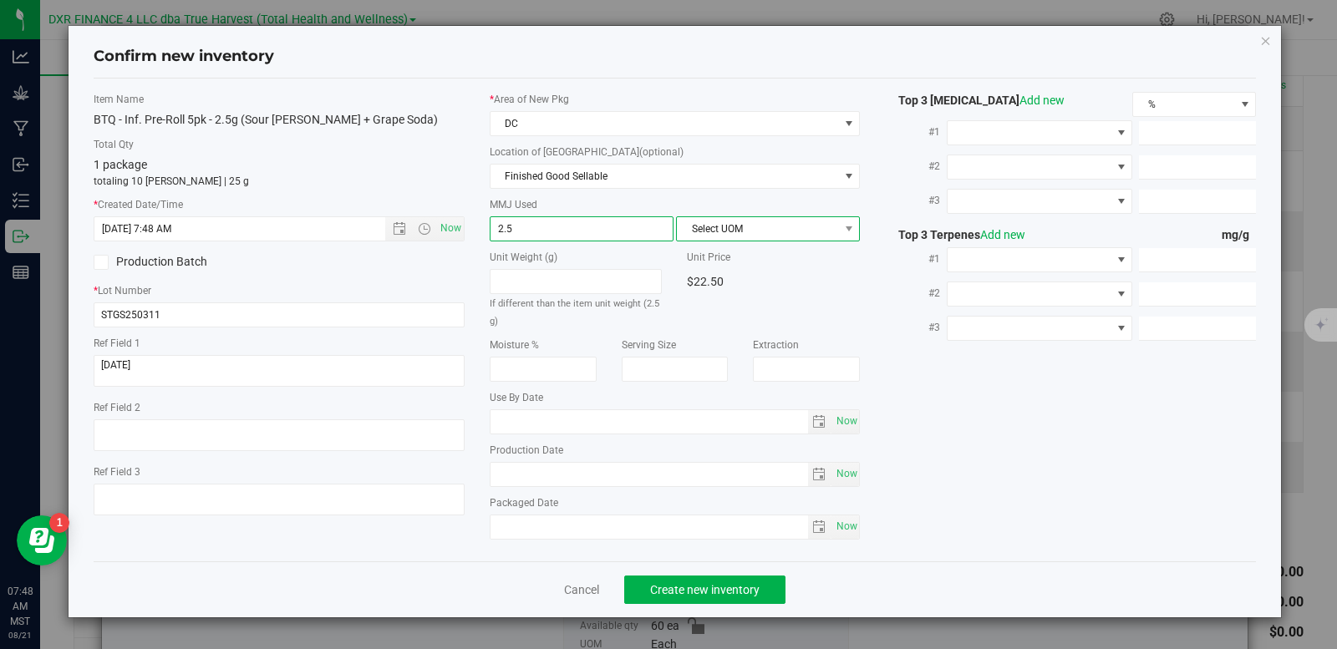
type input "2.5000"
click at [736, 231] on span "Select UOM" at bounding box center [757, 228] width 161 height 23
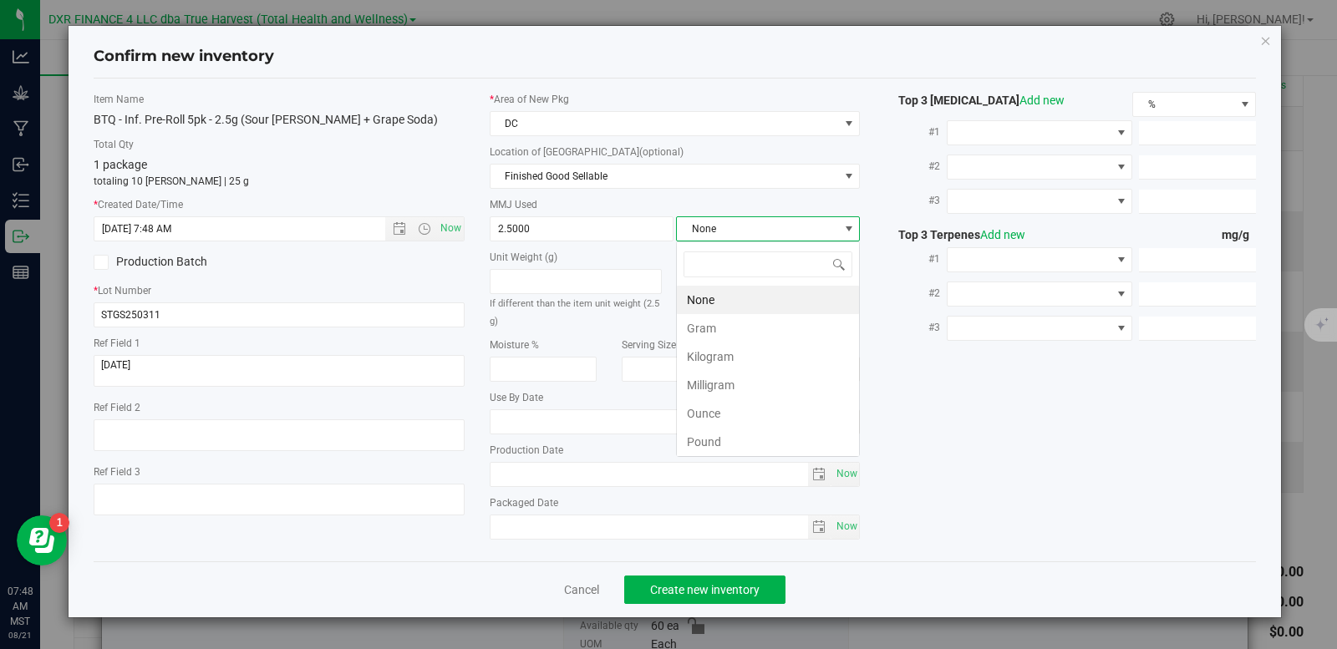
scroll to position [25, 184]
click at [719, 330] on li "Gram" at bounding box center [768, 328] width 182 height 28
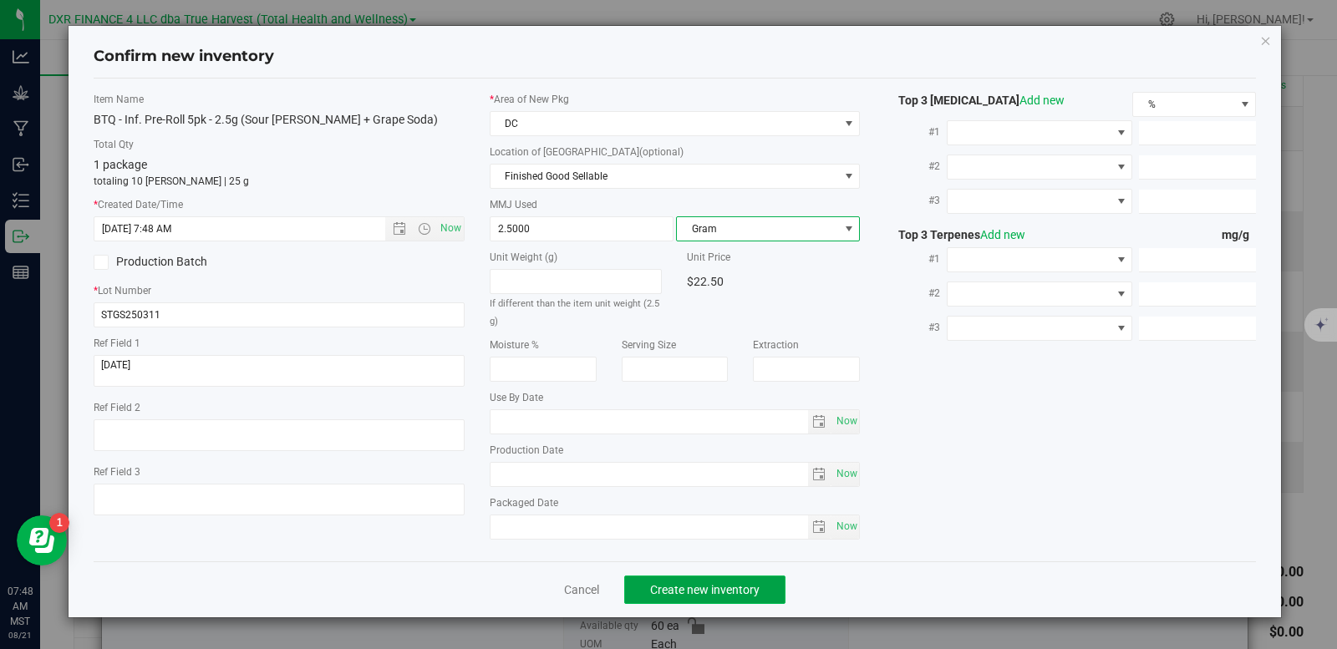
click at [712, 599] on button "Create new inventory" at bounding box center [704, 590] width 161 height 28
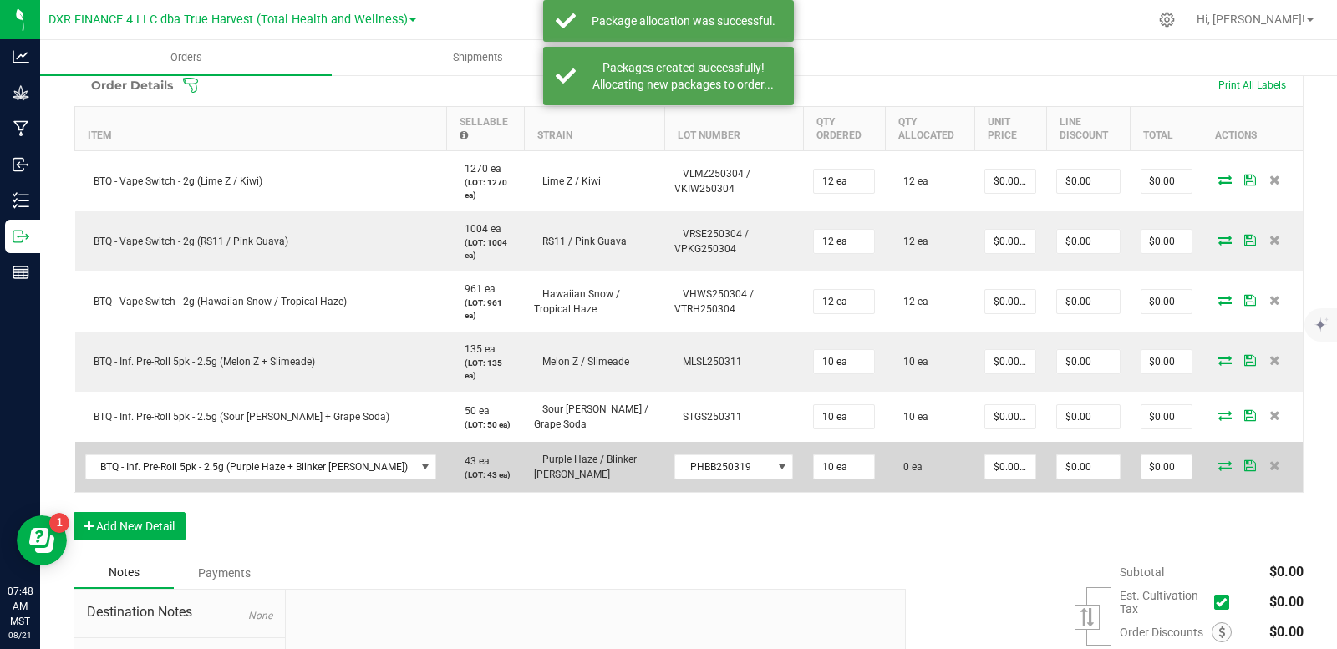
click at [1219, 461] on icon at bounding box center [1225, 466] width 13 height 10
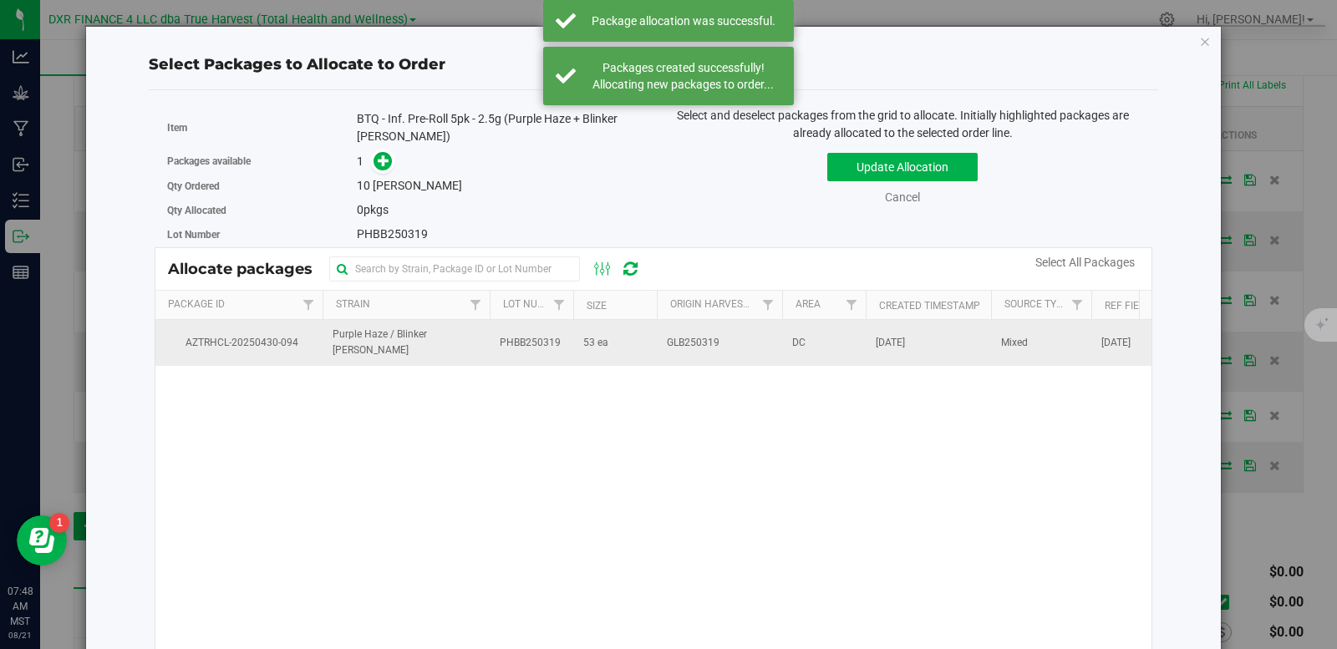
click at [420, 350] on span "Purple Haze / Blinker [PERSON_NAME]" at bounding box center [406, 343] width 147 height 32
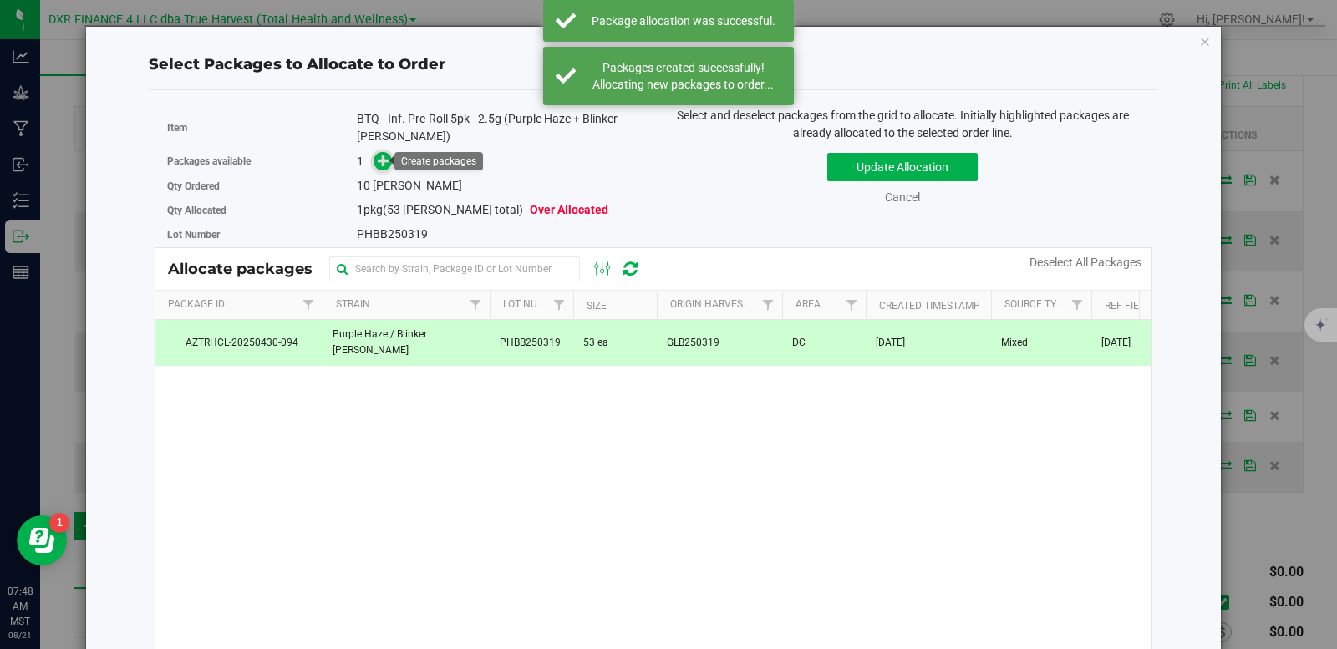
click at [385, 160] on icon at bounding box center [384, 161] width 12 height 12
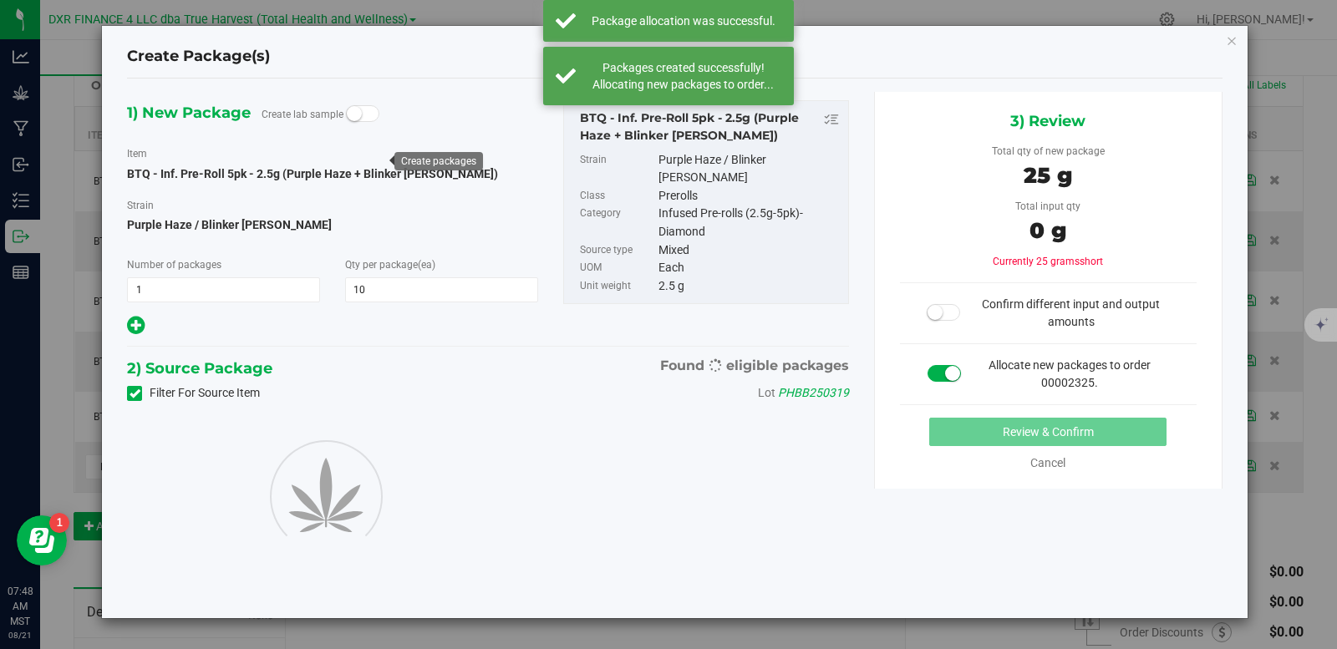
type input "10"
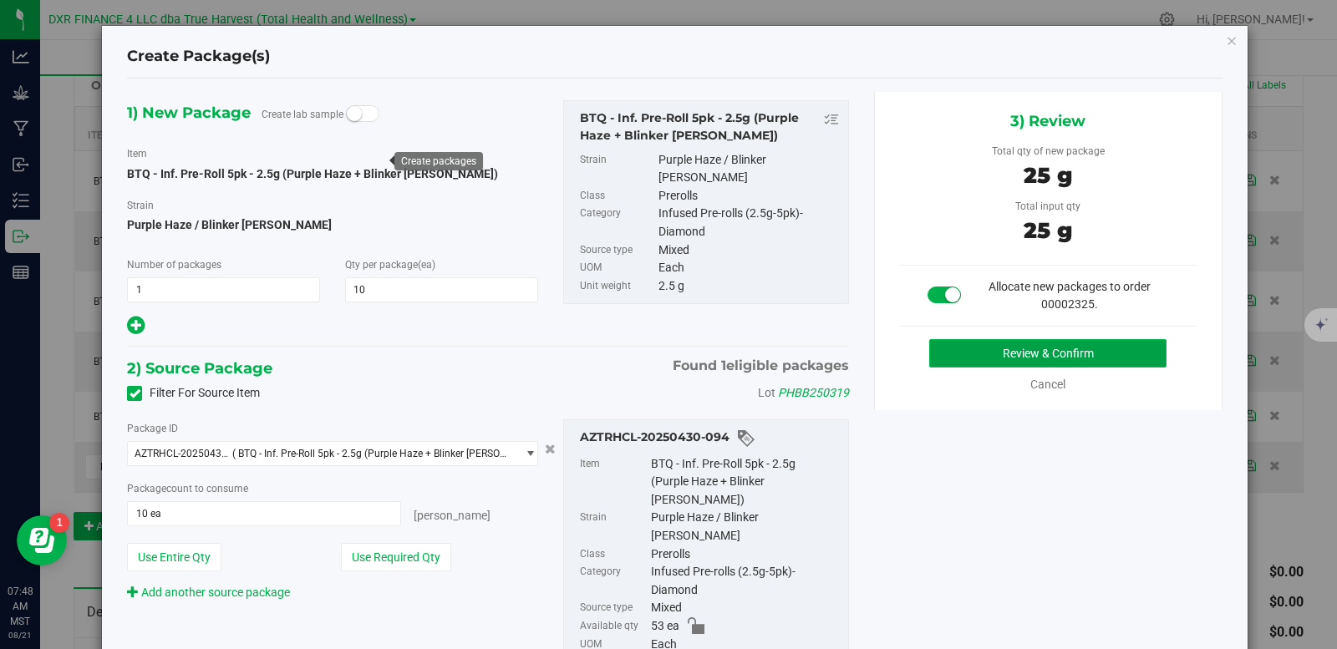
click at [993, 359] on button "Review & Confirm" at bounding box center [1048, 353] width 237 height 28
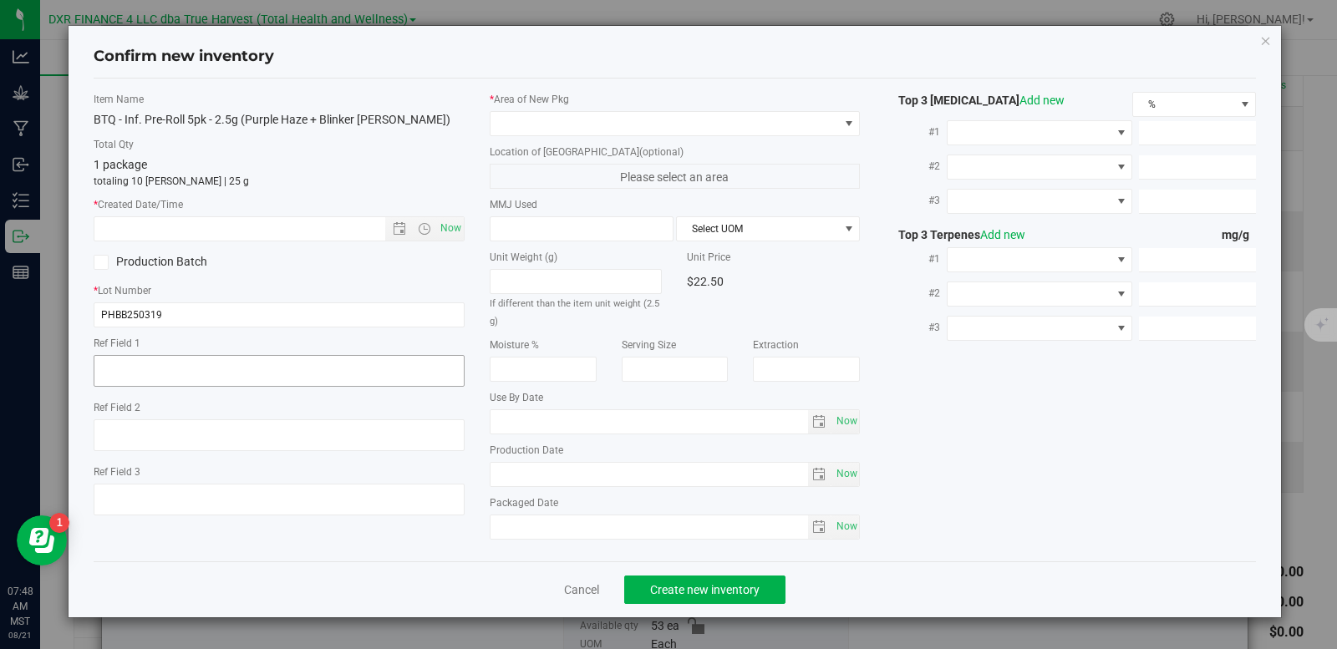
type textarea "[DATE]"
click at [278, 356] on textarea at bounding box center [279, 371] width 371 height 32
click at [278, 357] on textarea at bounding box center [279, 371] width 371 height 32
click at [155, 236] on input "text" at bounding box center [253, 228] width 319 height 23
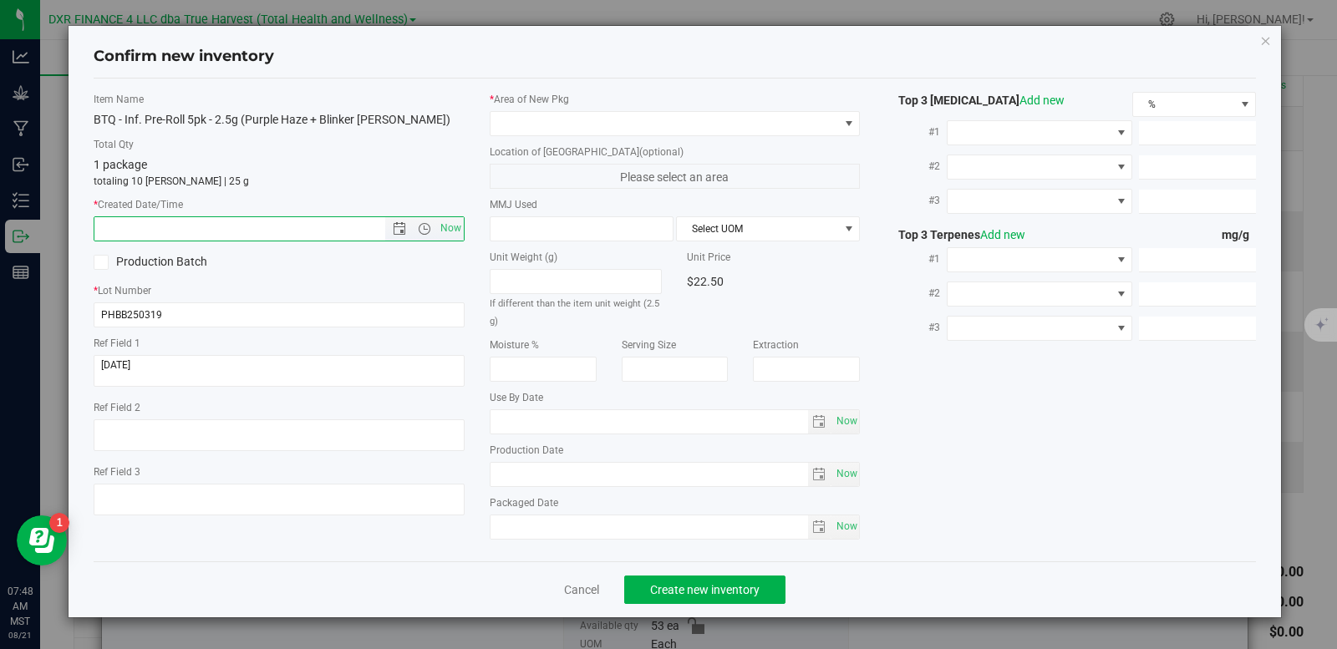
paste input "[DATE]"
type input "[DATE] 7:48 AM"
click at [545, 121] on span at bounding box center [665, 123] width 349 height 23
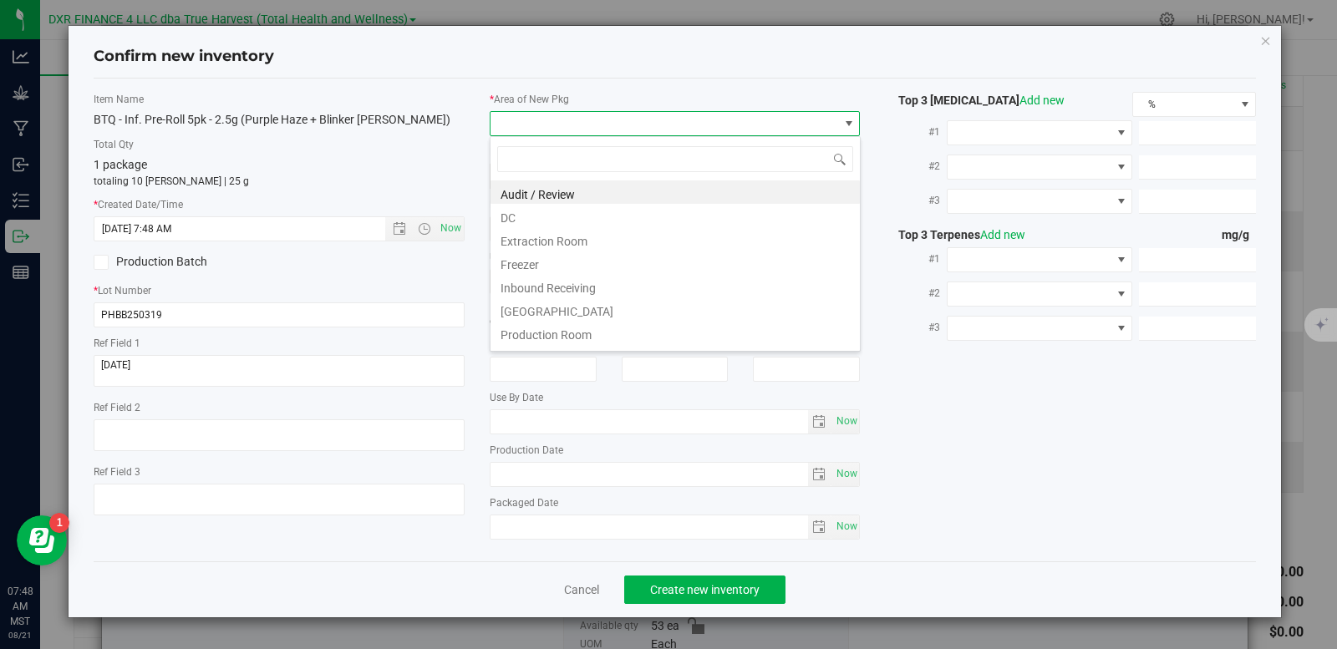
scroll to position [25, 371]
click at [527, 218] on li "DC" at bounding box center [675, 215] width 369 height 23
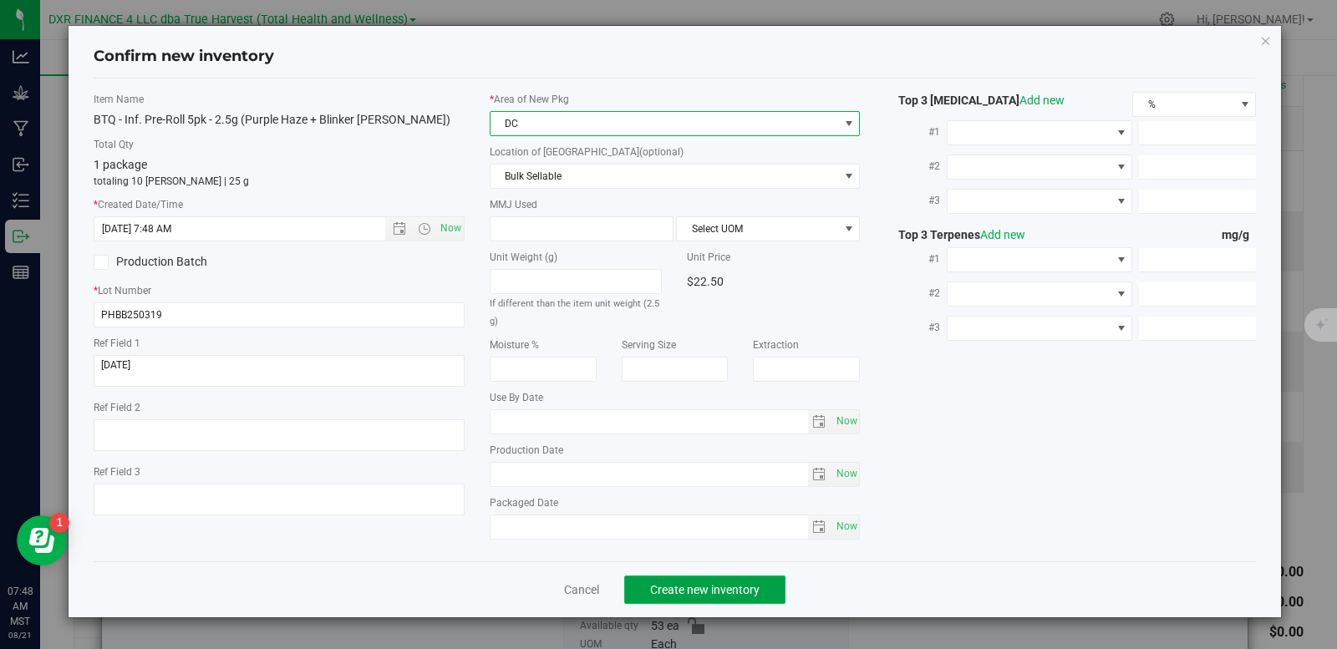
click at [690, 598] on button "Create new inventory" at bounding box center [704, 590] width 161 height 28
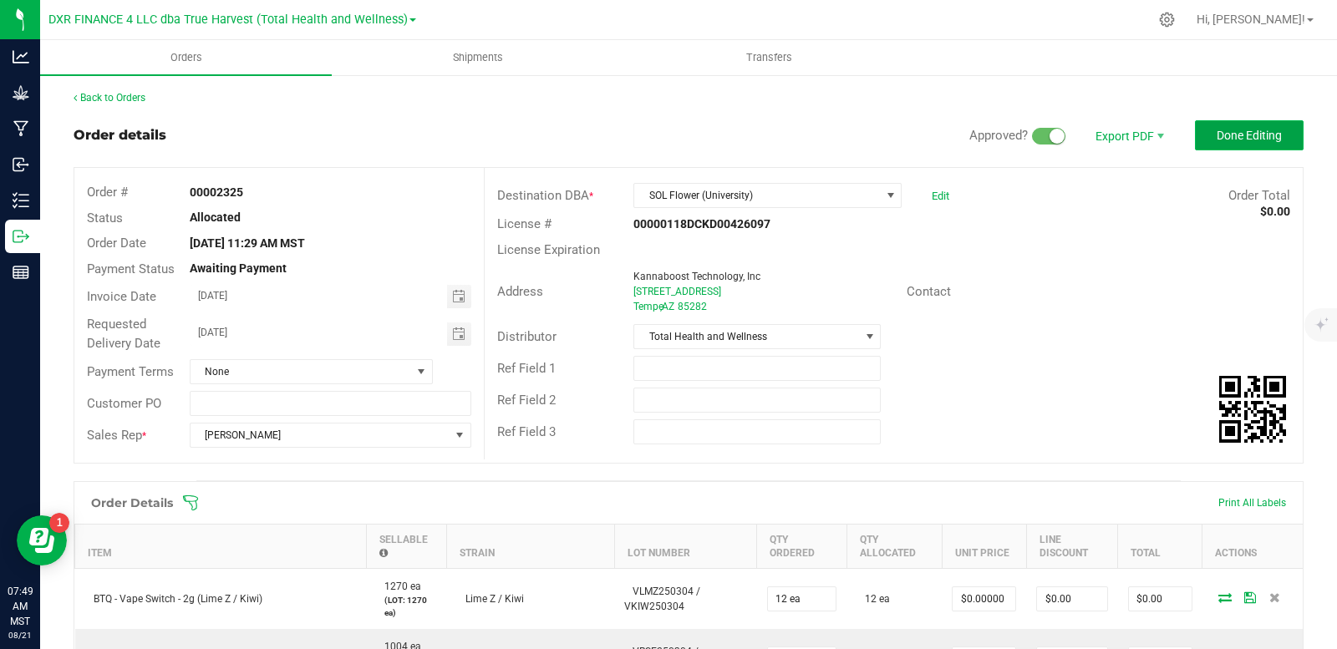
click at [1236, 141] on span "Done Editing" at bounding box center [1249, 135] width 65 height 13
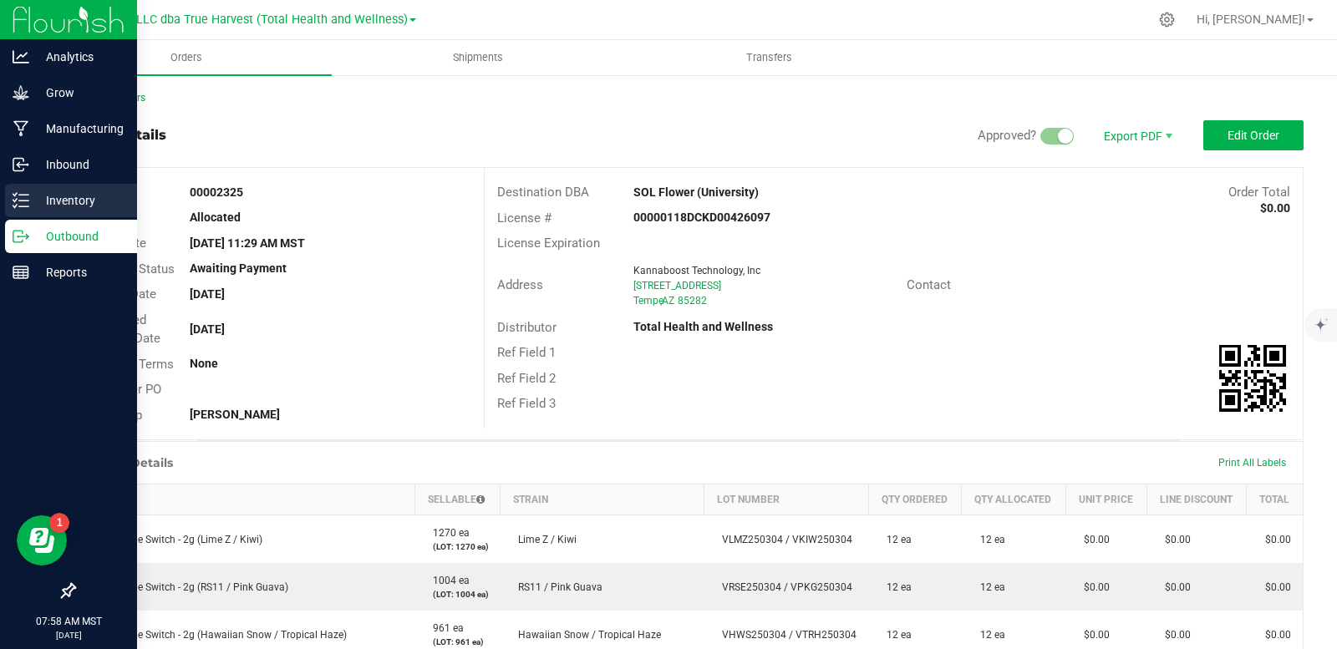
click at [28, 201] on line at bounding box center [23, 201] width 9 height 0
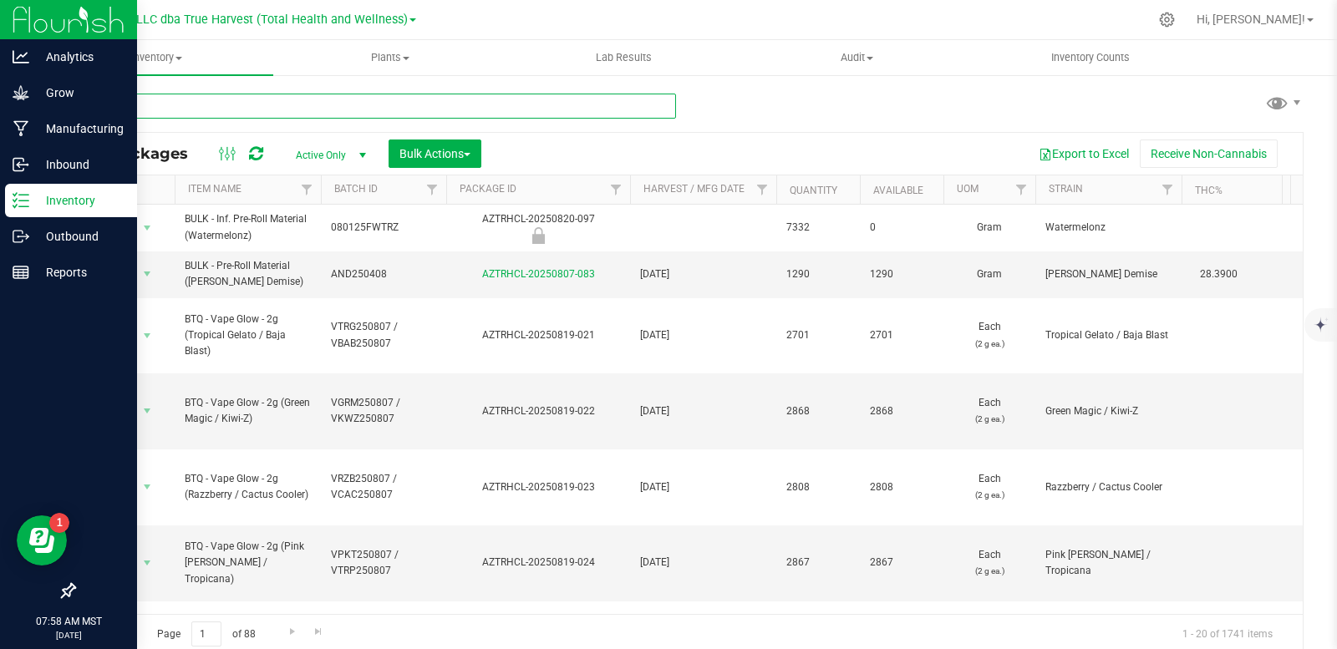
click at [213, 106] on input "text" at bounding box center [375, 106] width 603 height 25
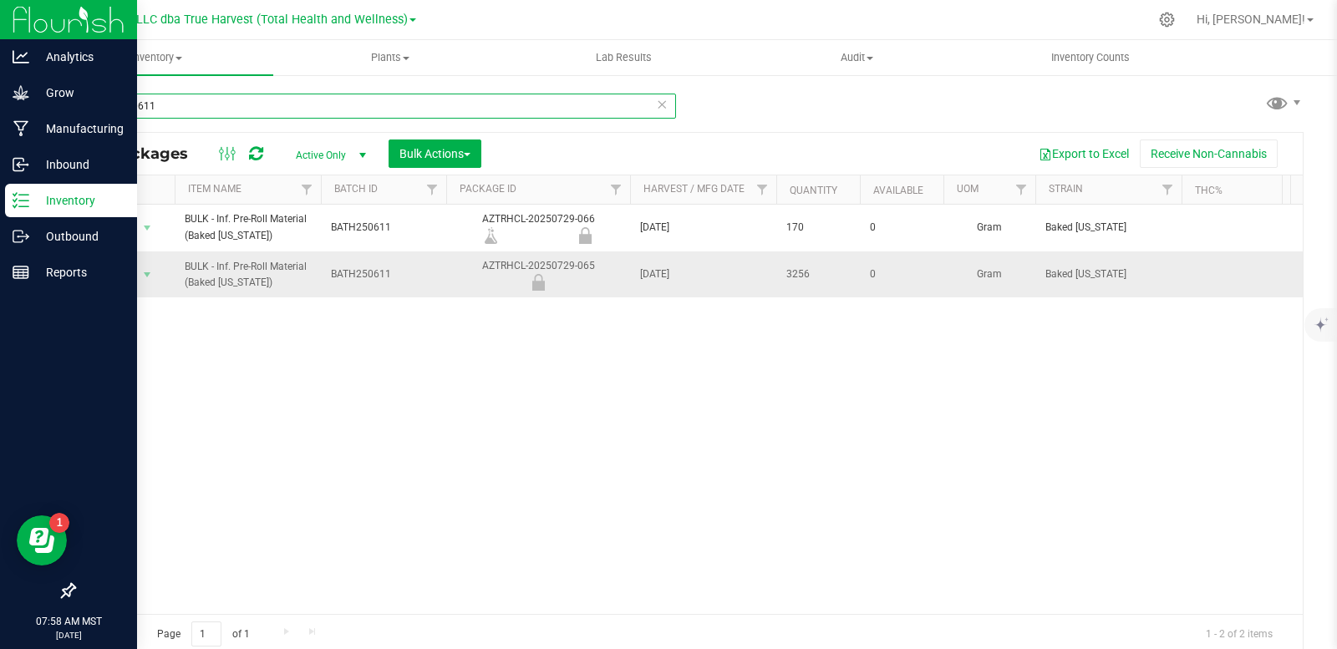
type input "bath250611"
click at [537, 281] on icon at bounding box center [538, 282] width 21 height 17
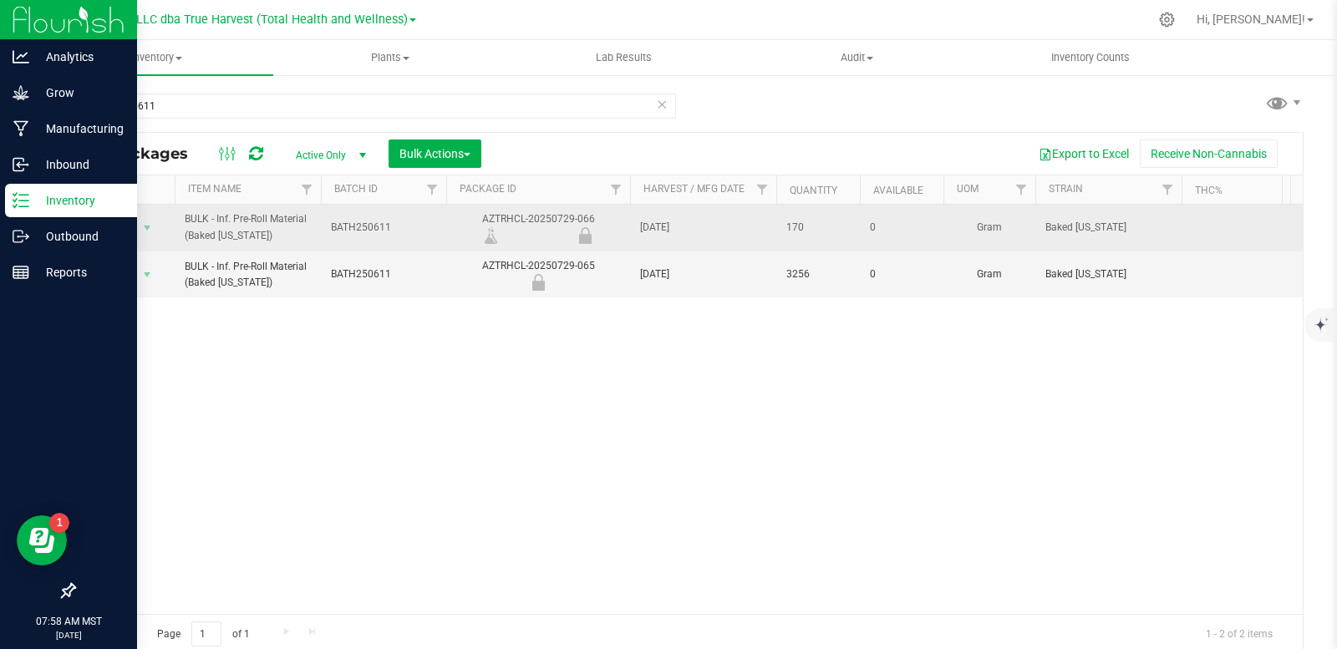
click at [583, 234] on icon at bounding box center [585, 235] width 21 height 17
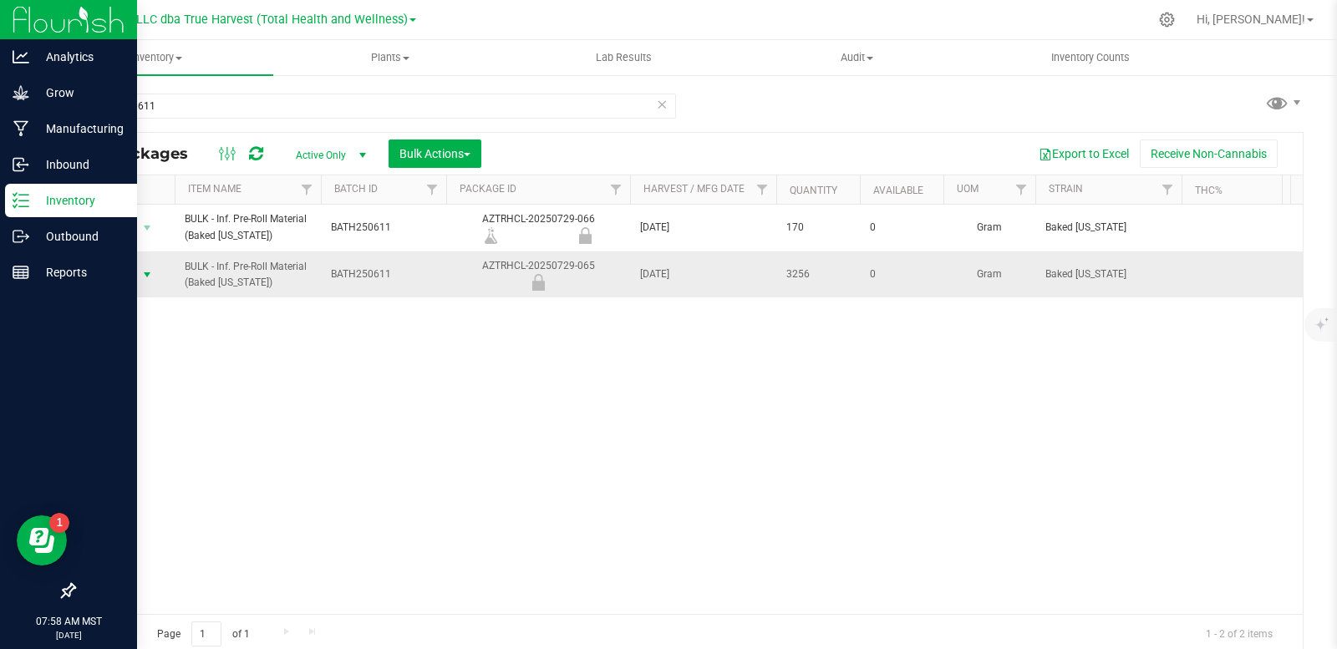
click at [152, 273] on span "select" at bounding box center [146, 274] width 13 height 13
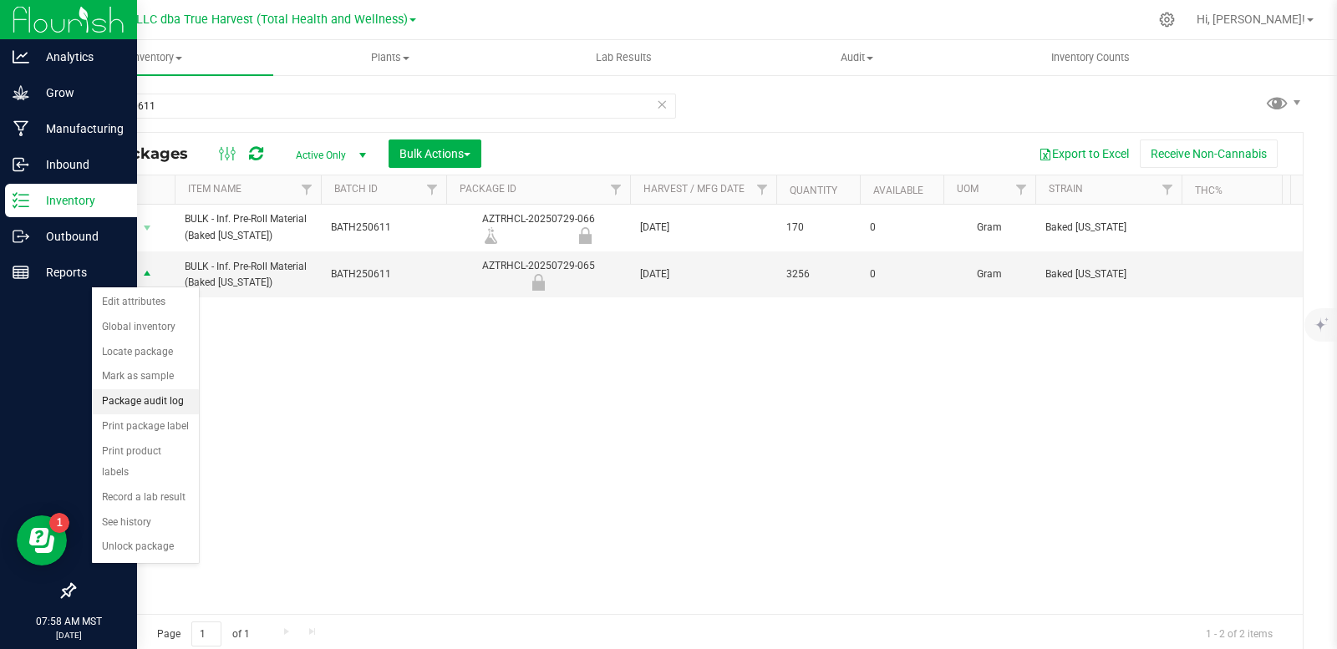
click at [173, 403] on li "Package audit log" at bounding box center [145, 402] width 107 height 25
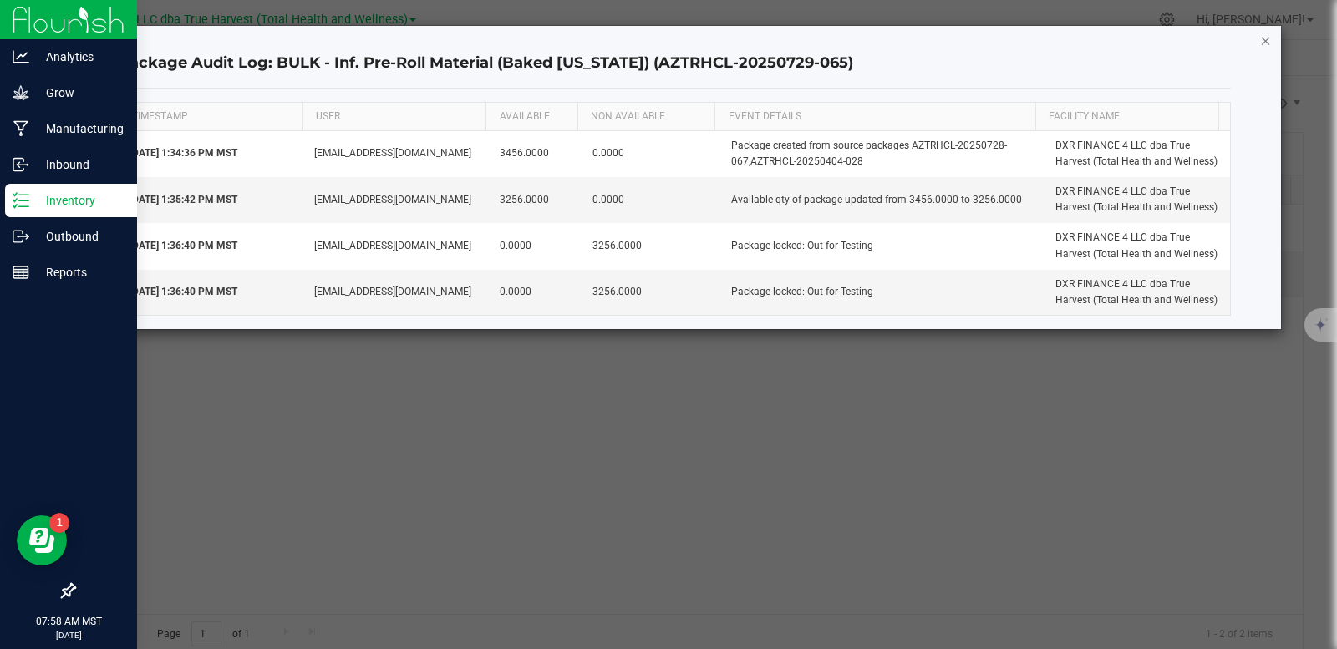
click at [1264, 35] on icon "button" at bounding box center [1267, 40] width 12 height 20
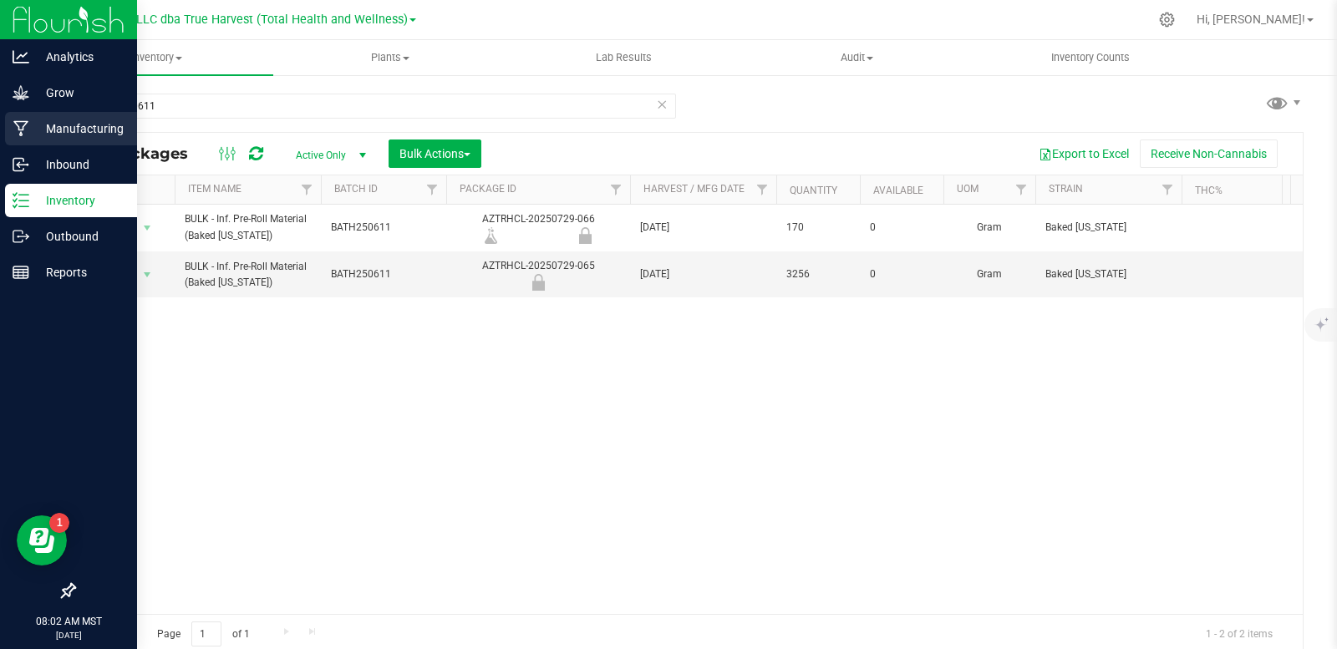
click at [59, 117] on div "Manufacturing" at bounding box center [71, 128] width 132 height 33
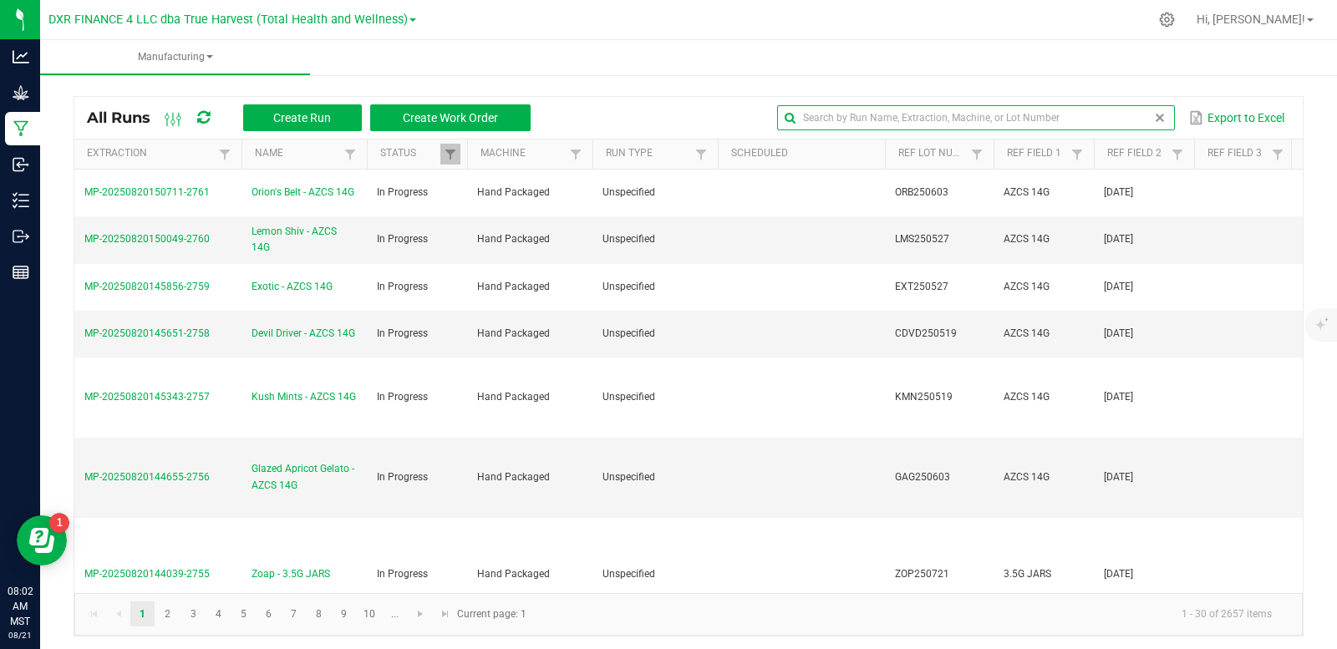
click at [1127, 122] on input "text" at bounding box center [976, 117] width 398 height 25
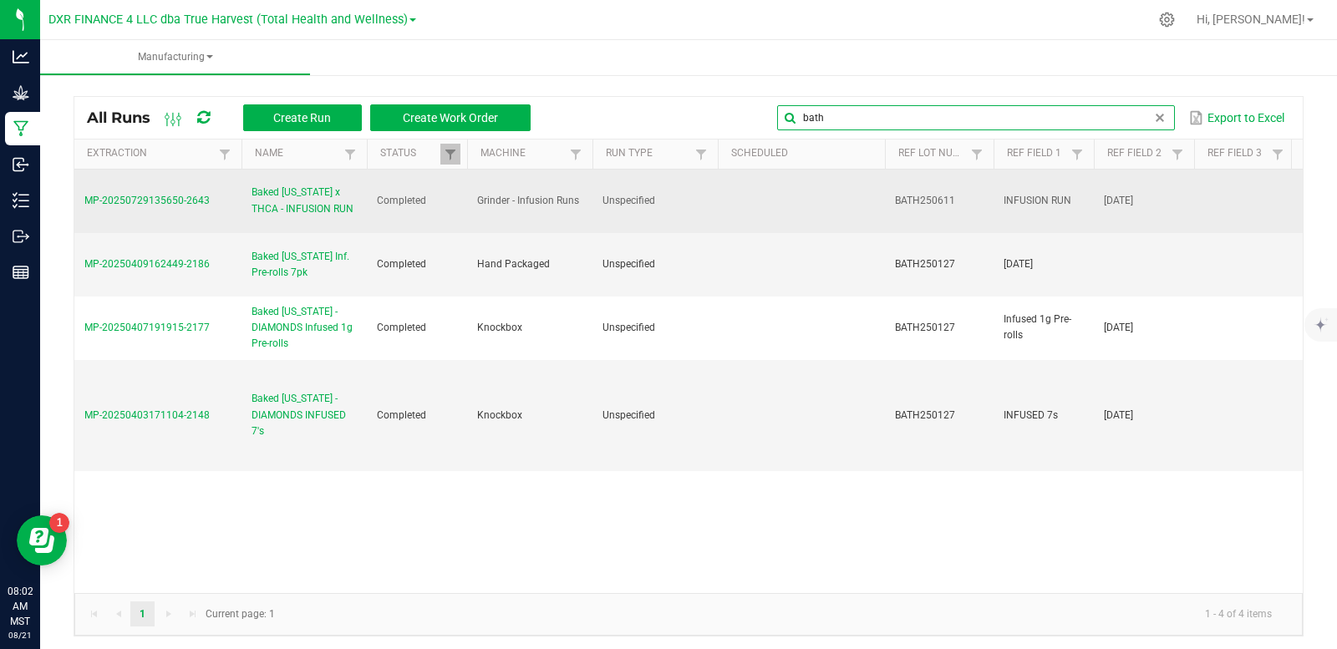
type input "bath"
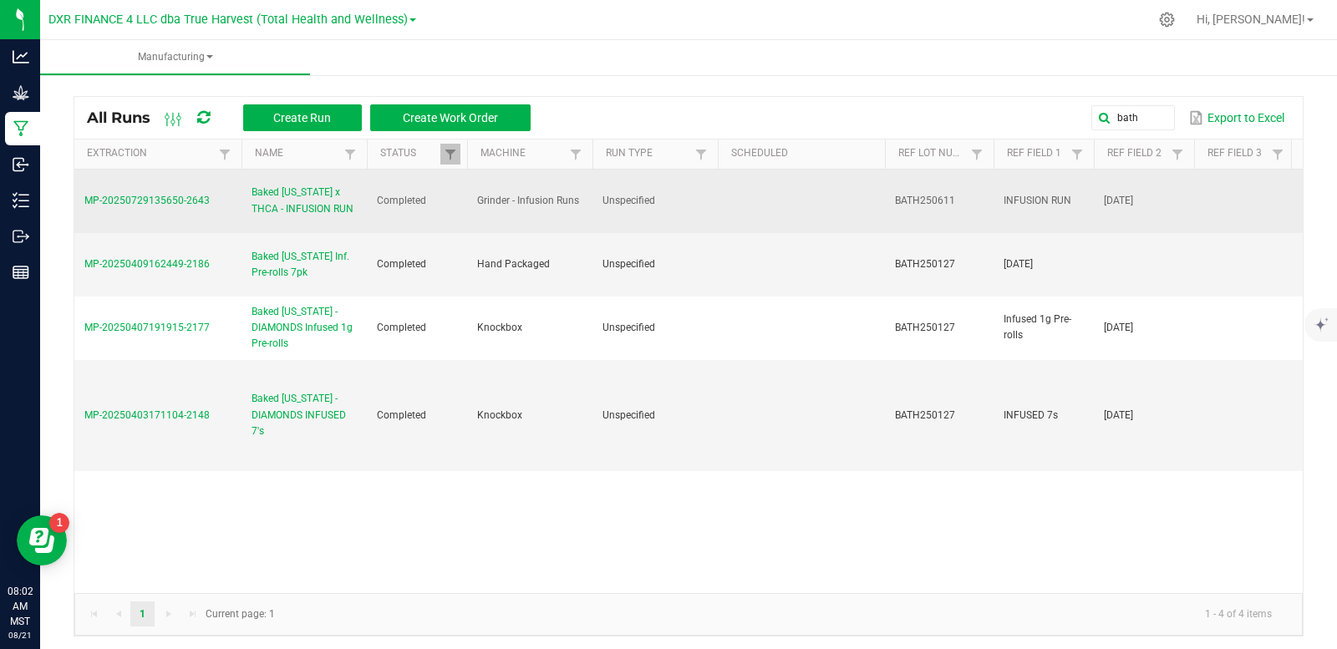
click at [168, 202] on span "MP-20250729135650-2643" at bounding box center [146, 201] width 125 height 12
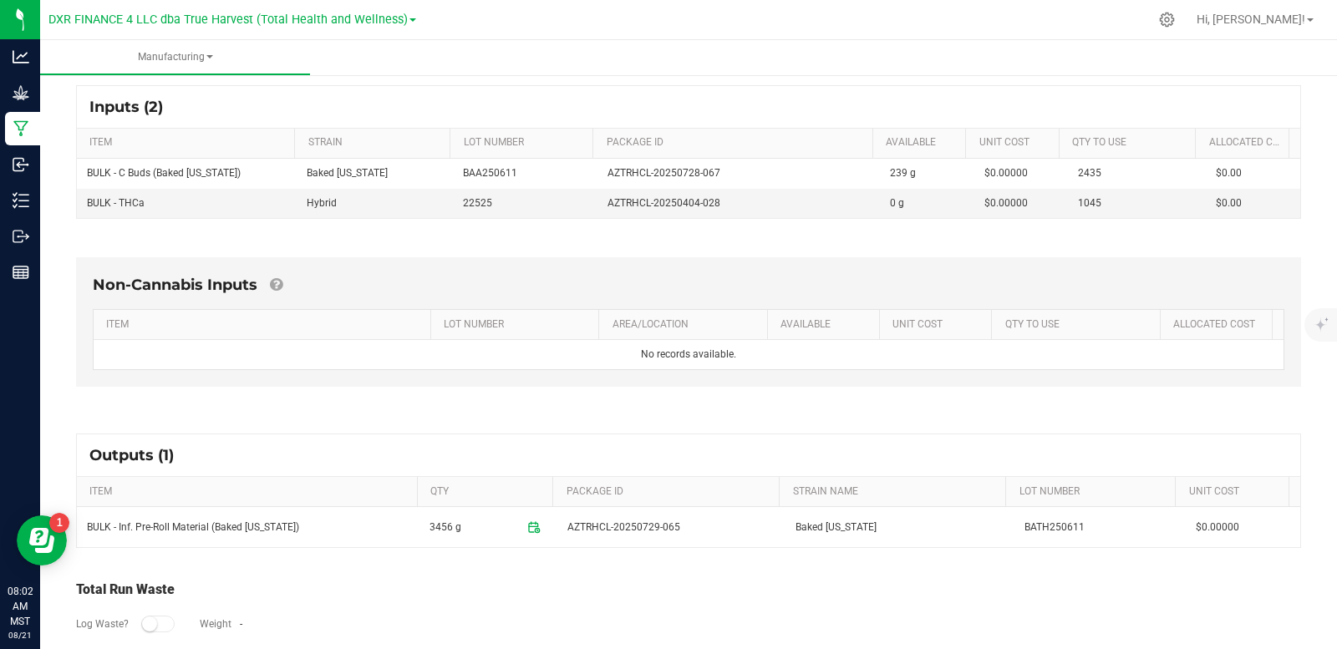
scroll to position [228, 0]
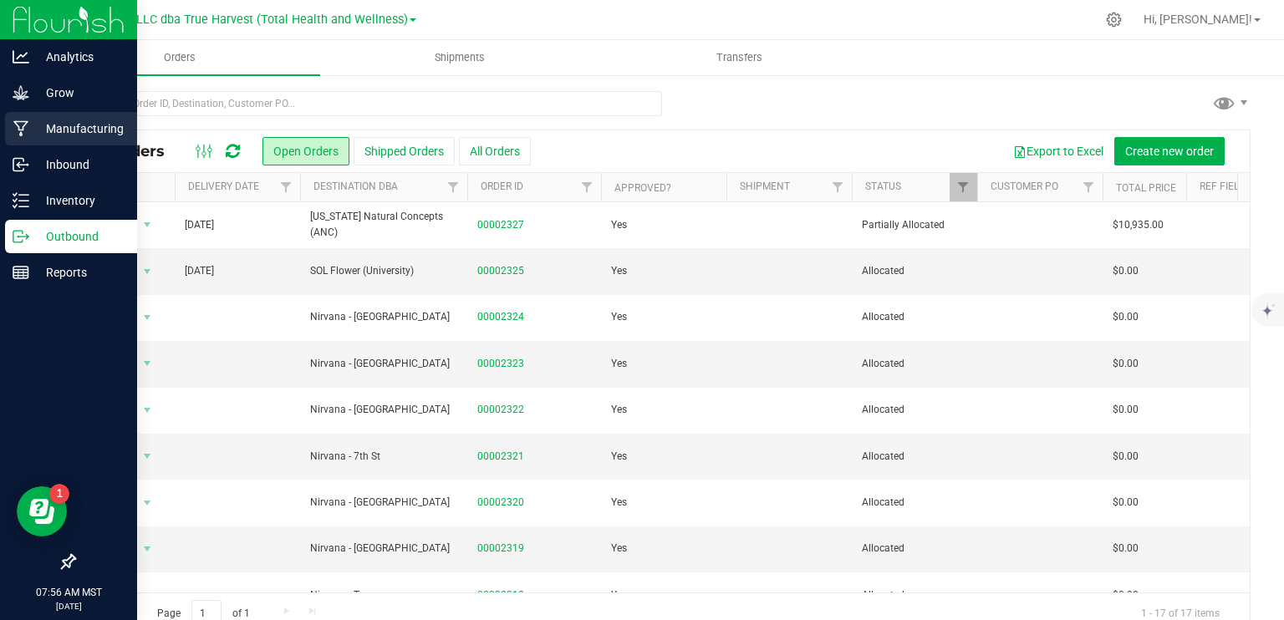
click at [33, 125] on p "Manufacturing" at bounding box center [79, 129] width 100 height 20
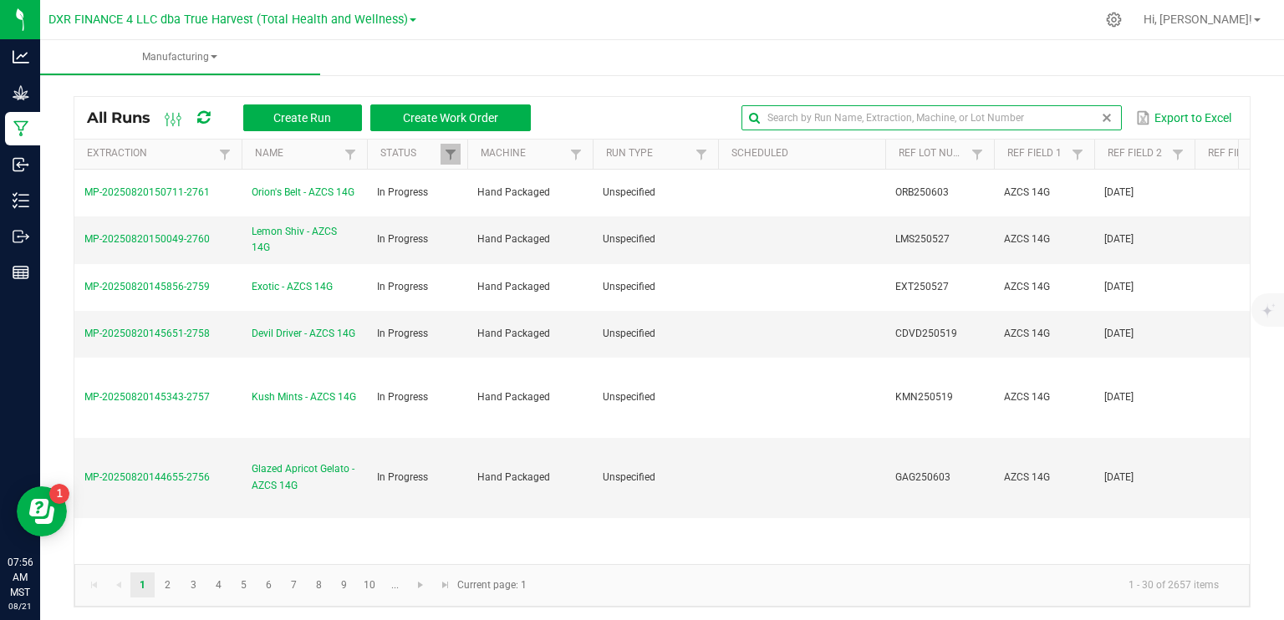
click at [1080, 116] on input "text" at bounding box center [931, 117] width 380 height 25
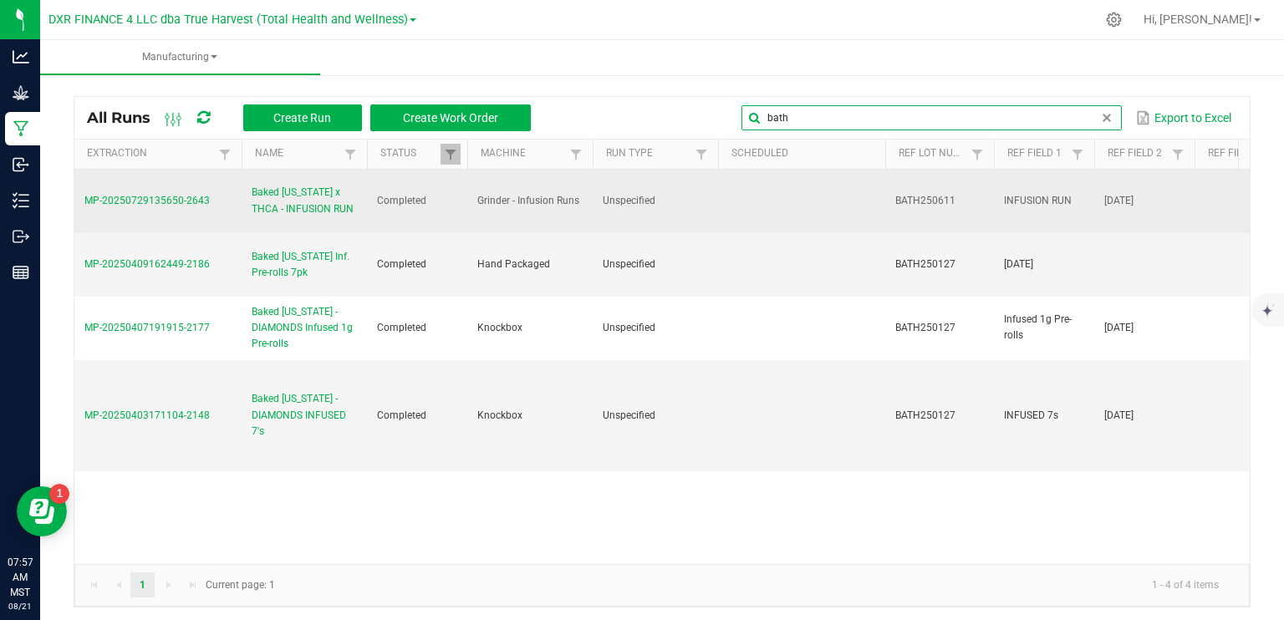
type input "bath"
click at [303, 202] on span "Baked [US_STATE] x THCA - INFUSION RUN" at bounding box center [304, 201] width 105 height 32
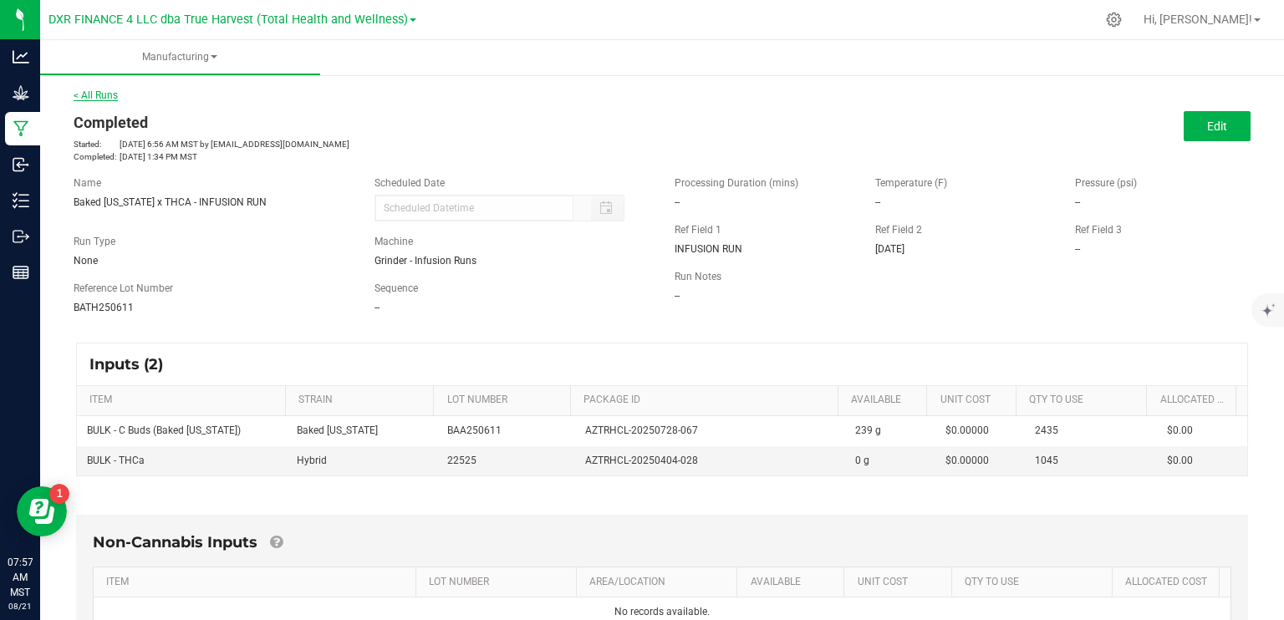
click at [102, 94] on link "< All Runs" at bounding box center [96, 95] width 44 height 12
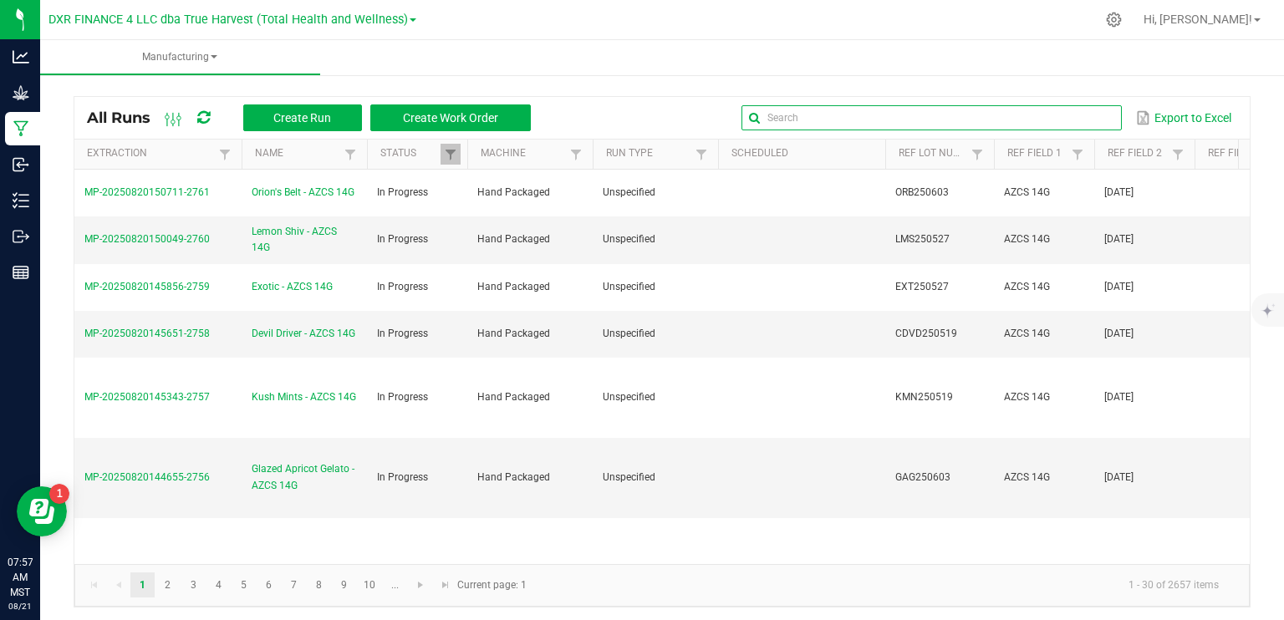
click at [1061, 121] on input "text" at bounding box center [931, 117] width 380 height 25
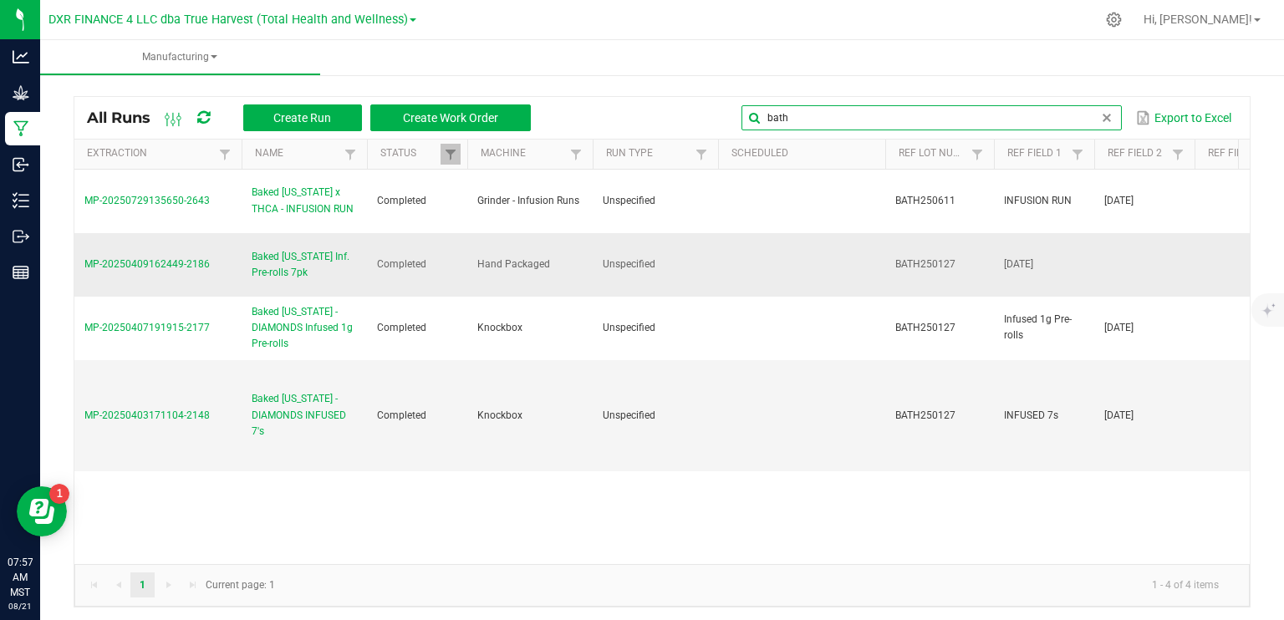
type input "bath"
click at [166, 258] on span "MP-20250409162449-2186" at bounding box center [146, 264] width 125 height 12
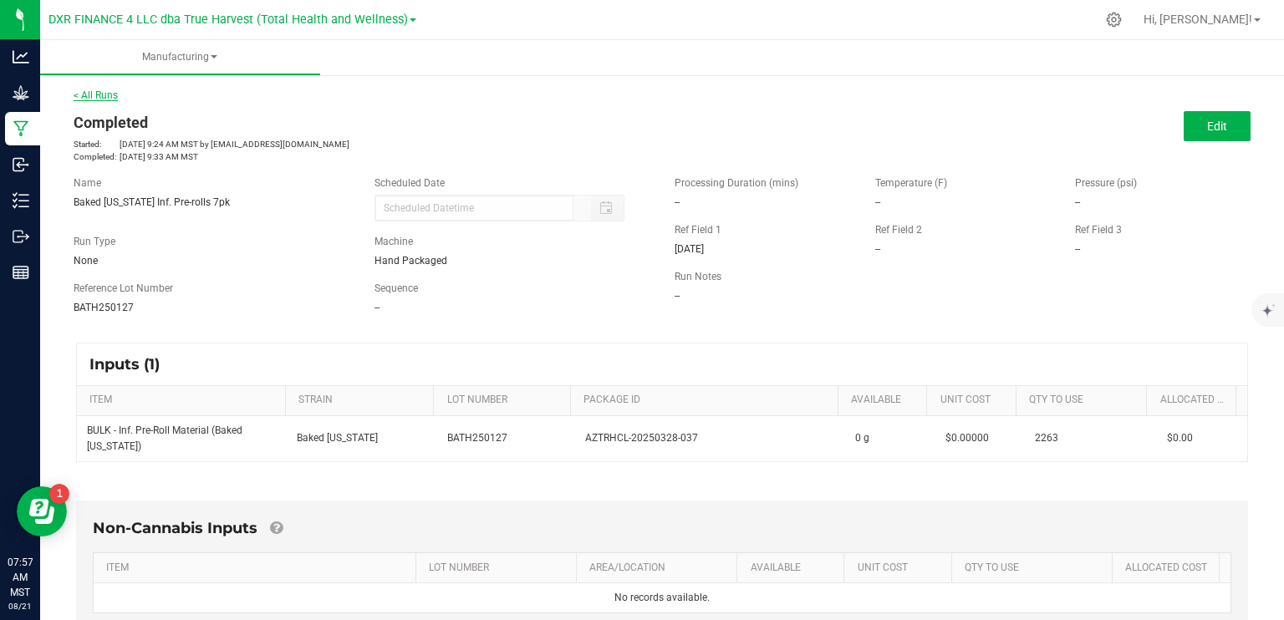
click at [100, 93] on link "< All Runs" at bounding box center [96, 95] width 44 height 12
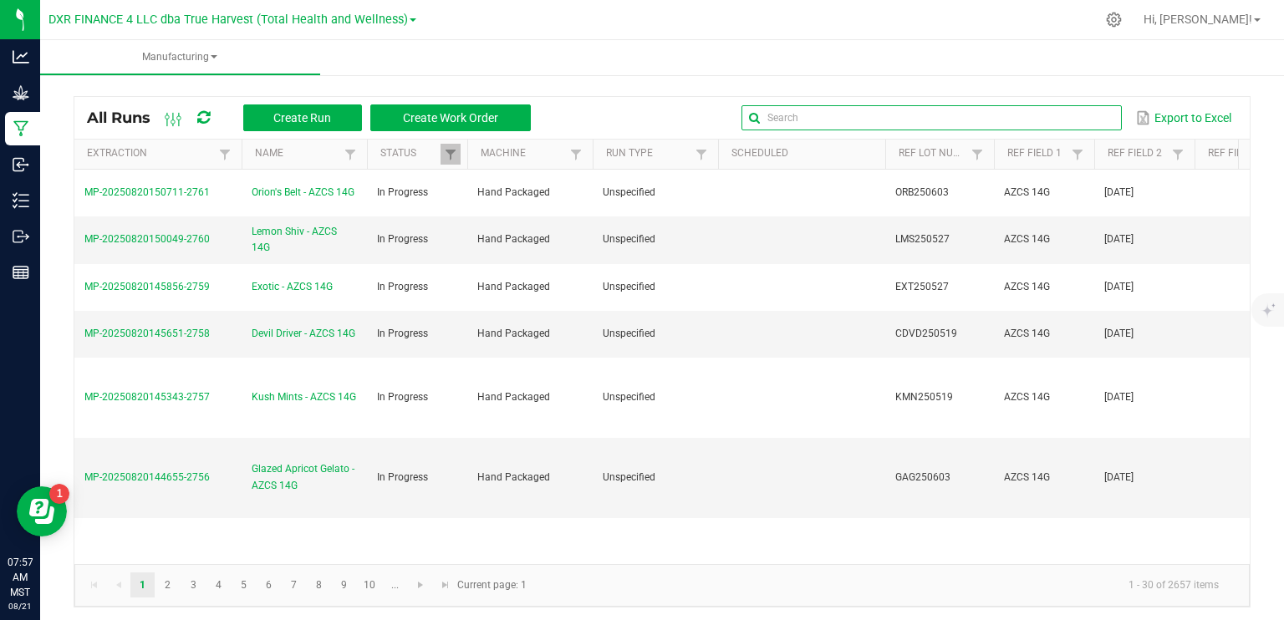
click at [1073, 125] on input "text" at bounding box center [931, 117] width 380 height 25
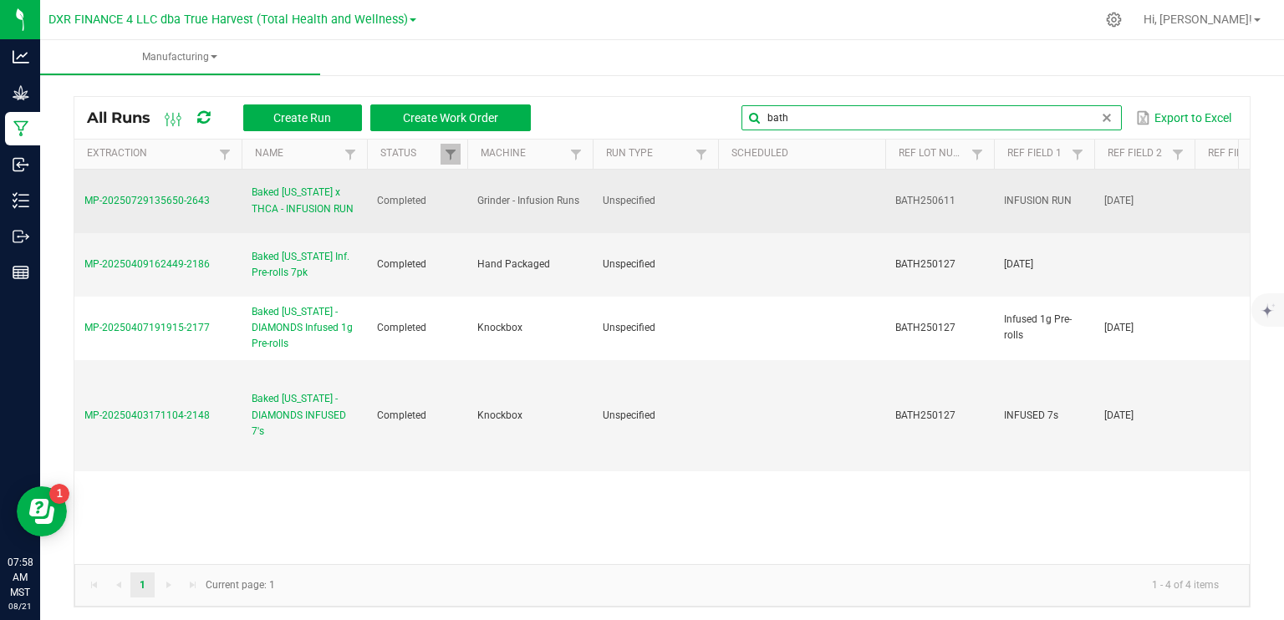
type input "bath"
click at [308, 200] on span "Baked [US_STATE] x THCA - INFUSION RUN" at bounding box center [304, 201] width 105 height 32
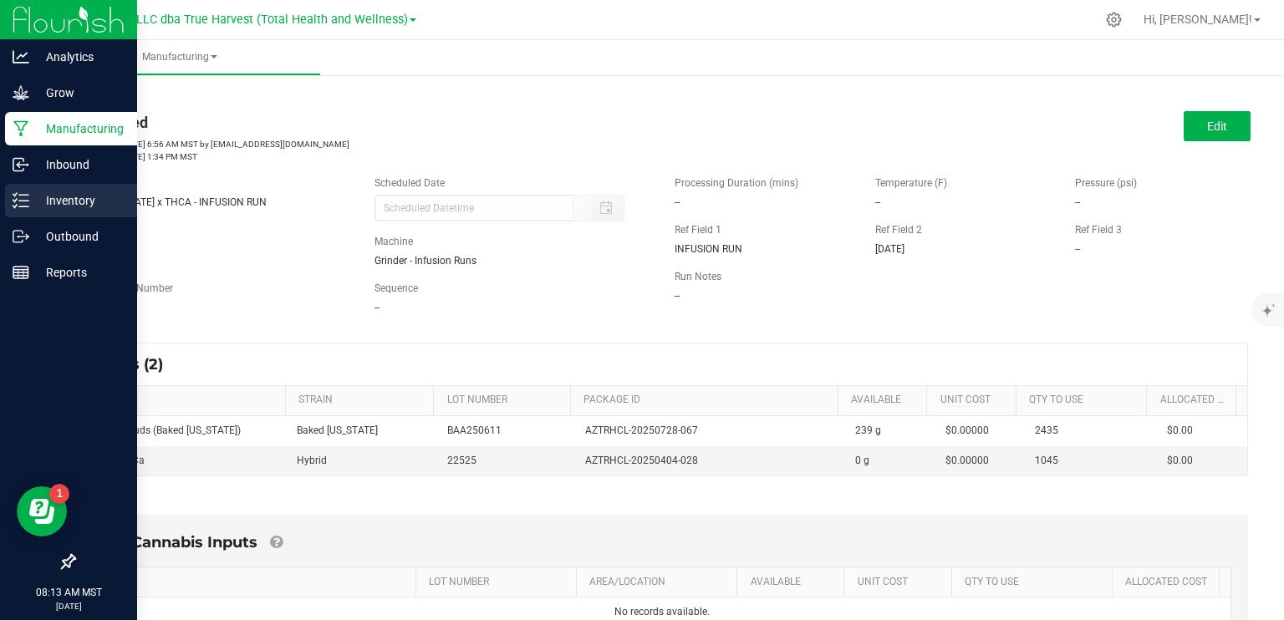
click at [77, 202] on p "Inventory" at bounding box center [79, 201] width 100 height 20
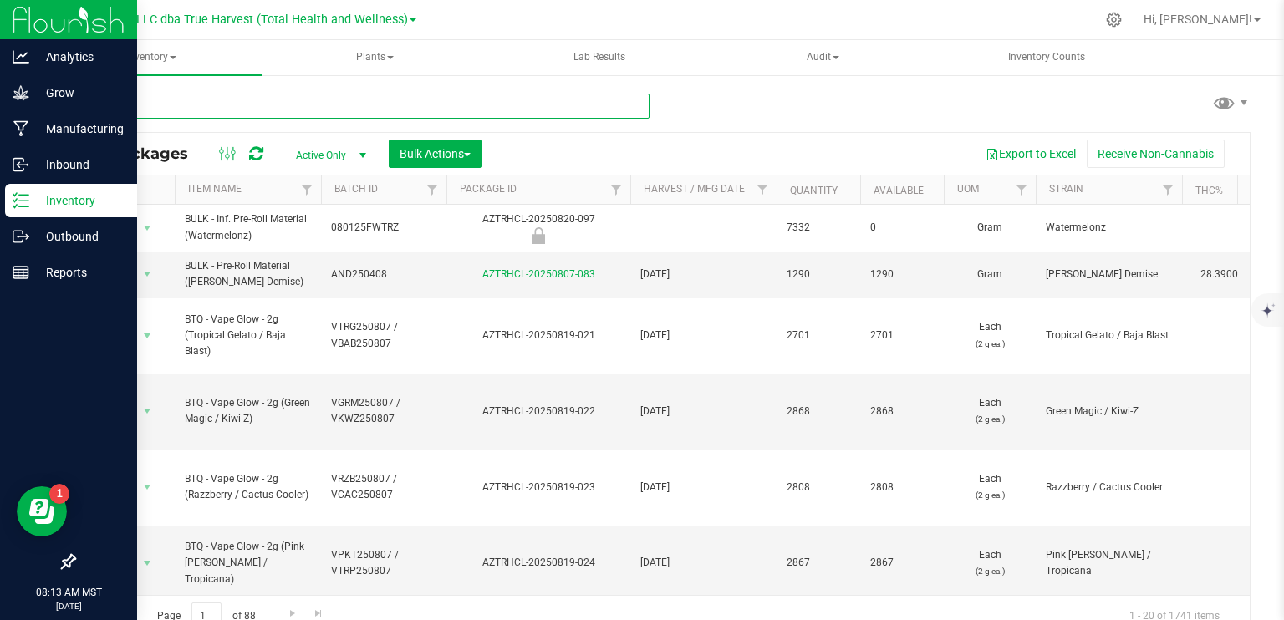
click at [371, 110] on input "text" at bounding box center [362, 106] width 576 height 25
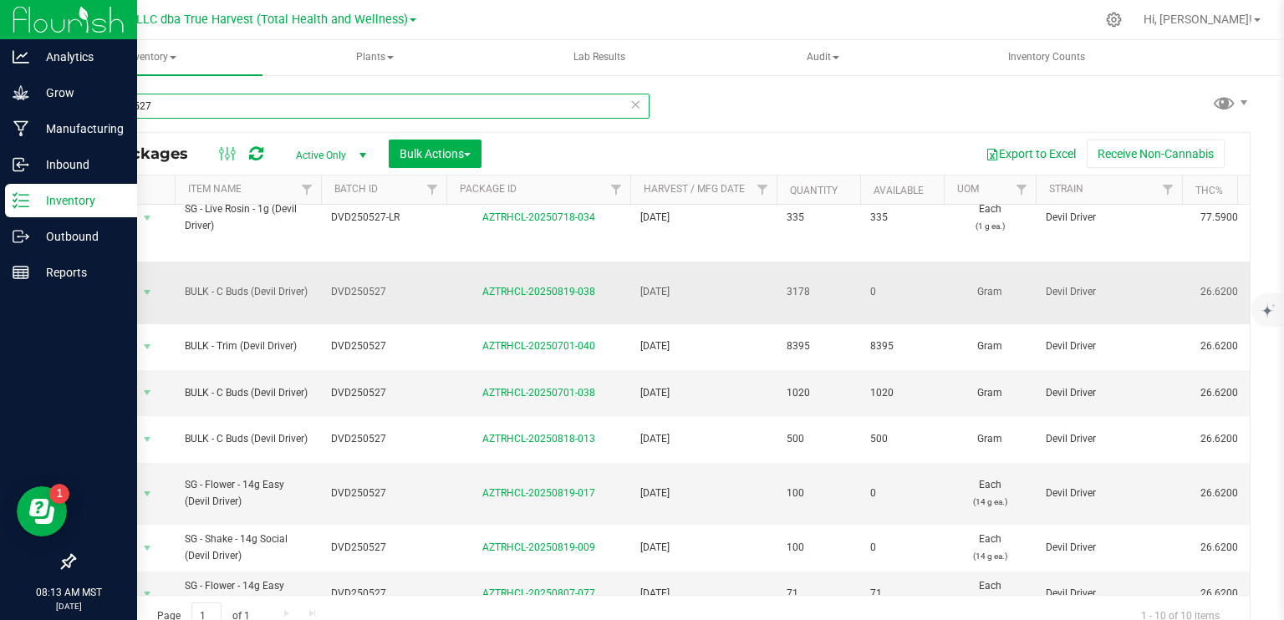
scroll to position [84, 0]
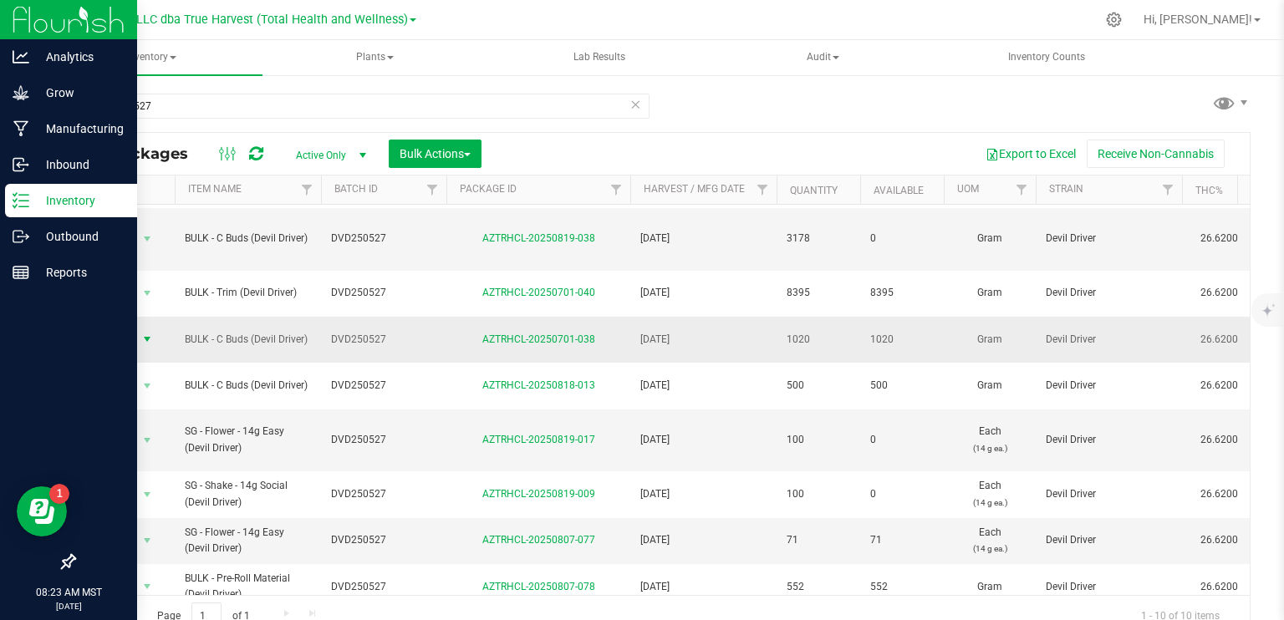
click at [150, 333] on span "select" at bounding box center [146, 339] width 13 height 13
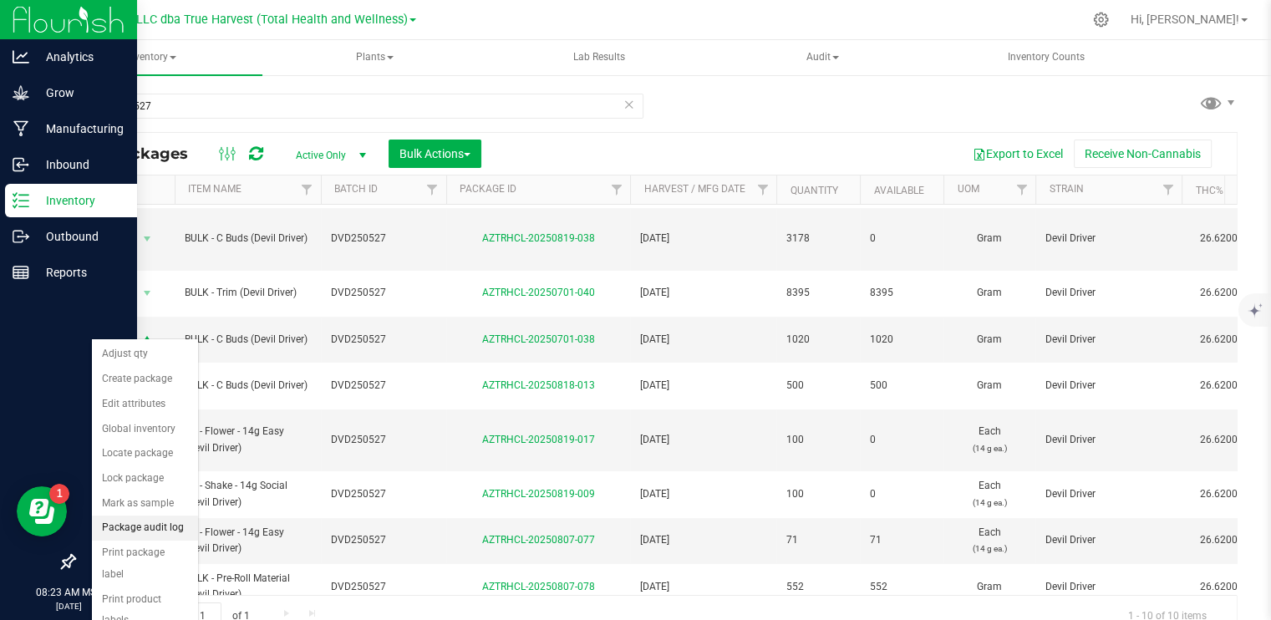
click at [150, 524] on li "Package audit log" at bounding box center [145, 528] width 106 height 25
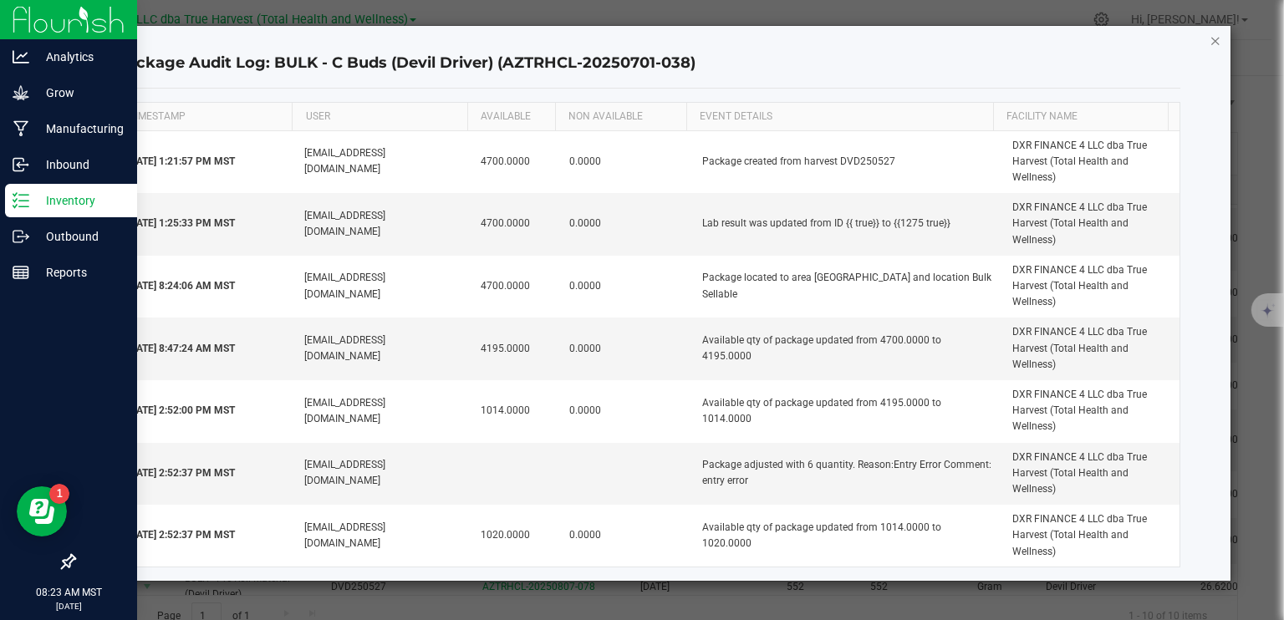
click at [1217, 43] on icon "button" at bounding box center [1216, 40] width 12 height 20
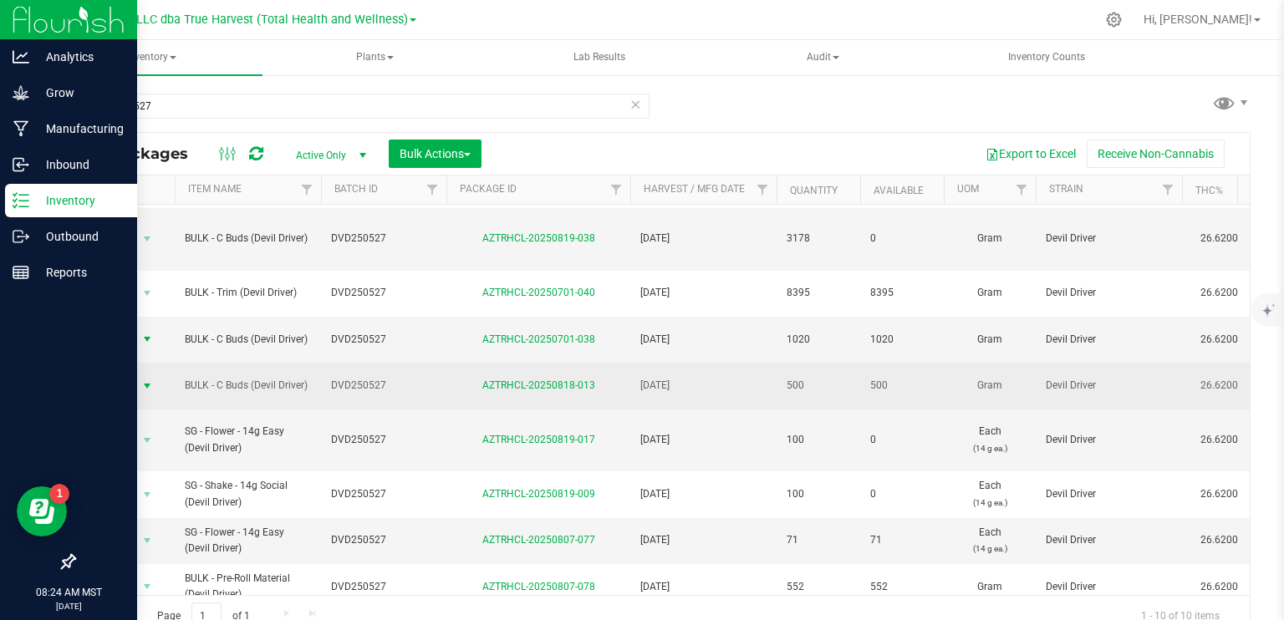
click at [146, 379] on span "select" at bounding box center [146, 385] width 13 height 13
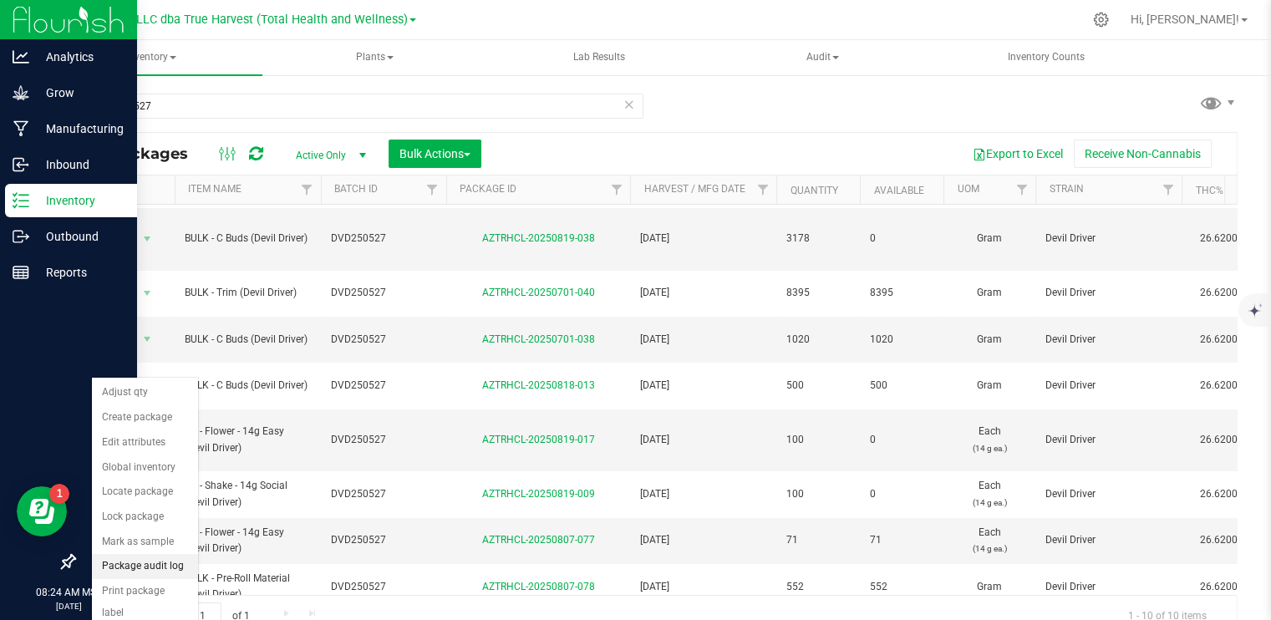
click at [171, 561] on li "Package audit log" at bounding box center [145, 566] width 106 height 25
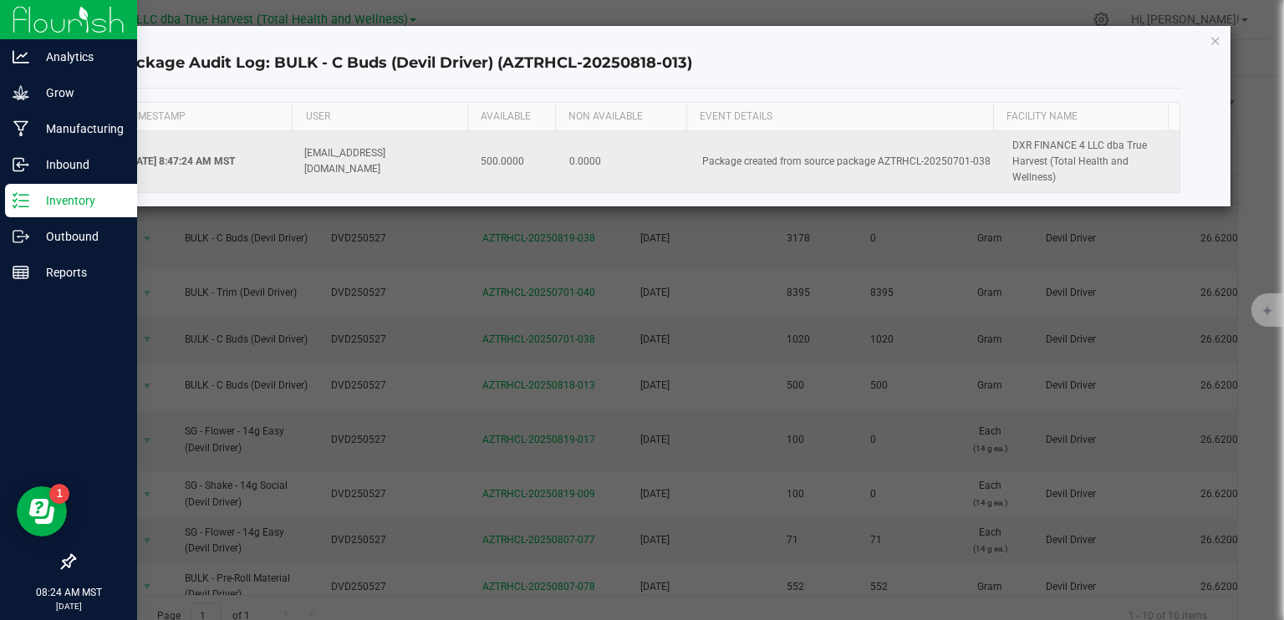
drag, startPoint x: 979, startPoint y: 159, endPoint x: 871, endPoint y: 161, distance: 107.9
click at [871, 161] on td "Package created from source package AZTRHCL-20250701-038" at bounding box center [847, 162] width 310 height 62
copy td "AZTRHCL-20250701-038"
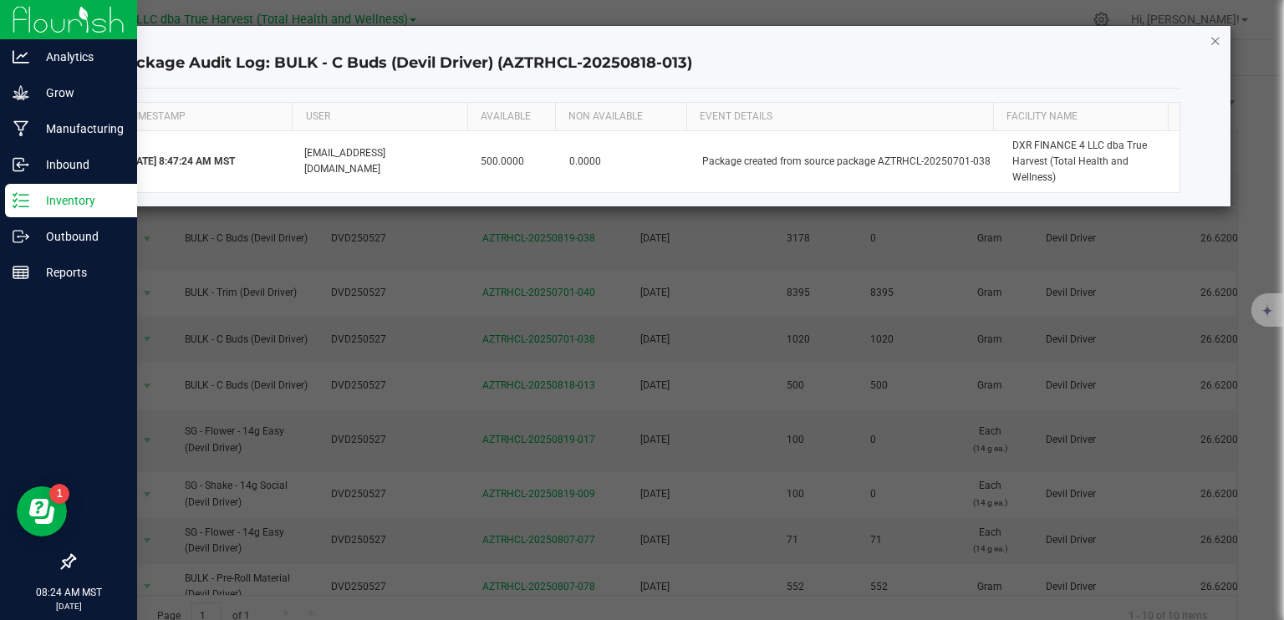
click at [1214, 41] on icon "button" at bounding box center [1216, 40] width 12 height 20
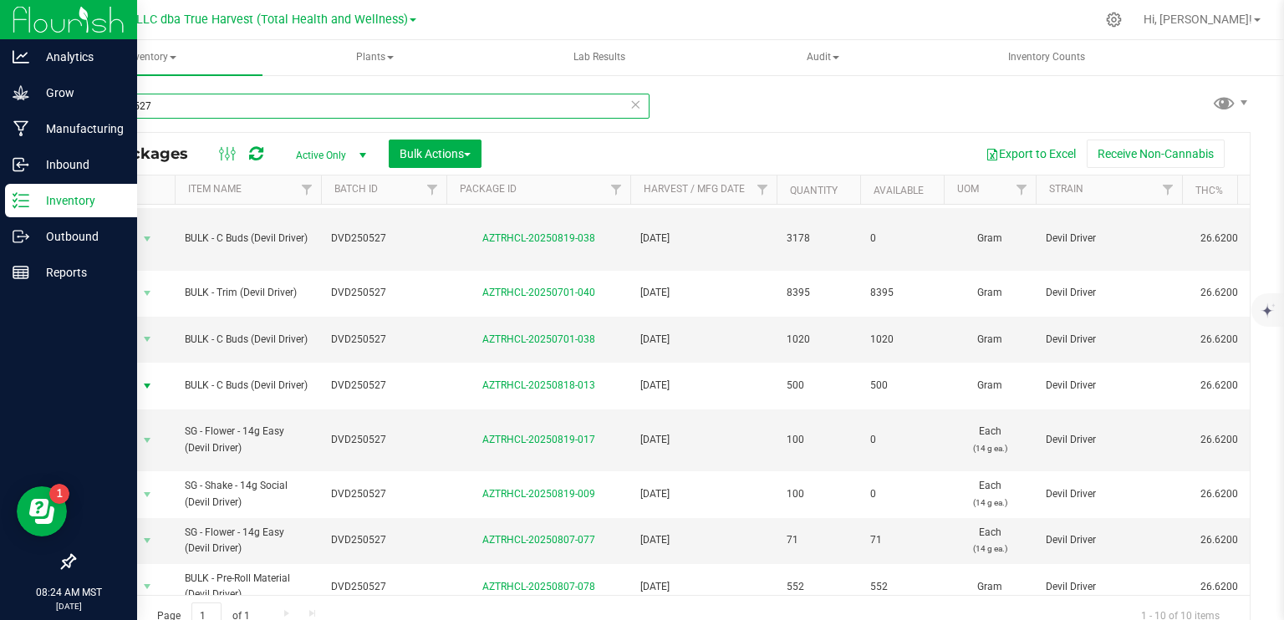
click at [186, 104] on input "dvd250527" at bounding box center [362, 106] width 576 height 25
paste input "AZTRHCL-20250701-038"
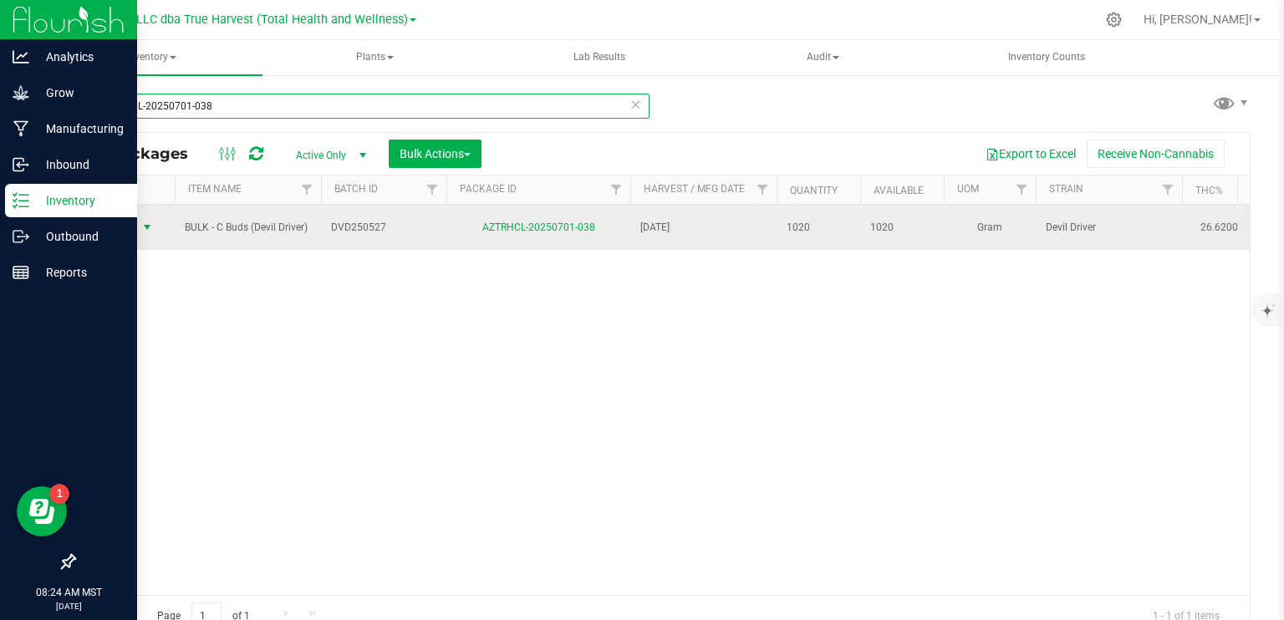
type input "AZTRHCL-20250701-038"
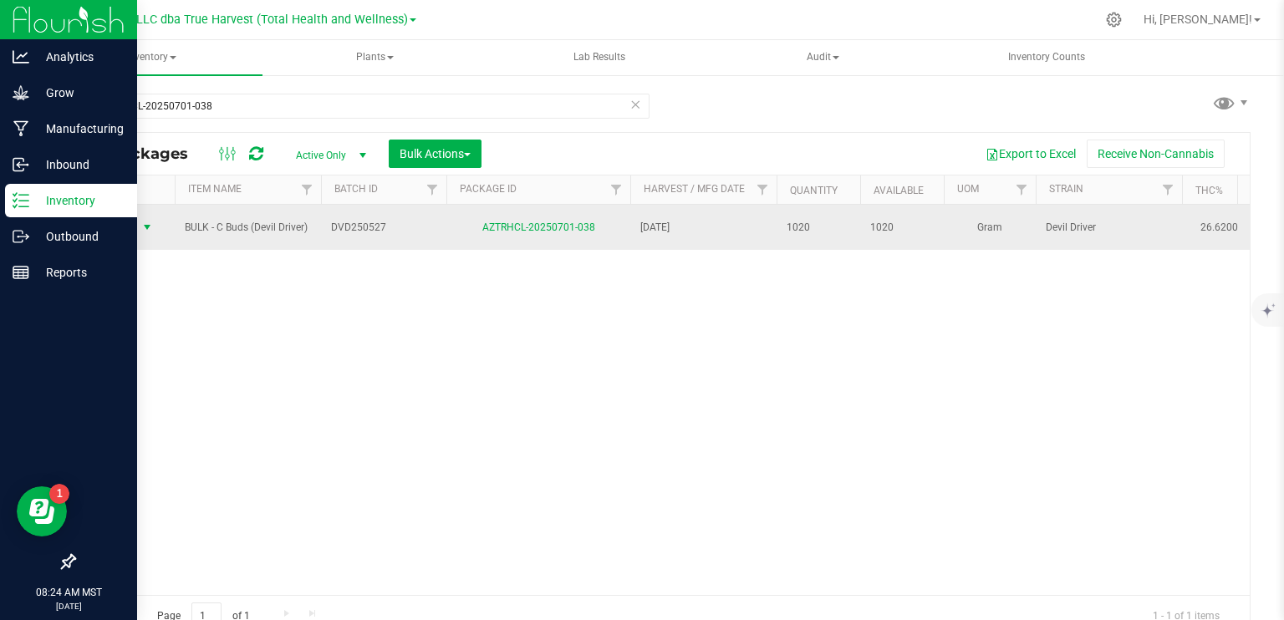
click at [147, 222] on span "select" at bounding box center [146, 227] width 13 height 13
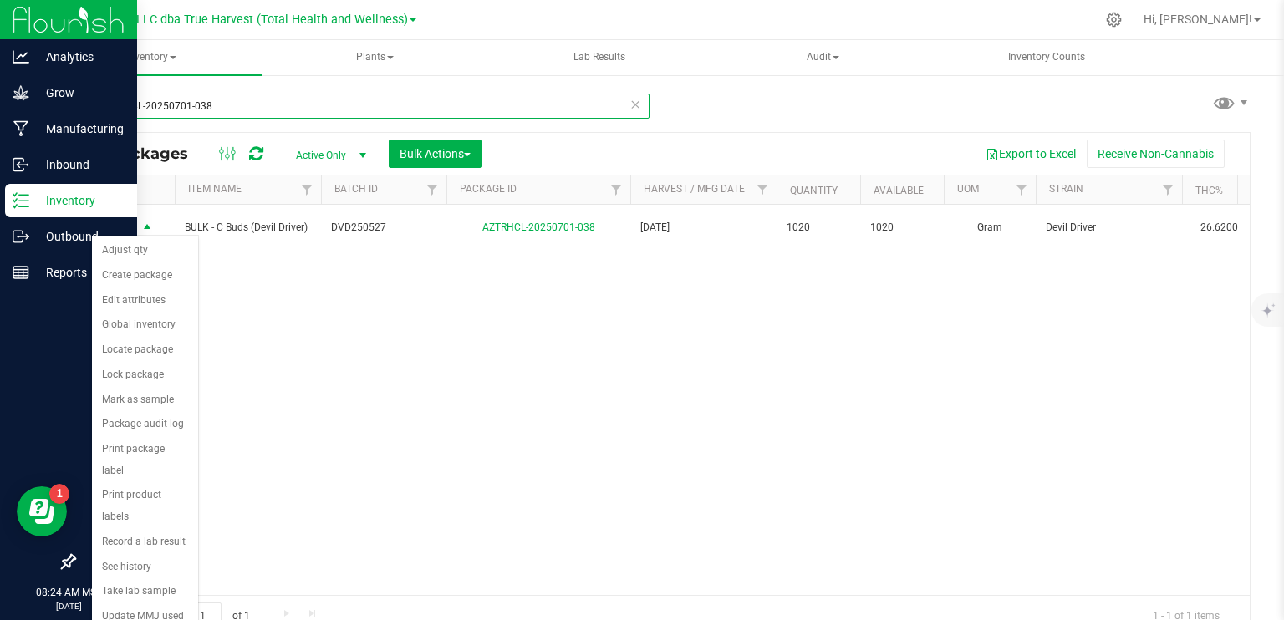
click at [228, 112] on input "AZTRHCL-20250701-038" at bounding box center [362, 106] width 576 height 25
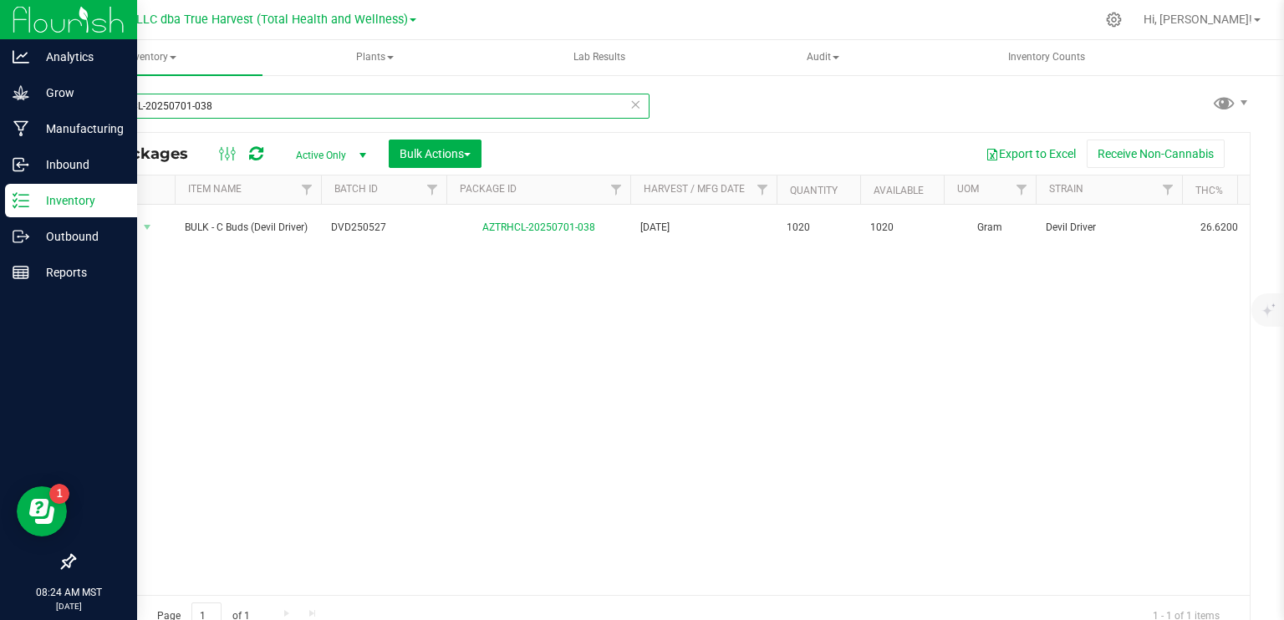
click at [228, 111] on input "AZTRHCL-20250701-038" at bounding box center [362, 106] width 576 height 25
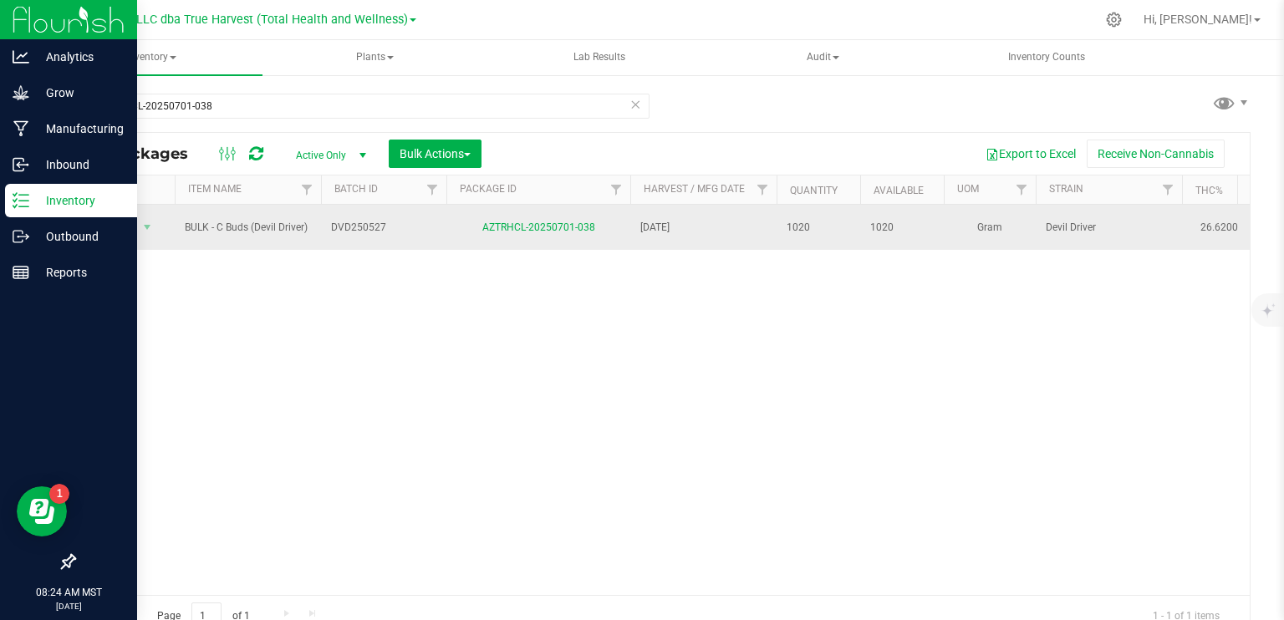
drag, startPoint x: 385, startPoint y: 221, endPoint x: 328, endPoint y: 229, distance: 58.3
click at [328, 229] on td "DVD250527" at bounding box center [383, 227] width 125 height 45
drag, startPoint x: 342, startPoint y: 229, endPoint x: 403, endPoint y: 213, distance: 63.1
click at [403, 215] on input "DVD250527" at bounding box center [380, 228] width 120 height 26
drag, startPoint x: 385, startPoint y: 222, endPoint x: 339, endPoint y: 228, distance: 46.3
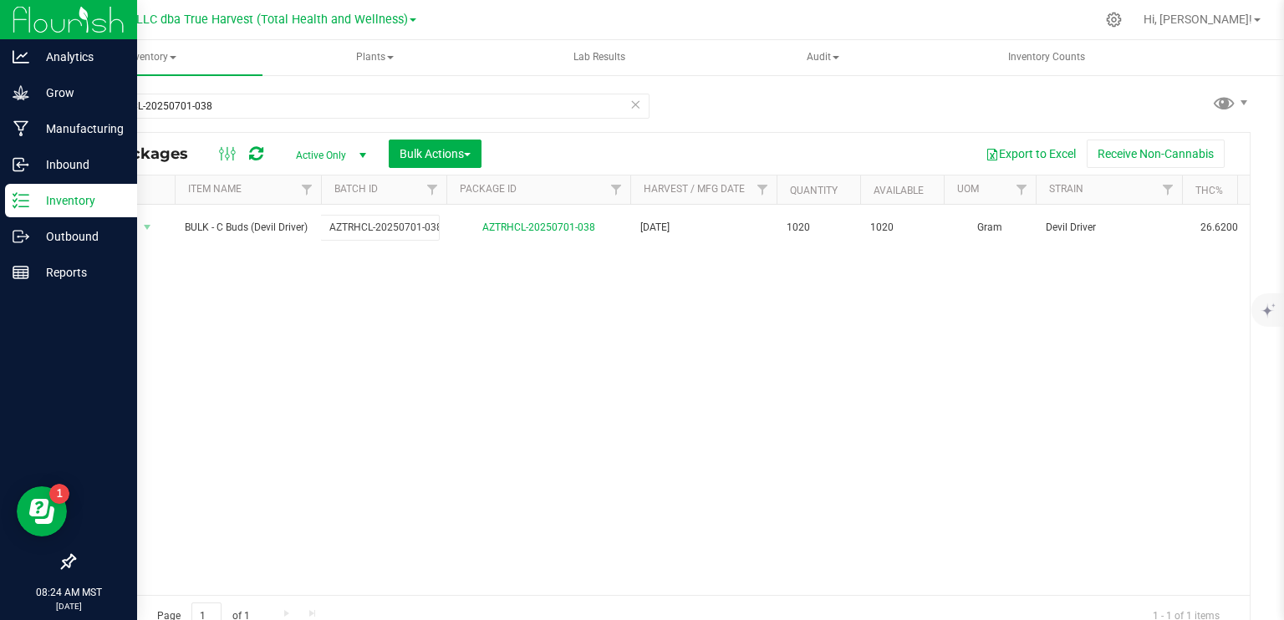
scroll to position [0, 1]
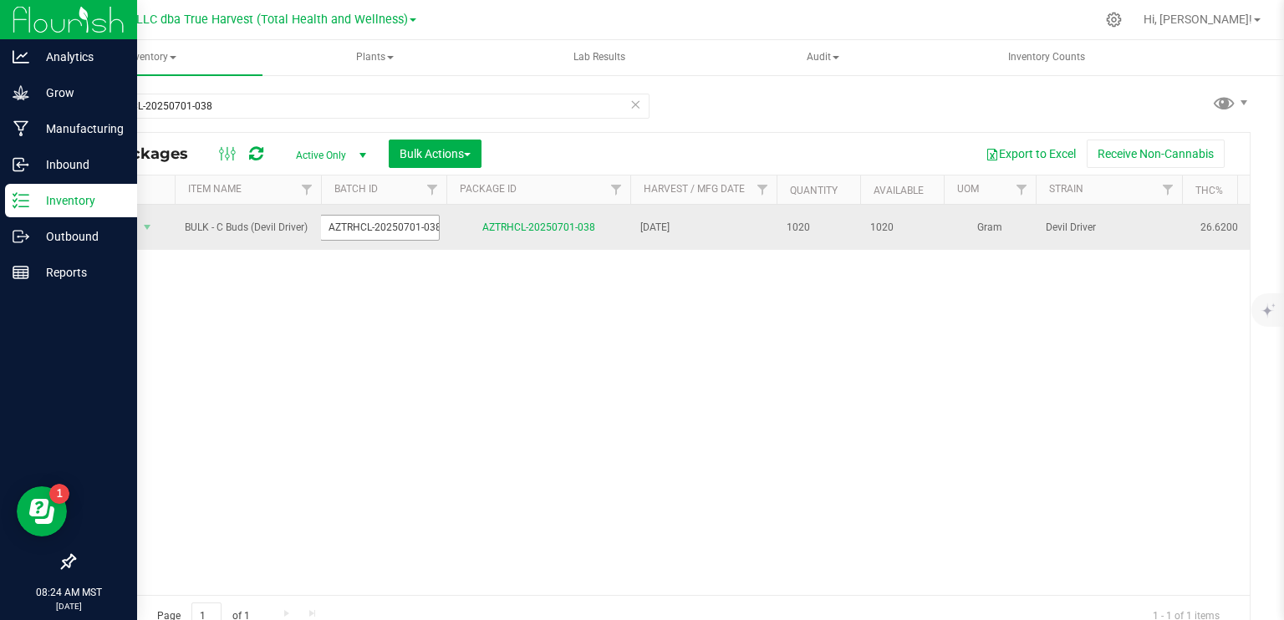
click at [395, 230] on input "AZTRHCL-20250701-038" at bounding box center [380, 228] width 120 height 26
type input "DVD250527"
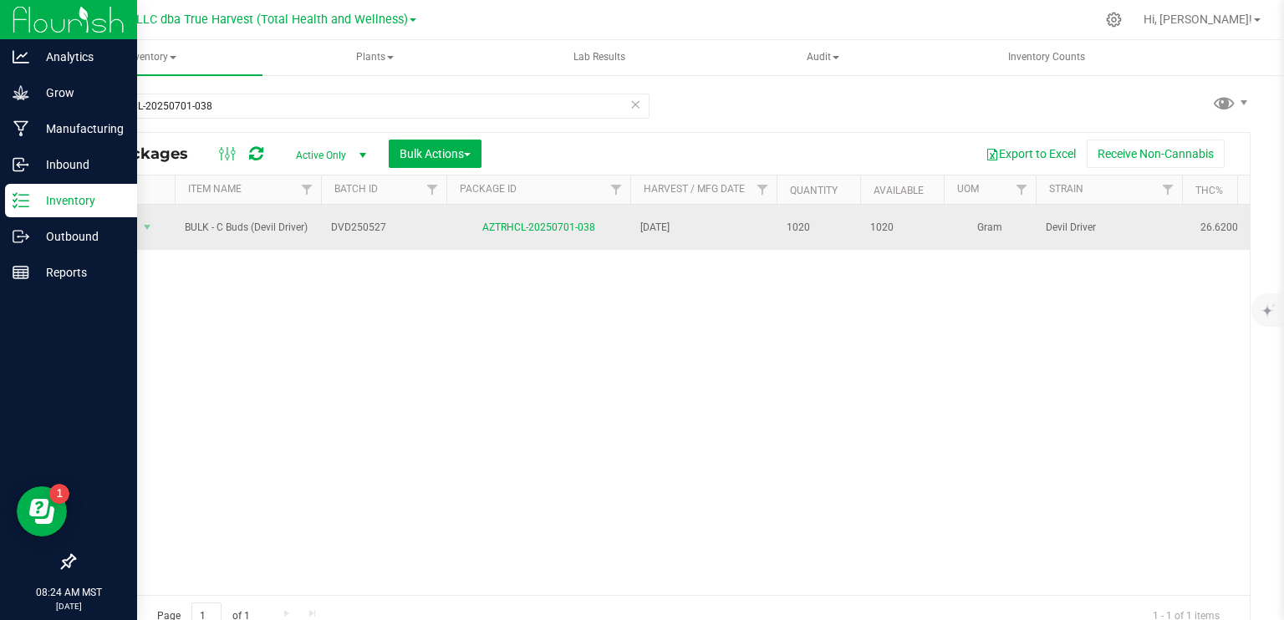
click at [504, 424] on div "Action Action Adjust qty Create package Edit attributes Global inventory Locate…" at bounding box center [661, 400] width 1175 height 390
click at [396, 222] on span "DVD250527" at bounding box center [383, 228] width 105 height 16
drag, startPoint x: 385, startPoint y: 222, endPoint x: 274, endPoint y: 227, distance: 110.5
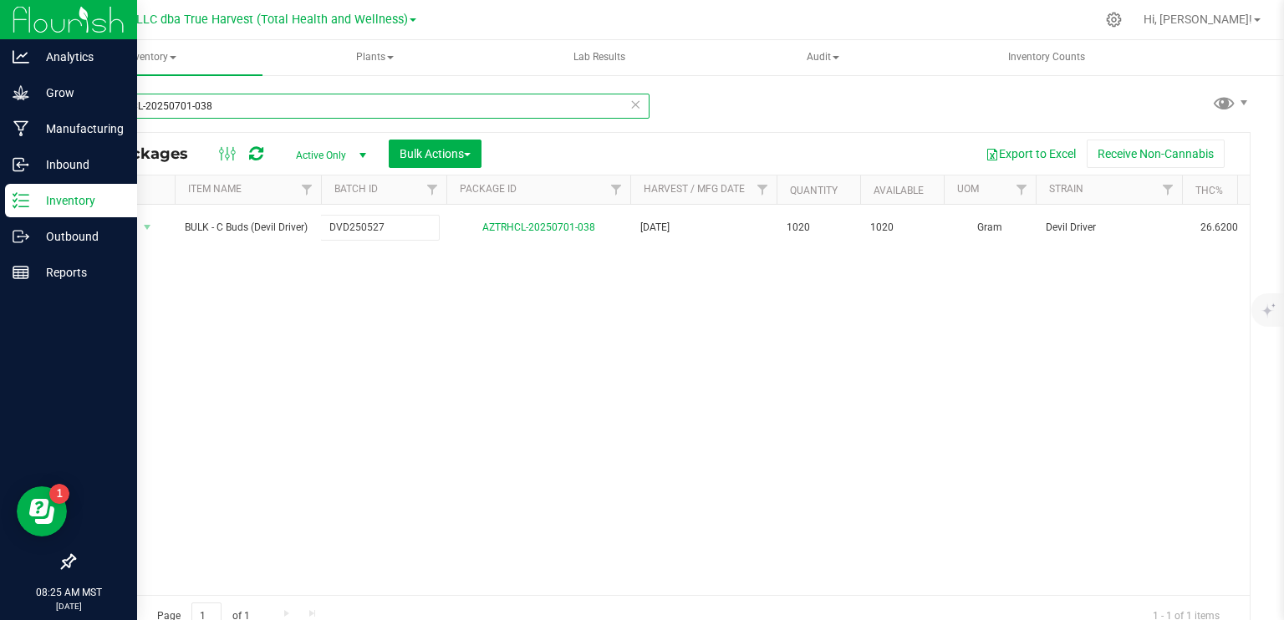
click at [293, 99] on input "AZTRHCL-20250701-038" at bounding box center [362, 106] width 576 height 25
paste input "DVD250527"
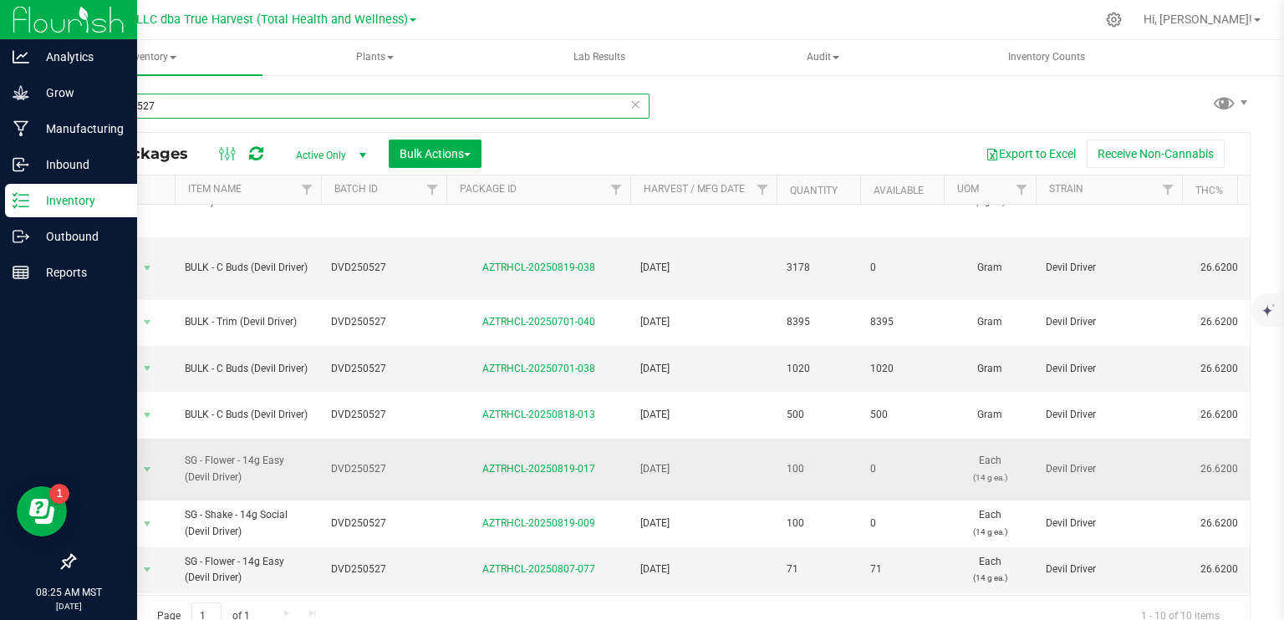
scroll to position [84, 0]
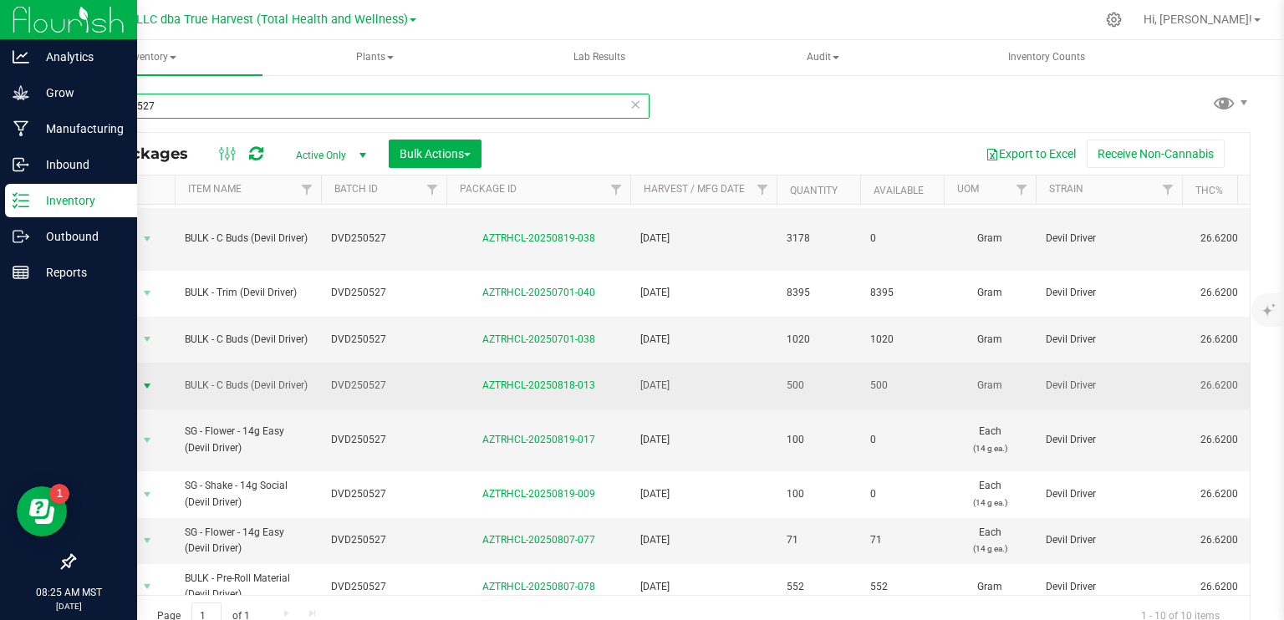
type input "DVD250527"
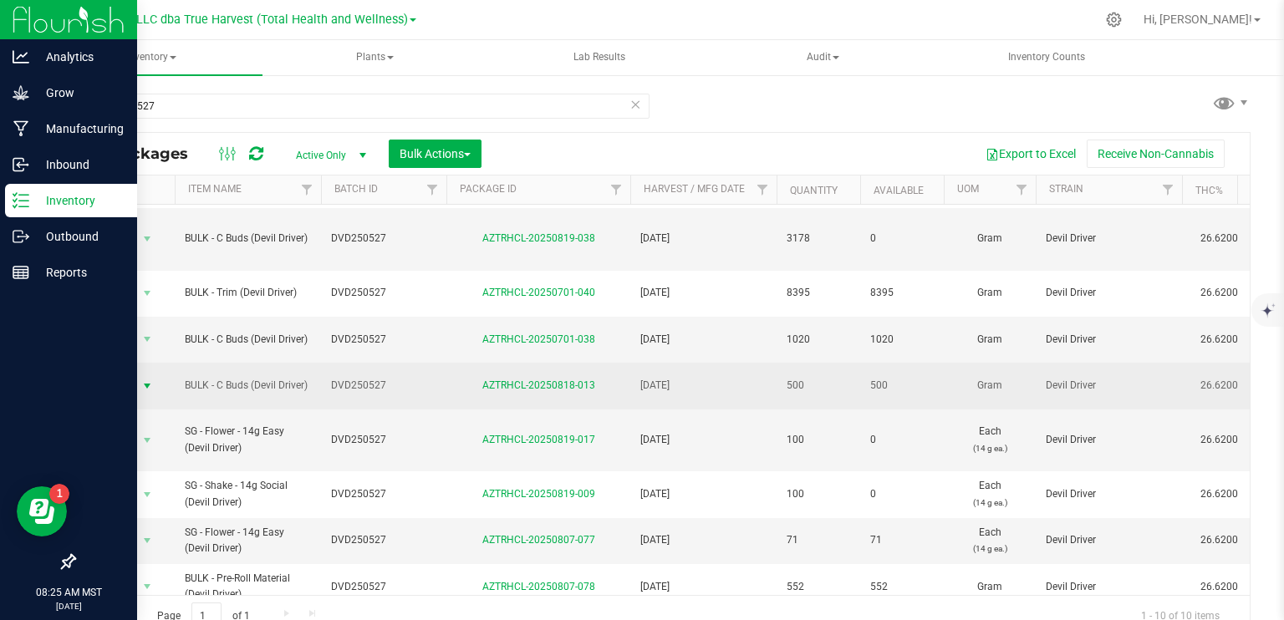
click at [150, 379] on span "select" at bounding box center [146, 385] width 13 height 13
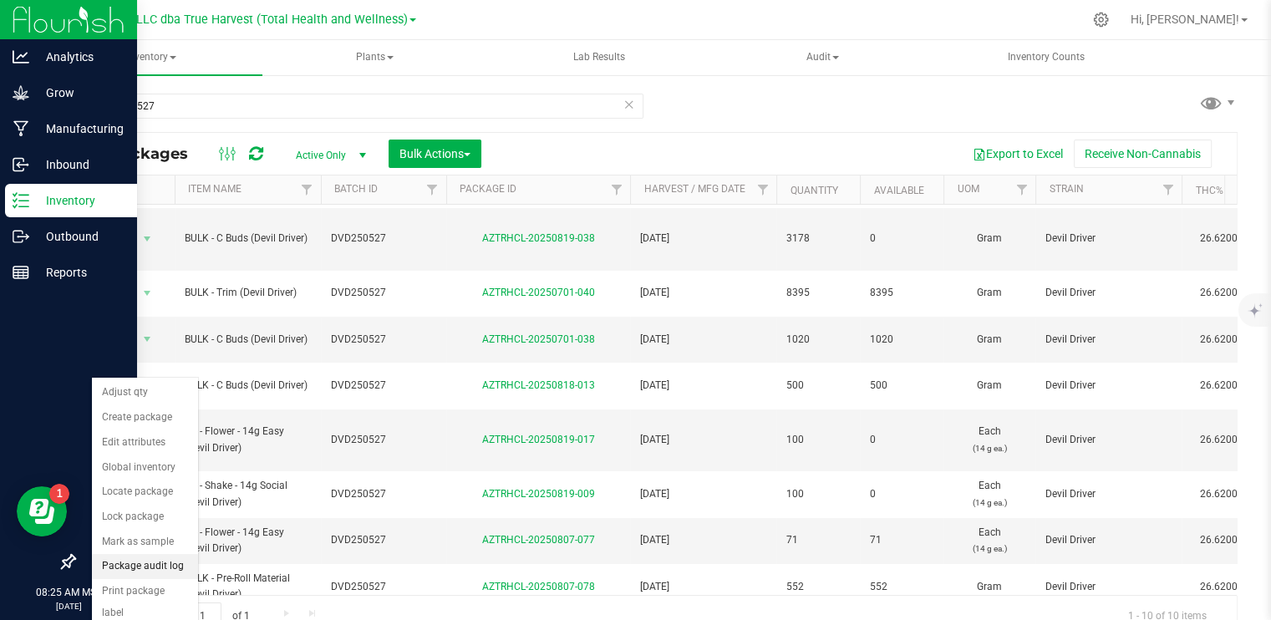
click at [159, 563] on li "Package audit log" at bounding box center [145, 566] width 106 height 25
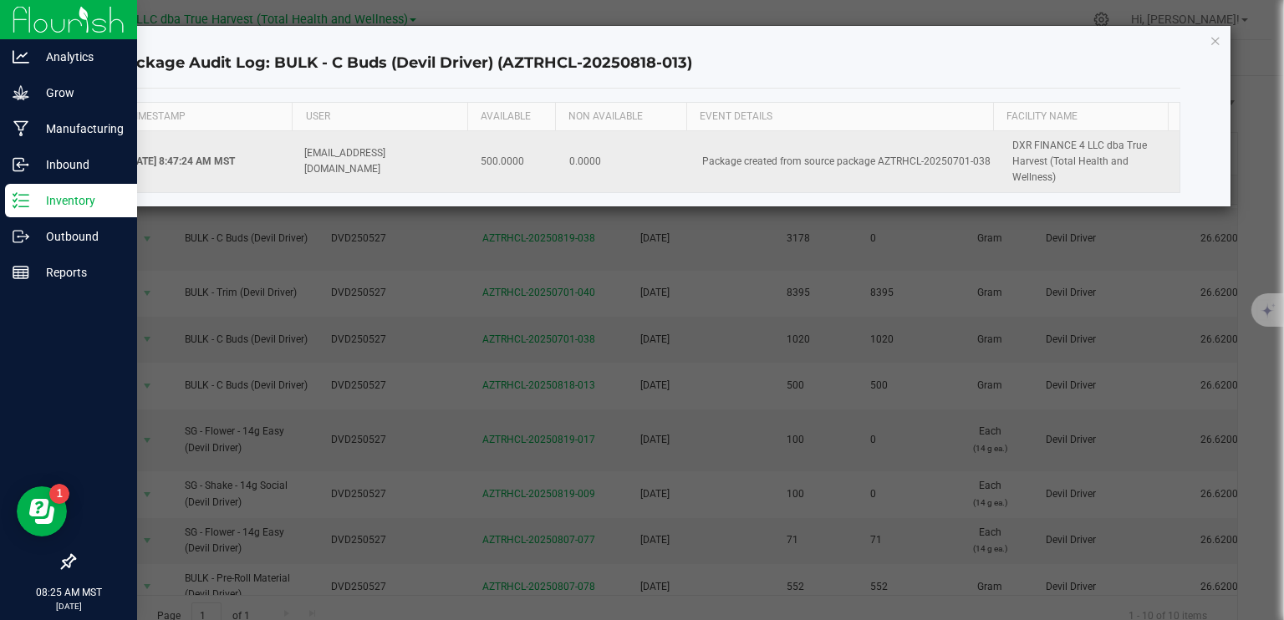
drag, startPoint x: 982, startPoint y: 158, endPoint x: 868, endPoint y: 166, distance: 114.0
click at [868, 166] on td "Package created from source package AZTRHCL-20250701-038" at bounding box center [847, 162] width 310 height 62
copy td "AZTRHCL-20250701-038"
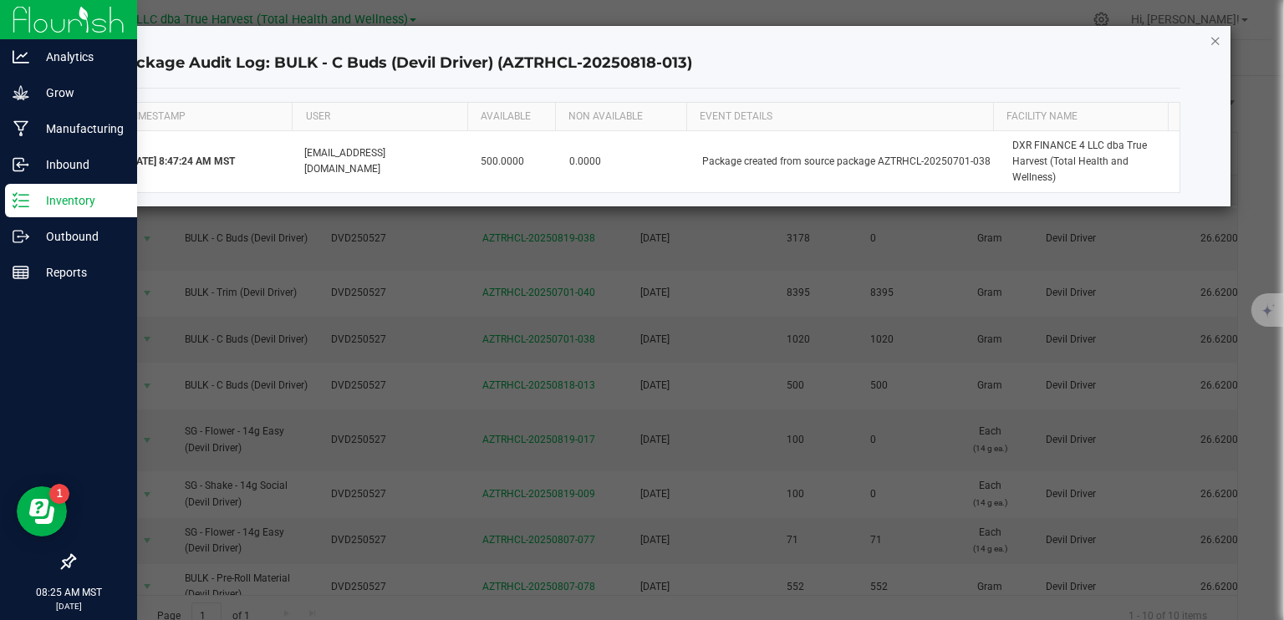
click at [1214, 39] on icon "button" at bounding box center [1216, 40] width 12 height 20
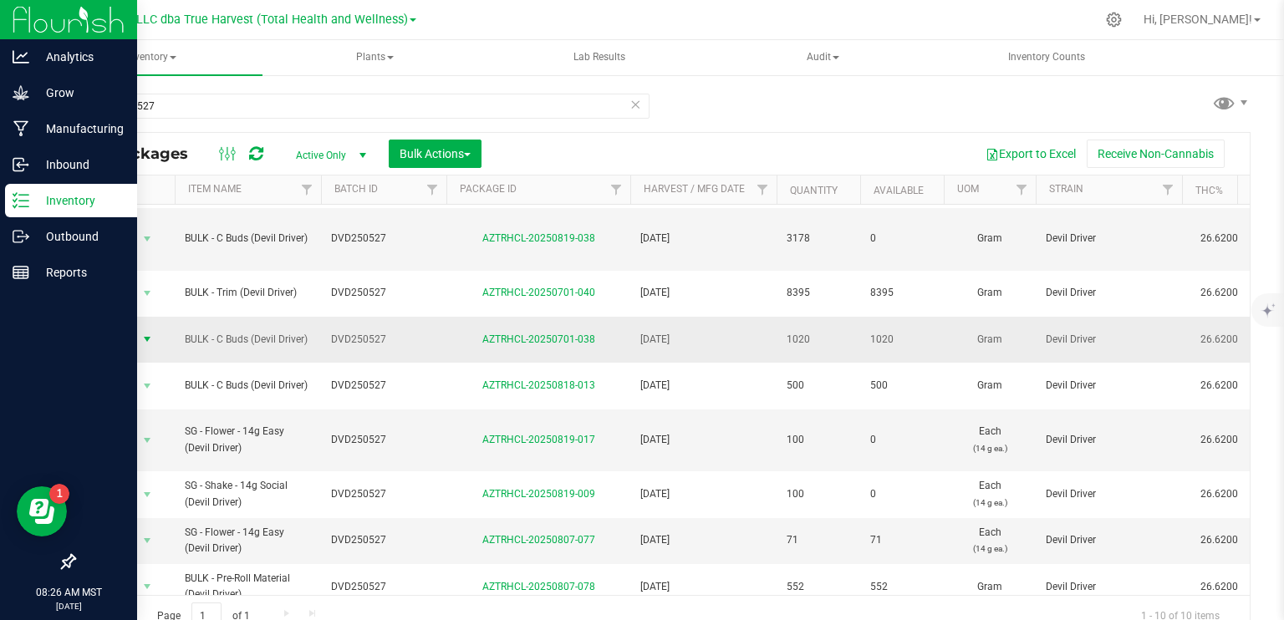
click at [149, 333] on span "select" at bounding box center [146, 339] width 13 height 13
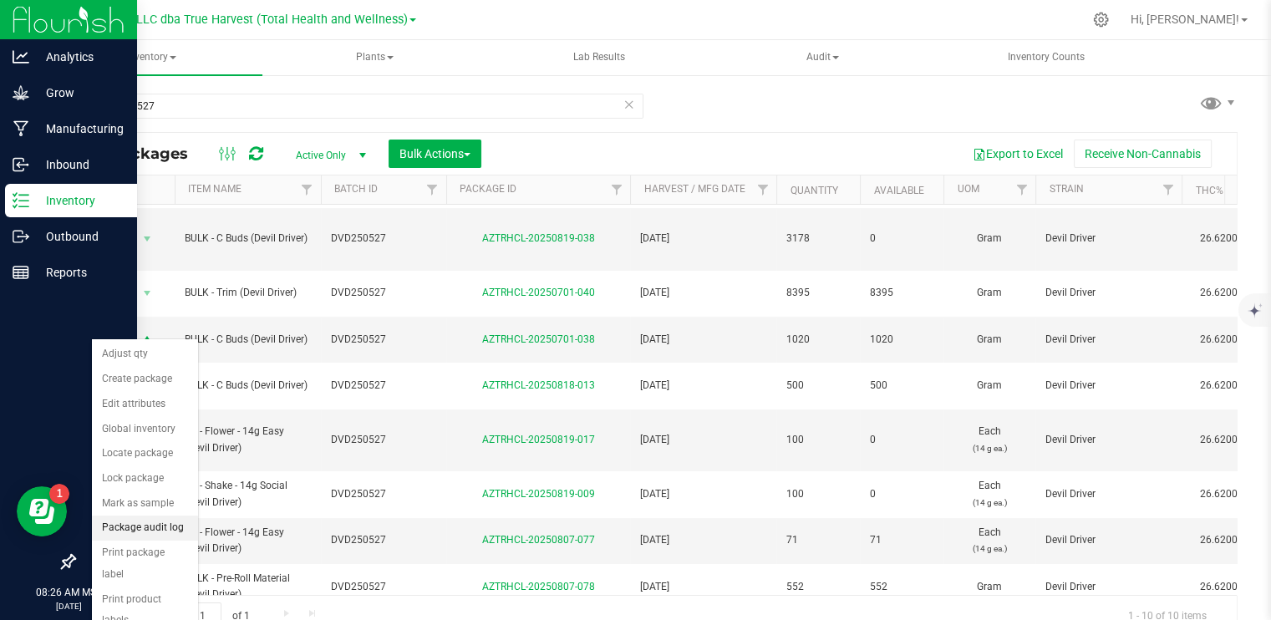
click at [177, 525] on li "Package audit log" at bounding box center [145, 528] width 106 height 25
